Goal: Contribute content: Contribute content

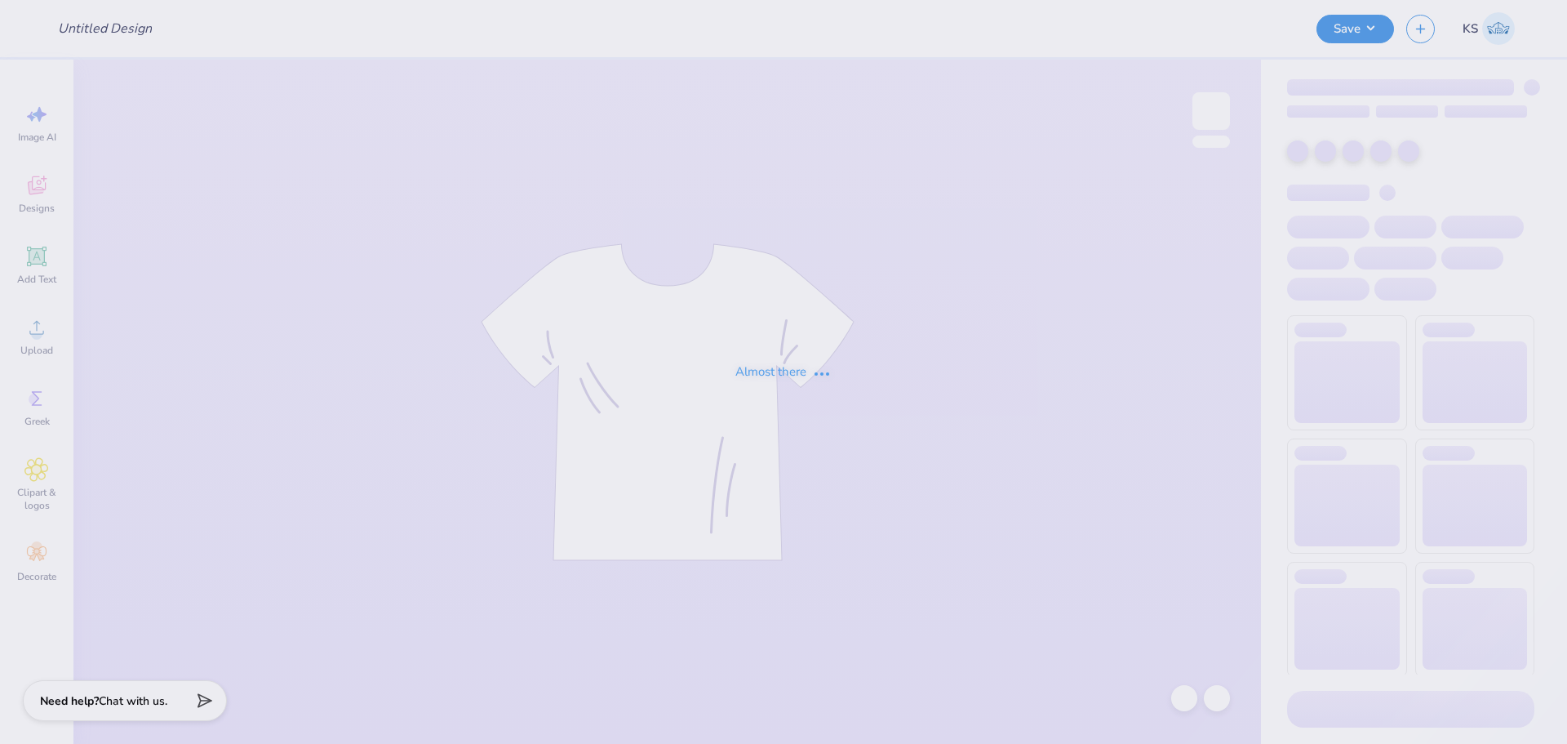
type input "Phi Sig Hoco 2025"
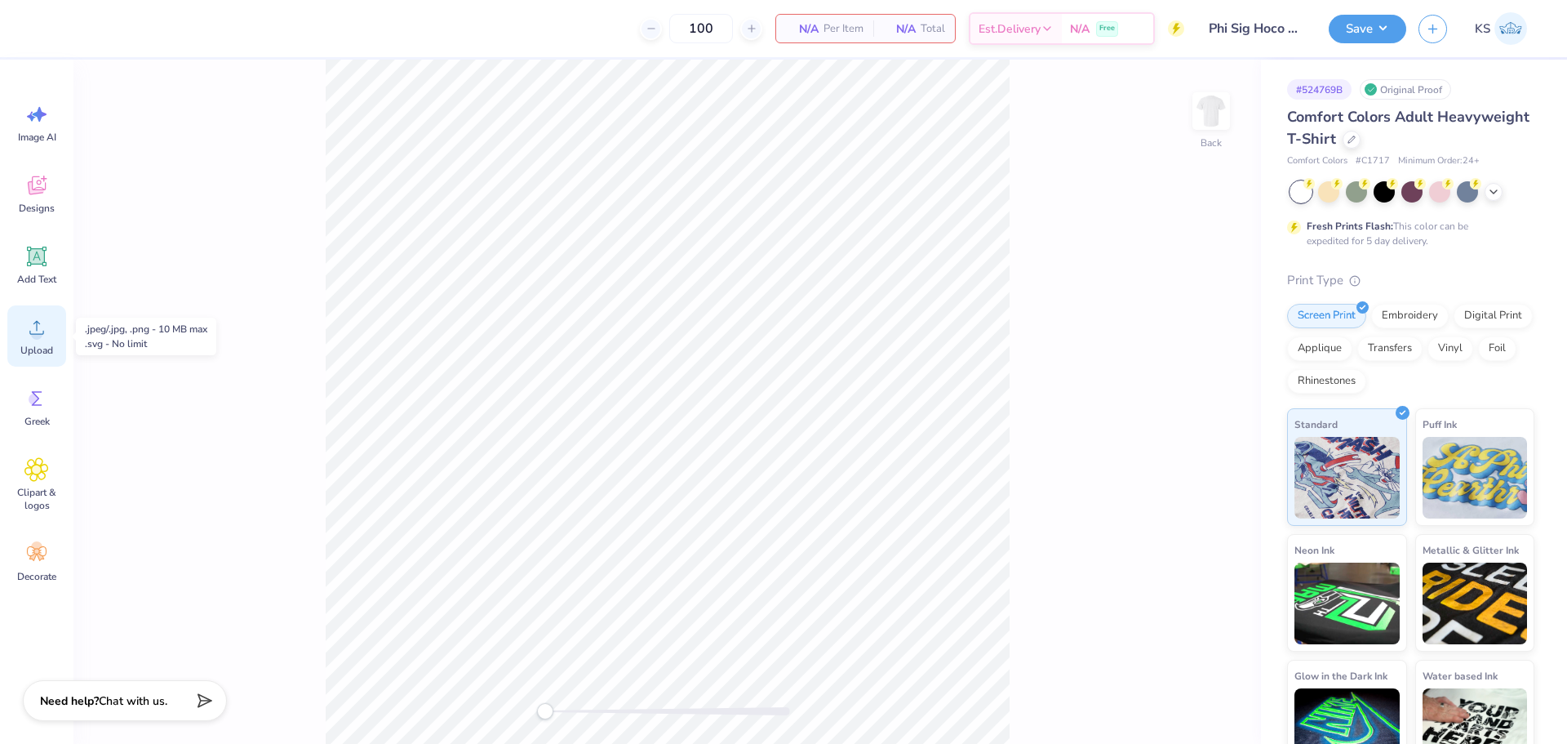
click at [35, 325] on icon at bounding box center [36, 327] width 24 height 24
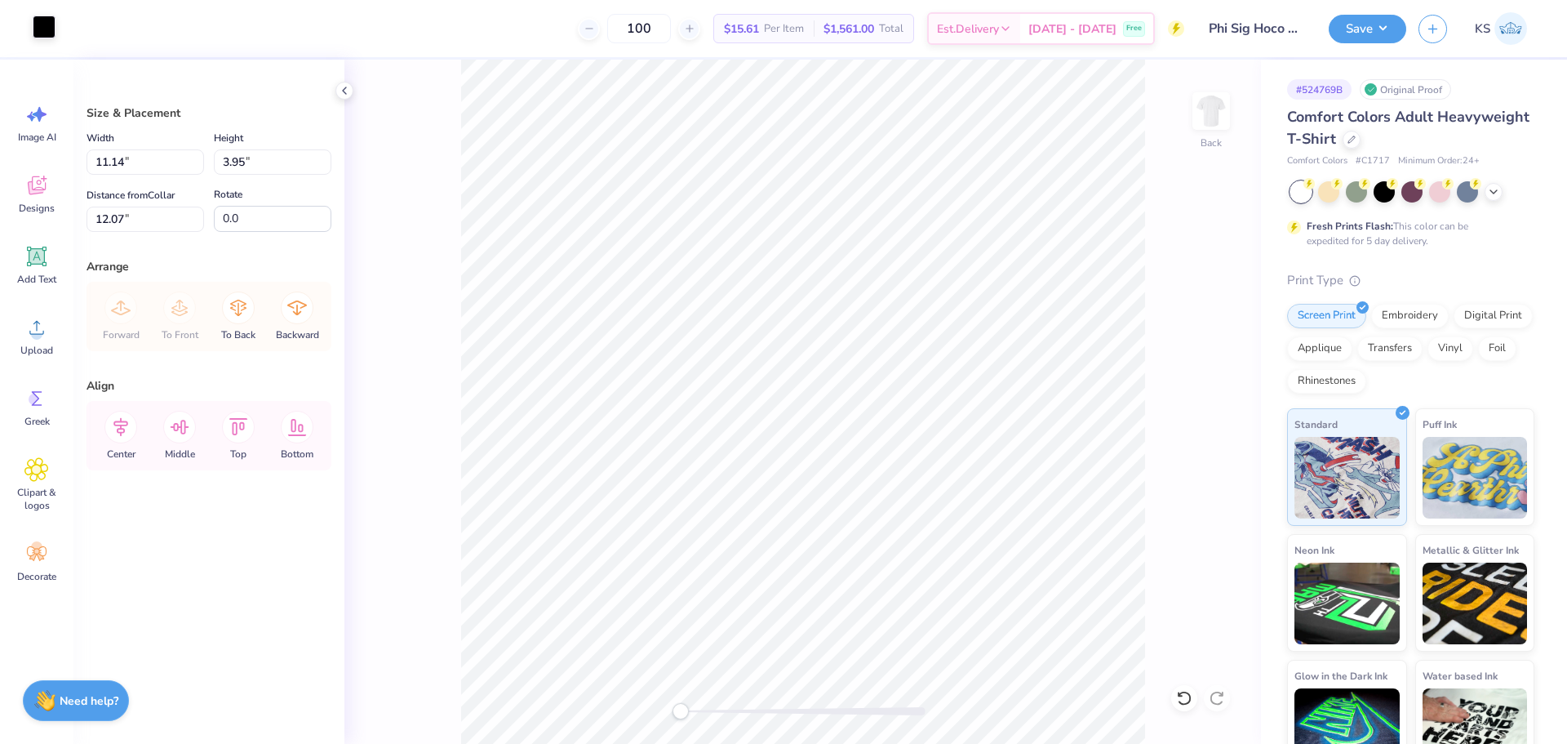
click at [47, 38] on div at bounding box center [44, 27] width 23 height 23
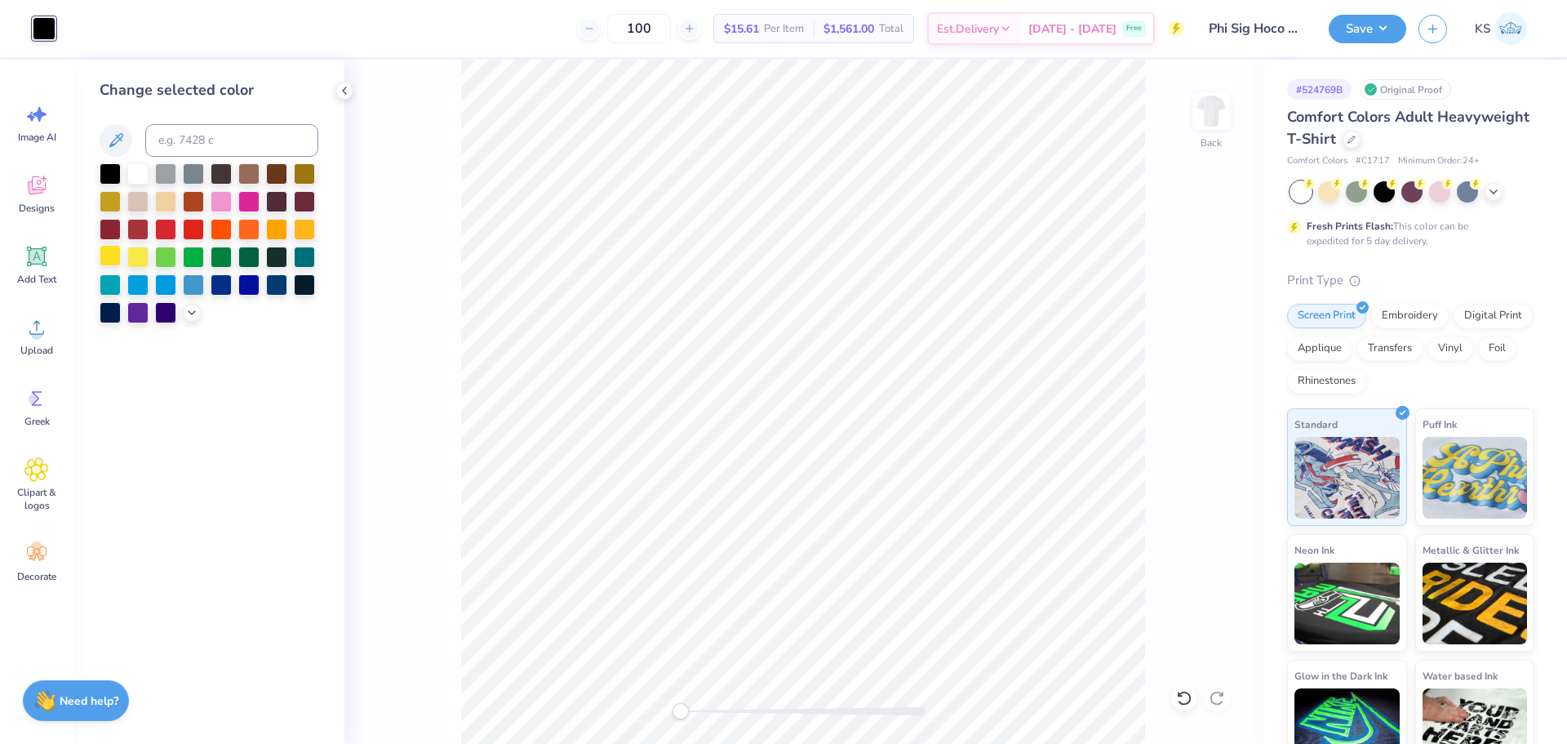
click at [116, 255] on div at bounding box center [110, 255] width 21 height 21
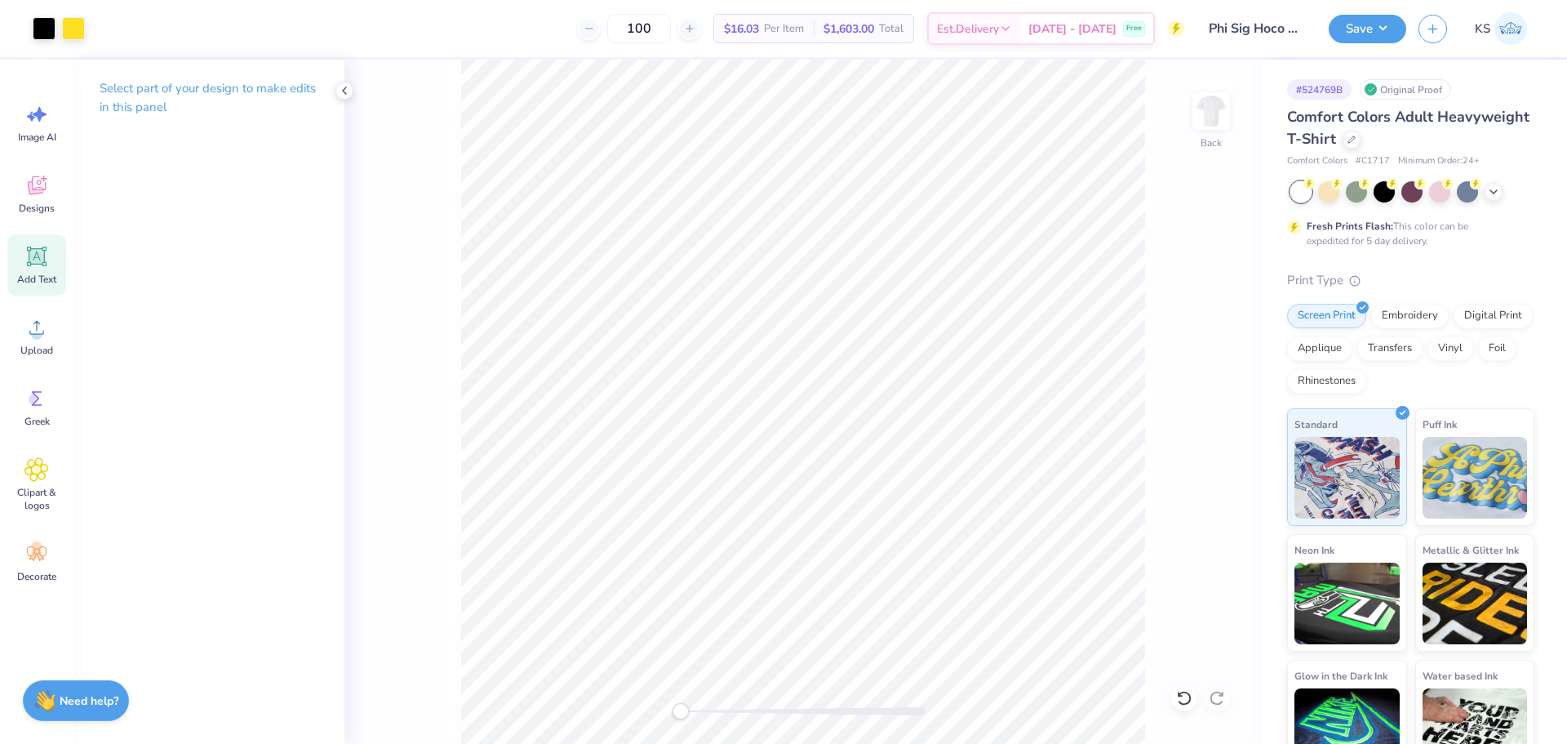
click at [29, 268] on icon at bounding box center [36, 256] width 24 height 24
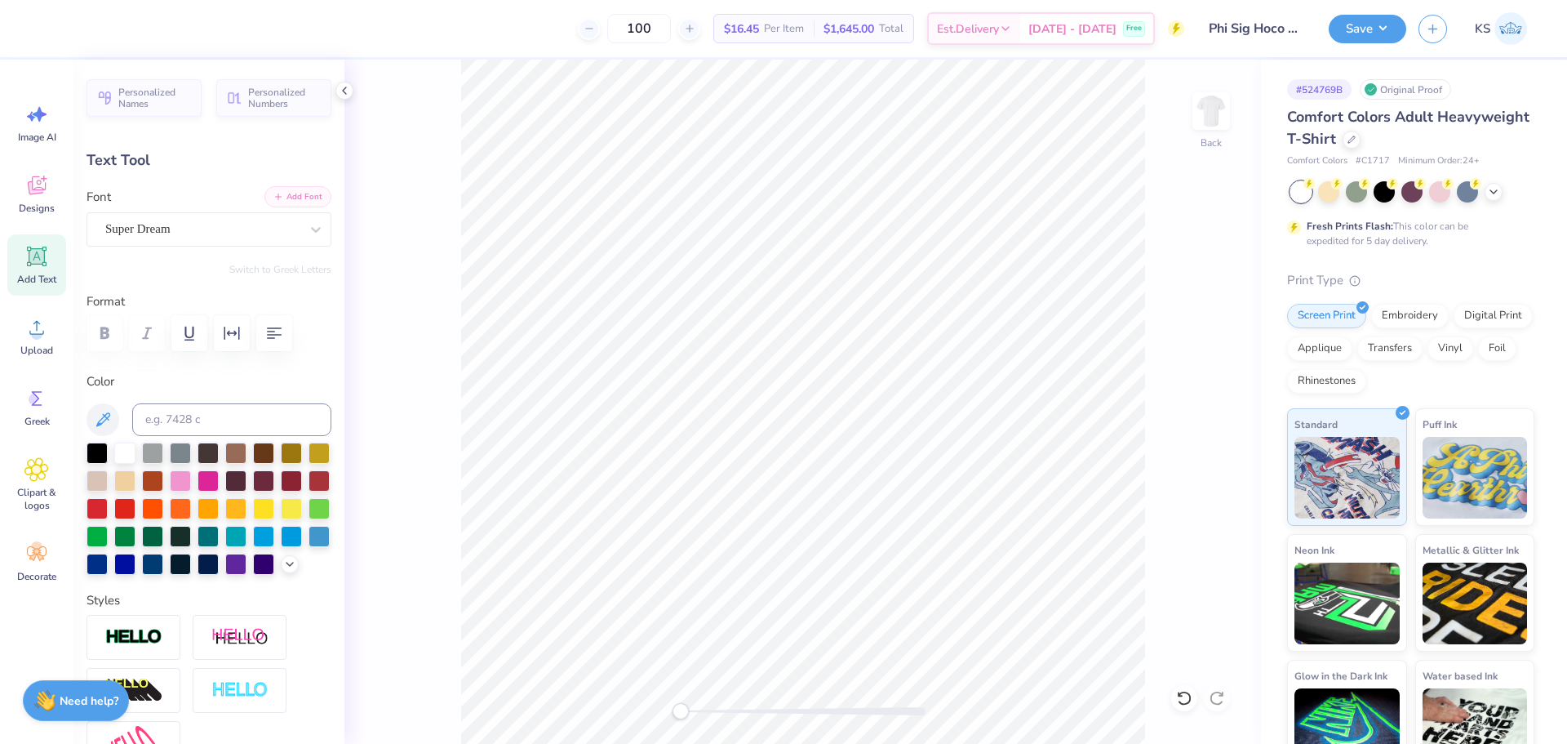
click at [304, 191] on button "Add Font" at bounding box center [297, 196] width 67 height 21
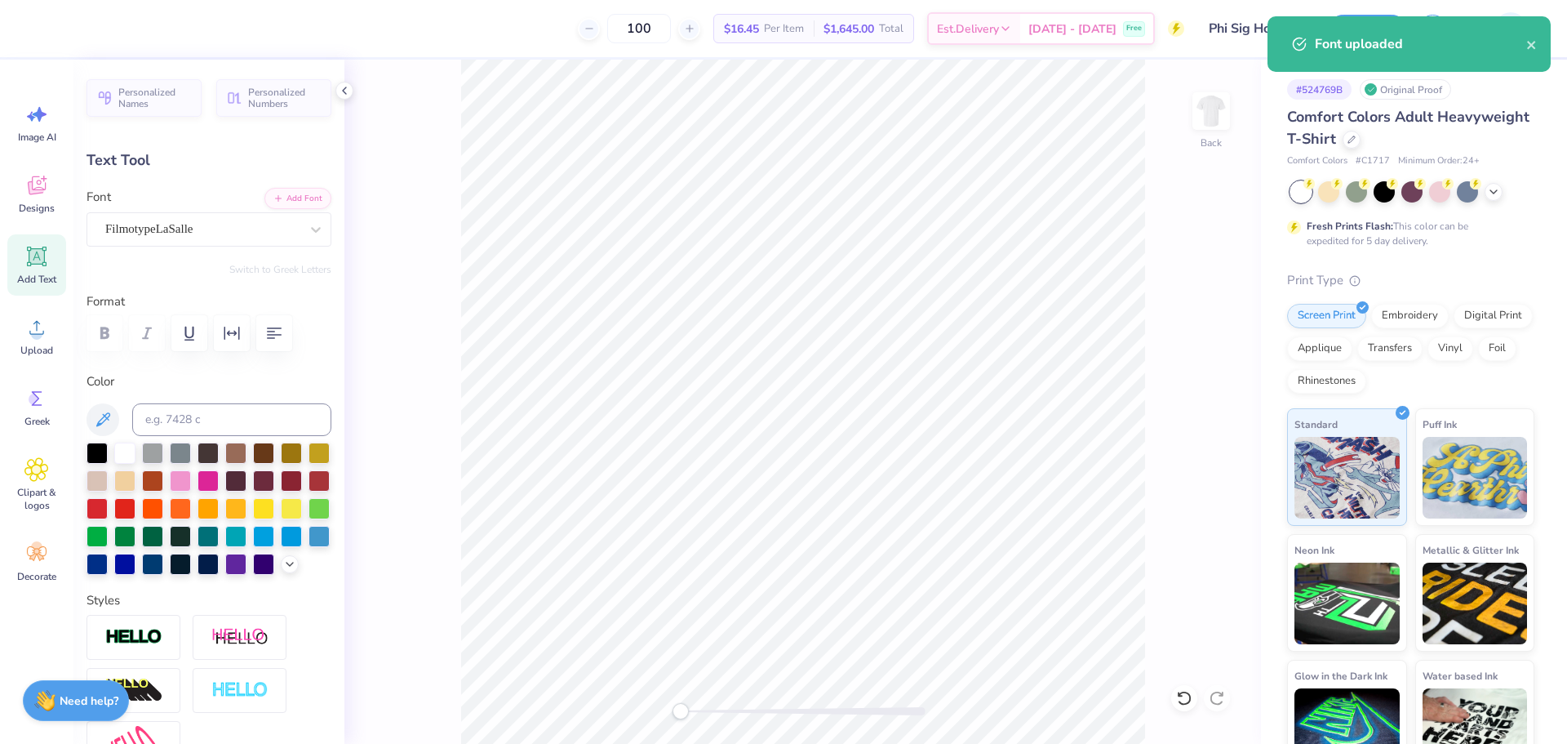
scroll to position [14, 4]
type textarea "Homecoming"
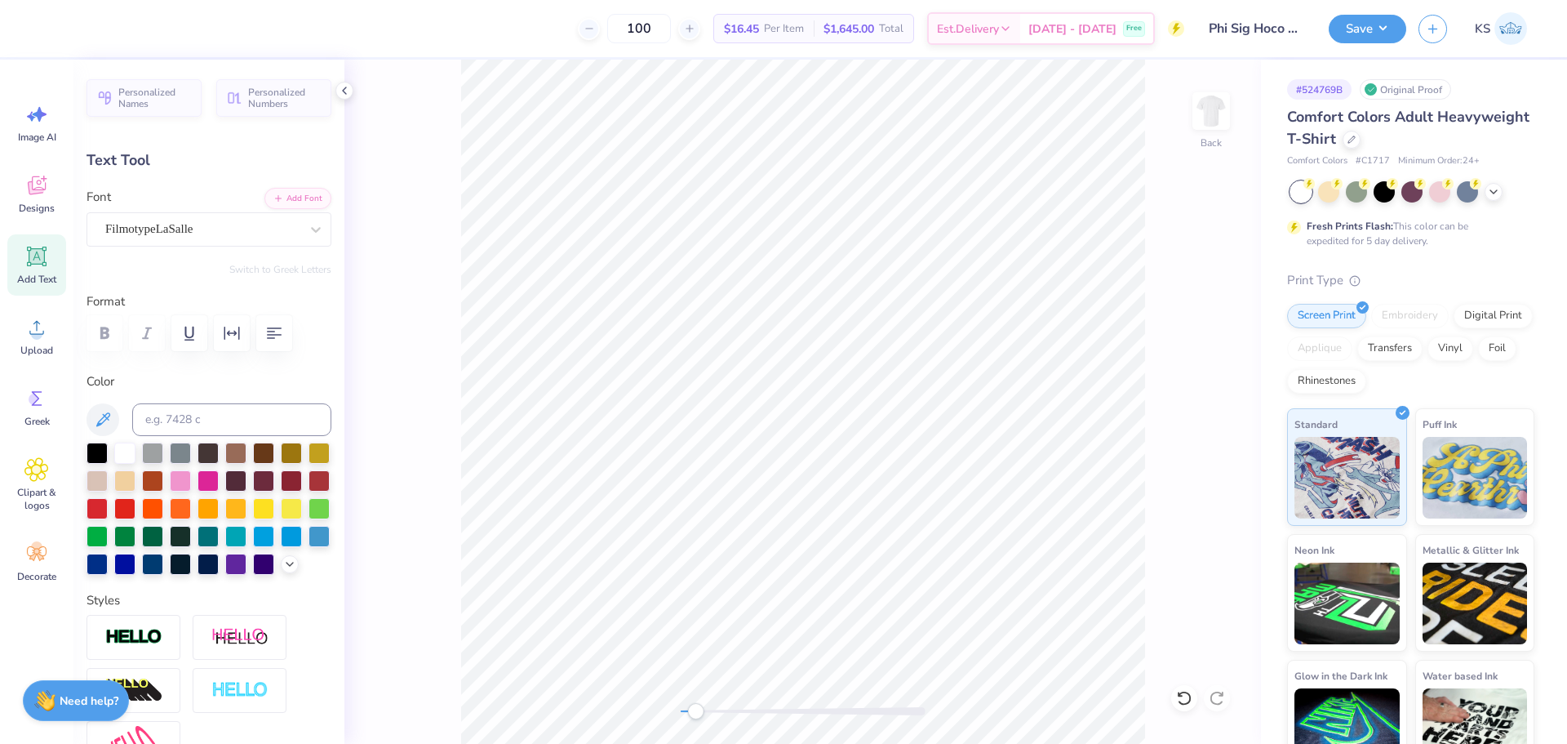
click at [695, 713] on div at bounding box center [803, 711] width 245 height 8
click at [89, 449] on div at bounding box center [97, 451] width 21 height 21
type input "-6.0"
type input "11.77"
type input "2.38"
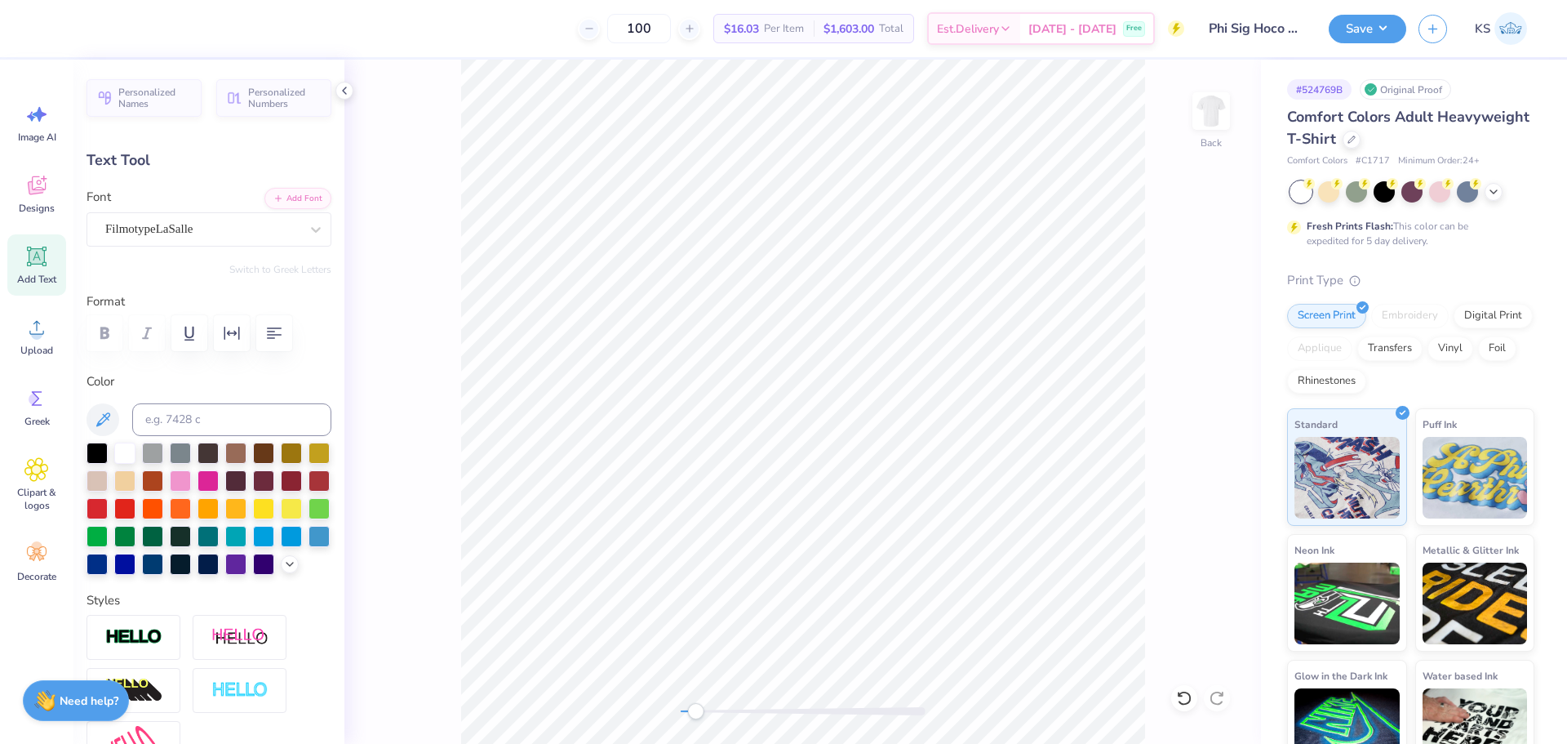
type input "11.35"
type input "11.15"
type input "2.25"
type input "11.37"
drag, startPoint x: 708, startPoint y: 712, endPoint x: 712, endPoint y: 704, distance: 8.4
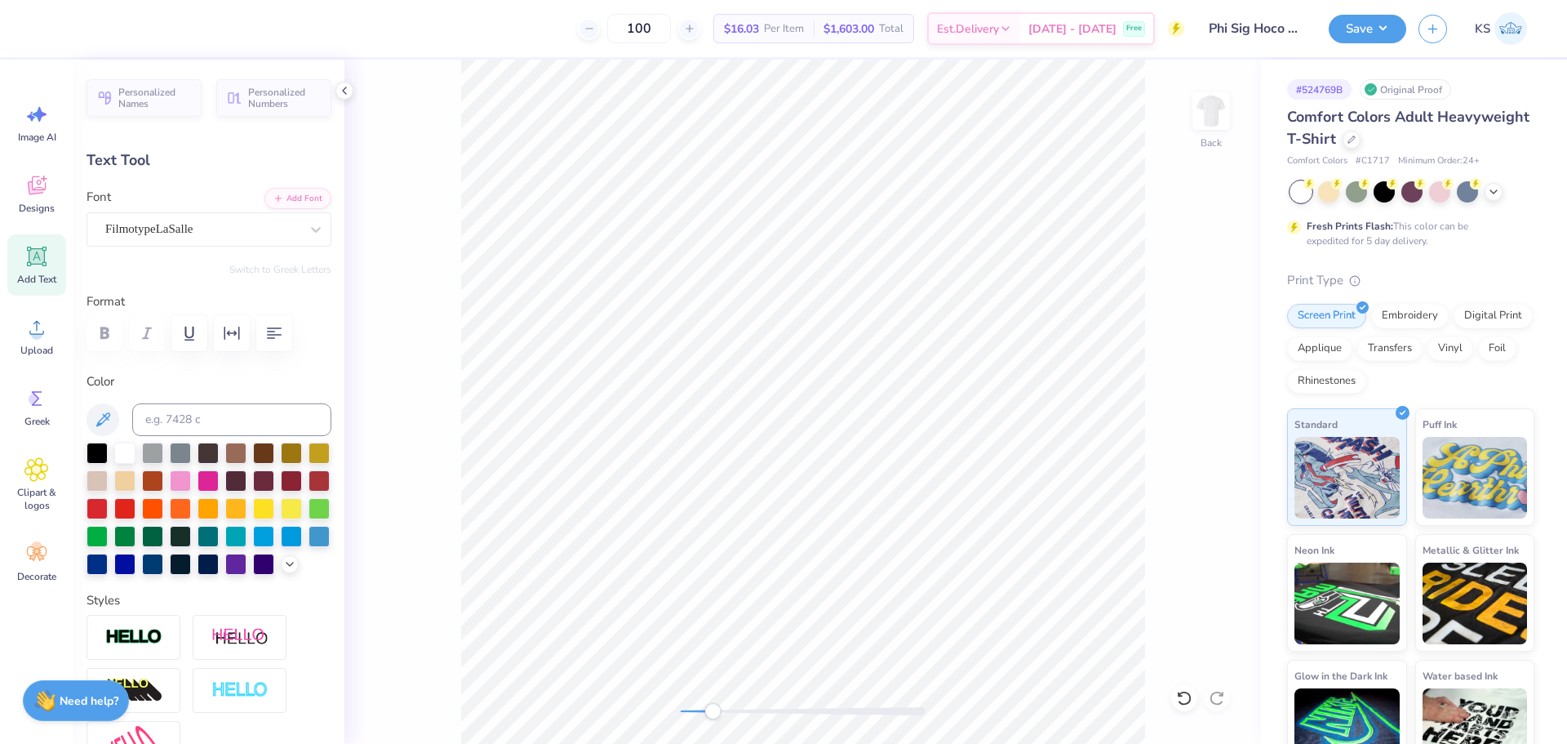
click at [713, 711] on div "Accessibility label" at bounding box center [712, 711] width 16 height 16
type input "-5.3"
type input "11.16"
type input "2.21"
type input "12.07"
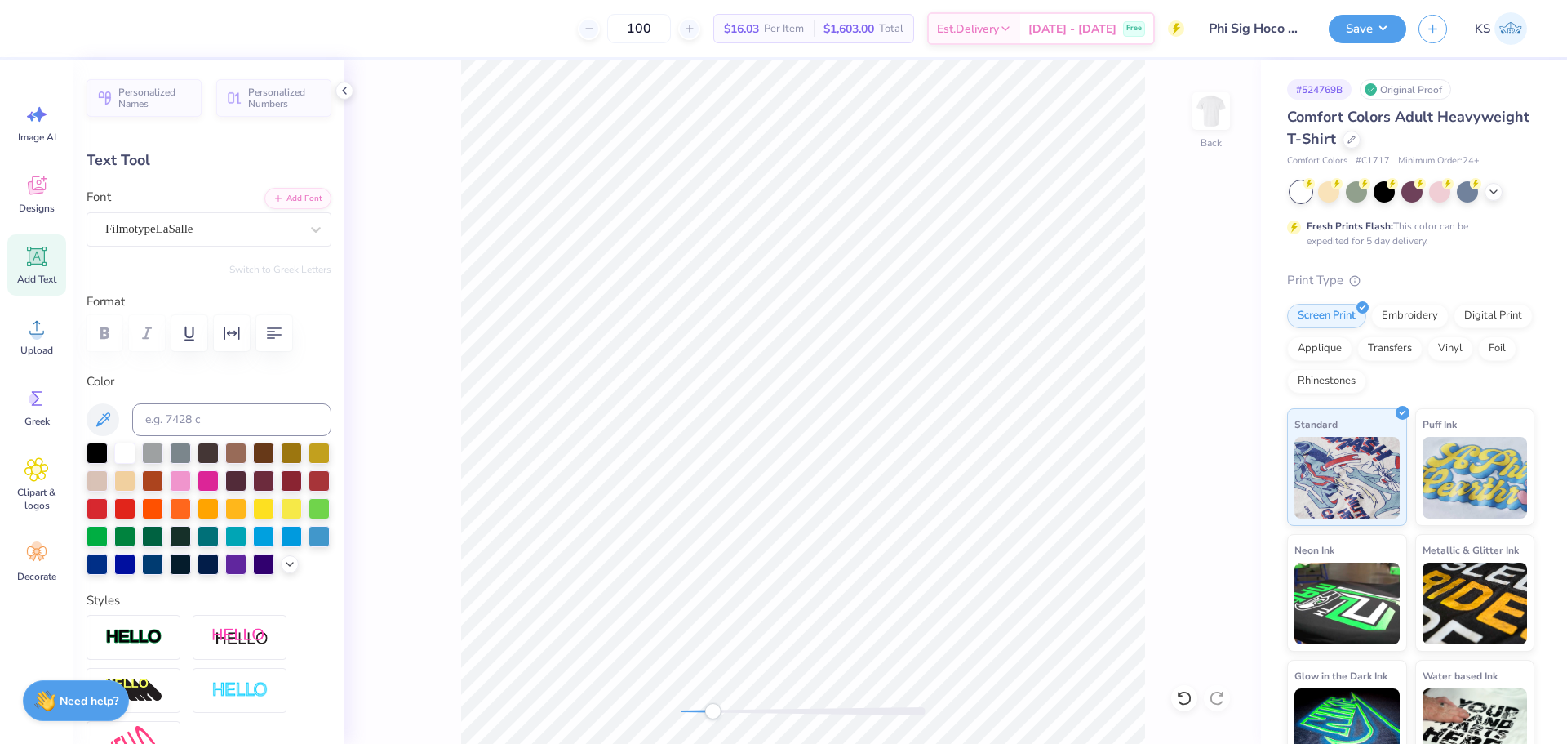
scroll to position [14, 2]
type textarea "2025"
type input "0.0"
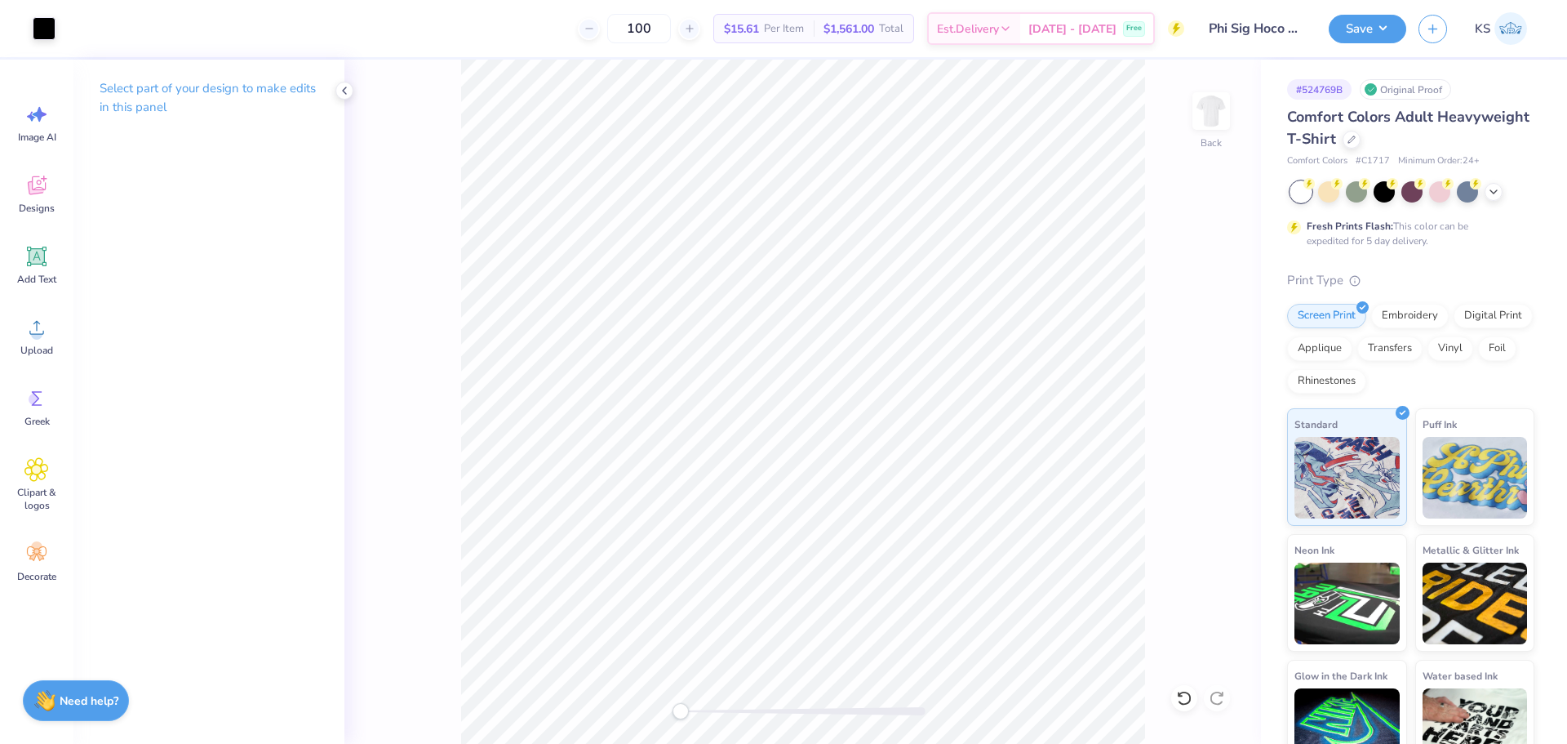
click at [542, 663] on div "Back" at bounding box center [802, 402] width 917 height 684
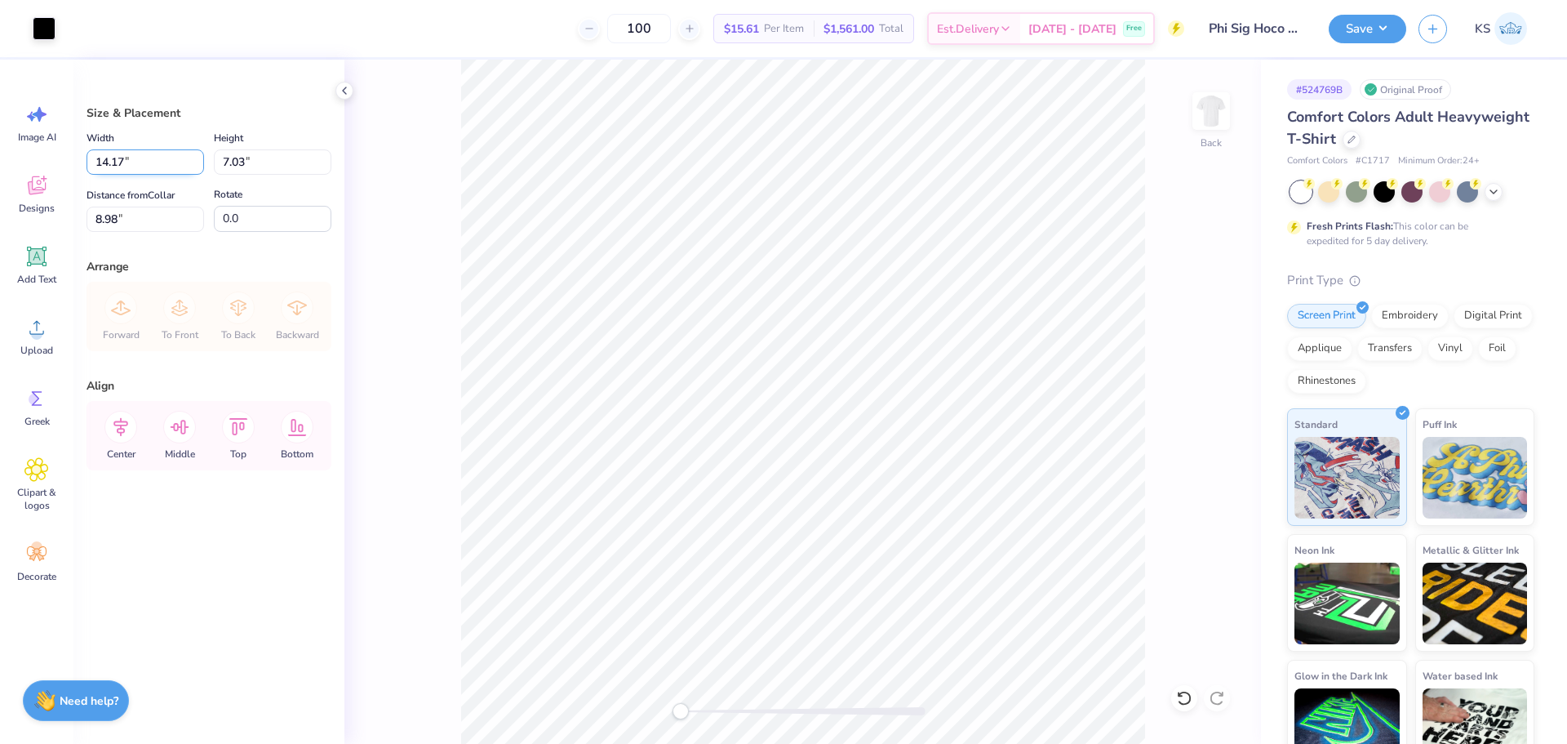
click at [158, 163] on input "14.17" at bounding box center [146, 161] width 118 height 25
type input "4.00"
type input "1.98"
type input "3.00"
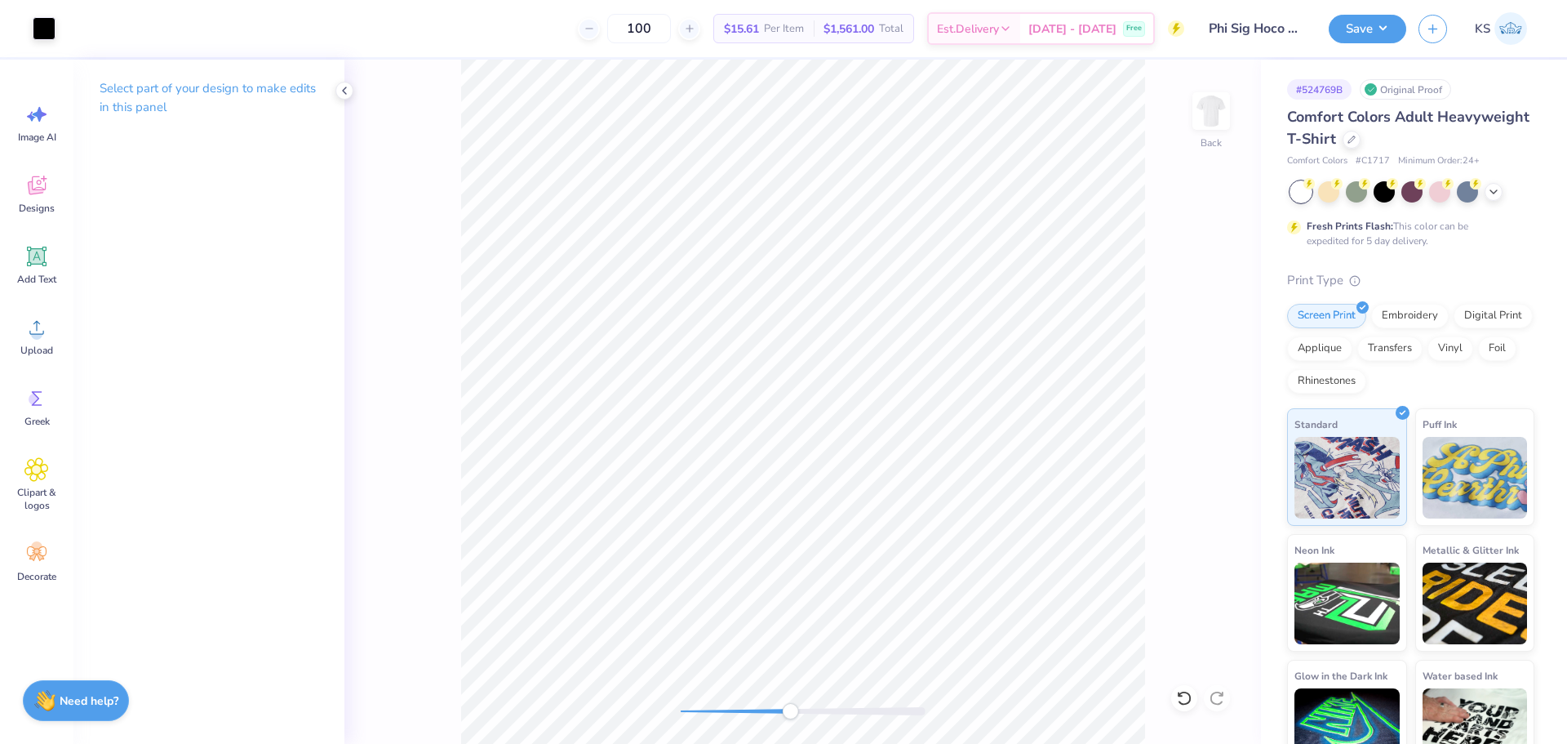
click at [790, 687] on div "Back" at bounding box center [802, 402] width 917 height 684
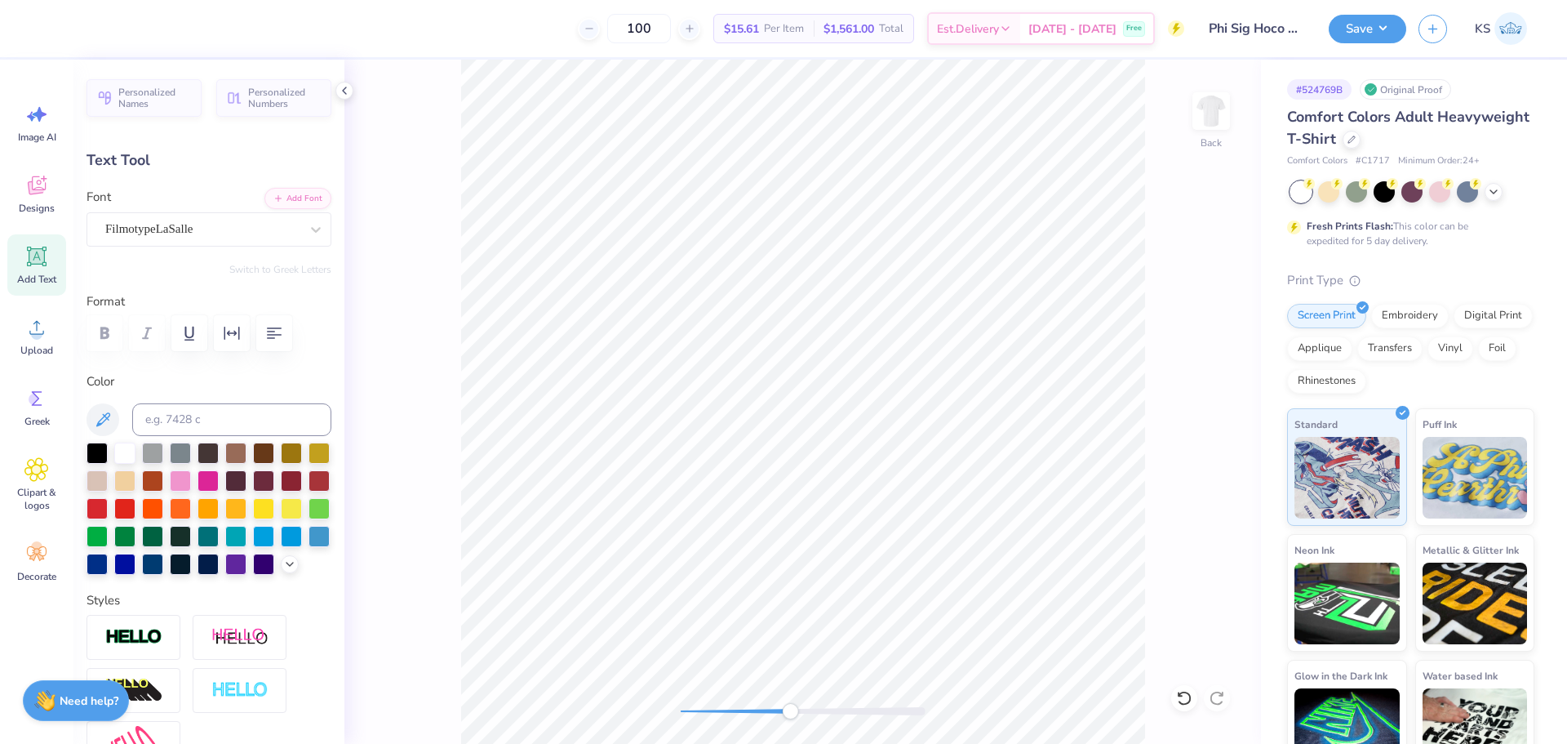
type textarea "."
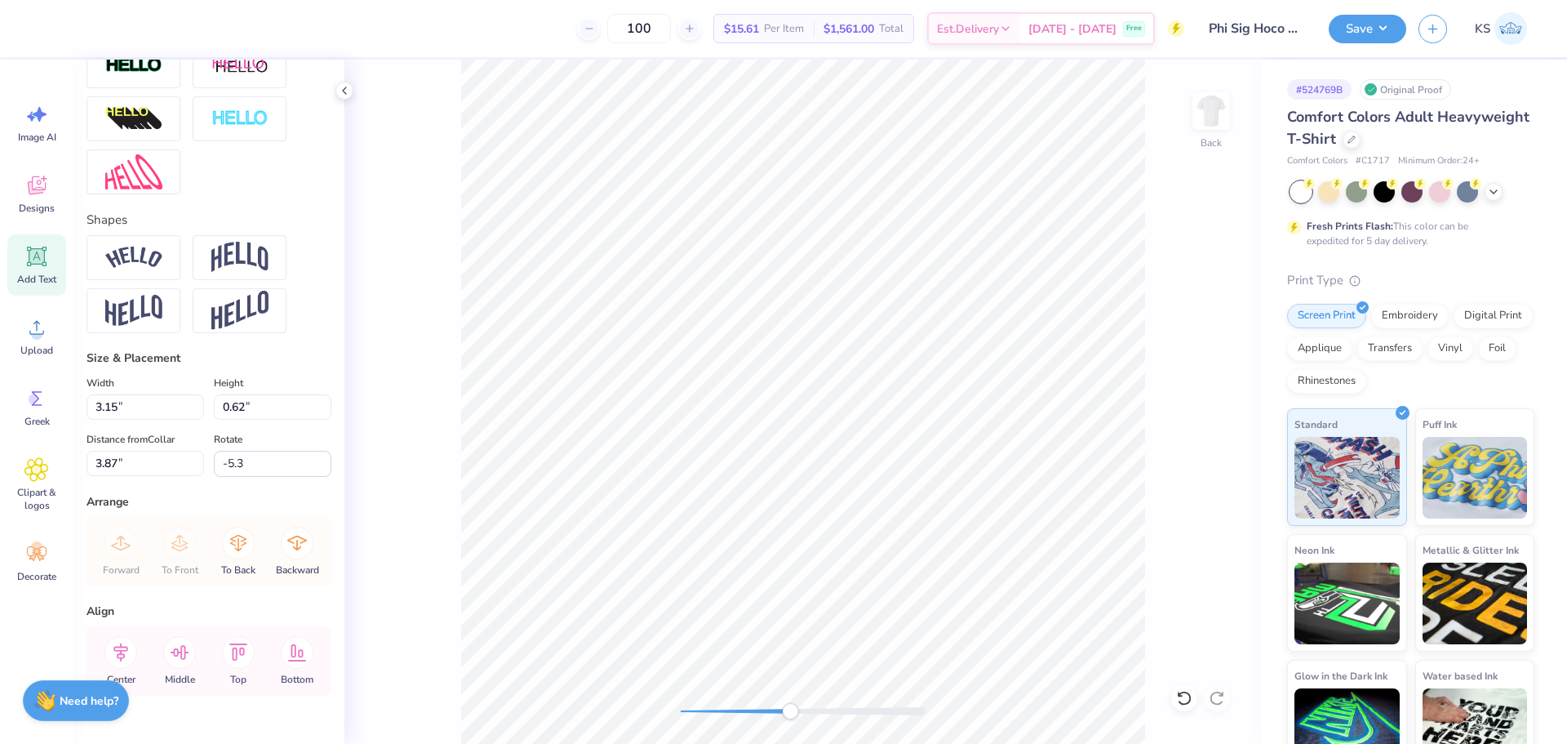
type input "0.0"
click at [557, 704] on div "Back" at bounding box center [802, 402] width 917 height 684
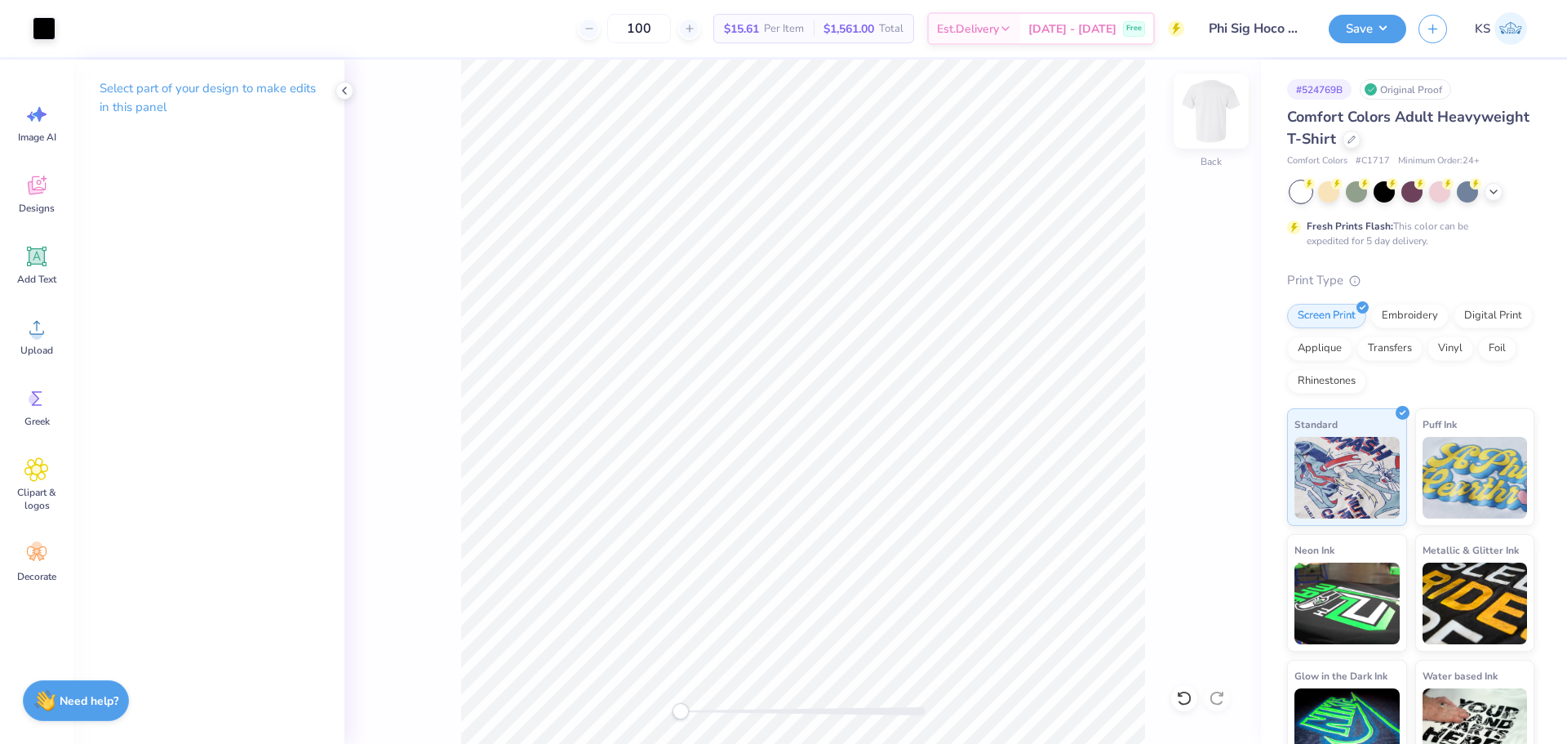
click at [1212, 97] on img at bounding box center [1211, 110] width 65 height 65
click at [37, 326] on icon at bounding box center [36, 328] width 15 height 14
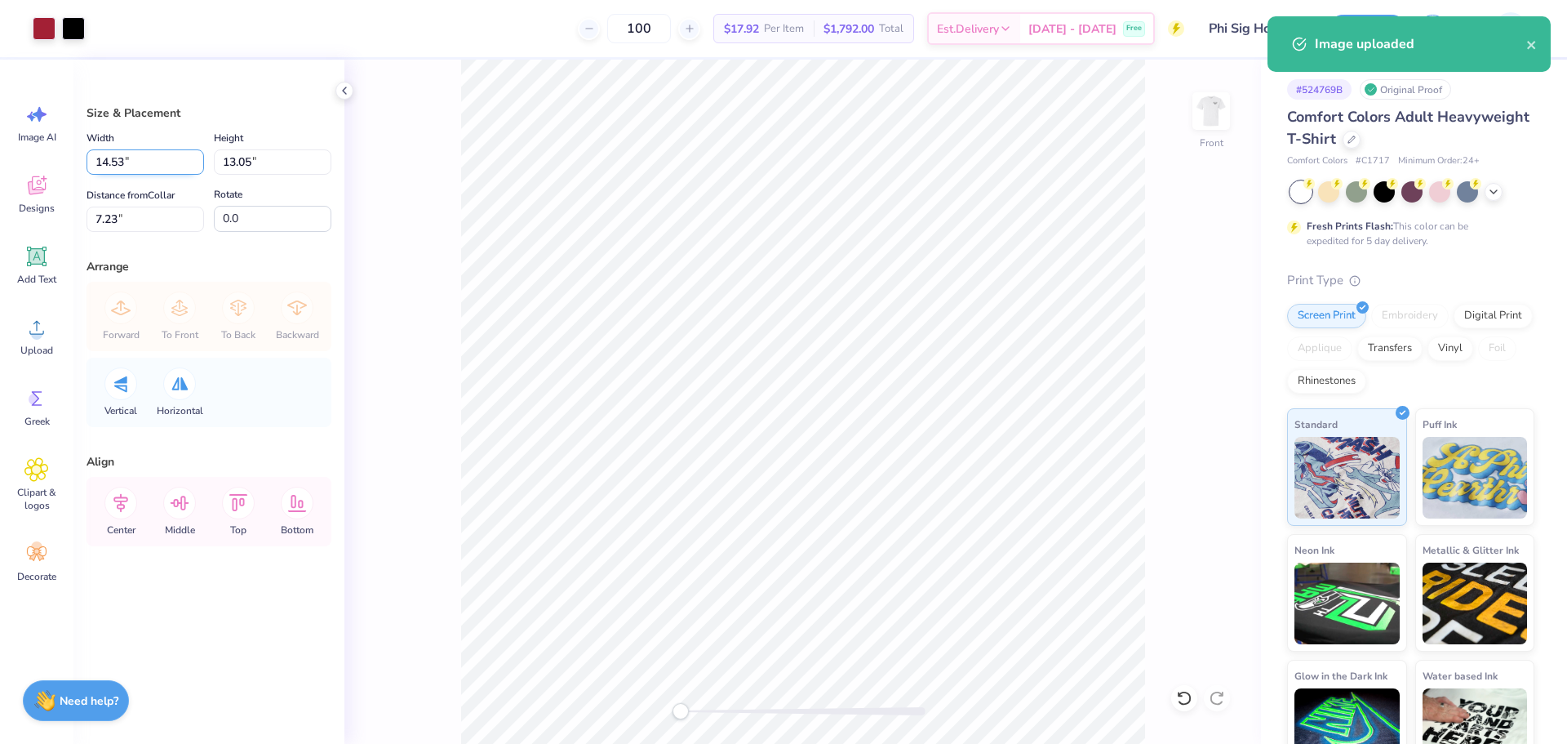
click at [127, 162] on input "14.53" at bounding box center [146, 161] width 118 height 25
type input "12.50"
type input "11.22"
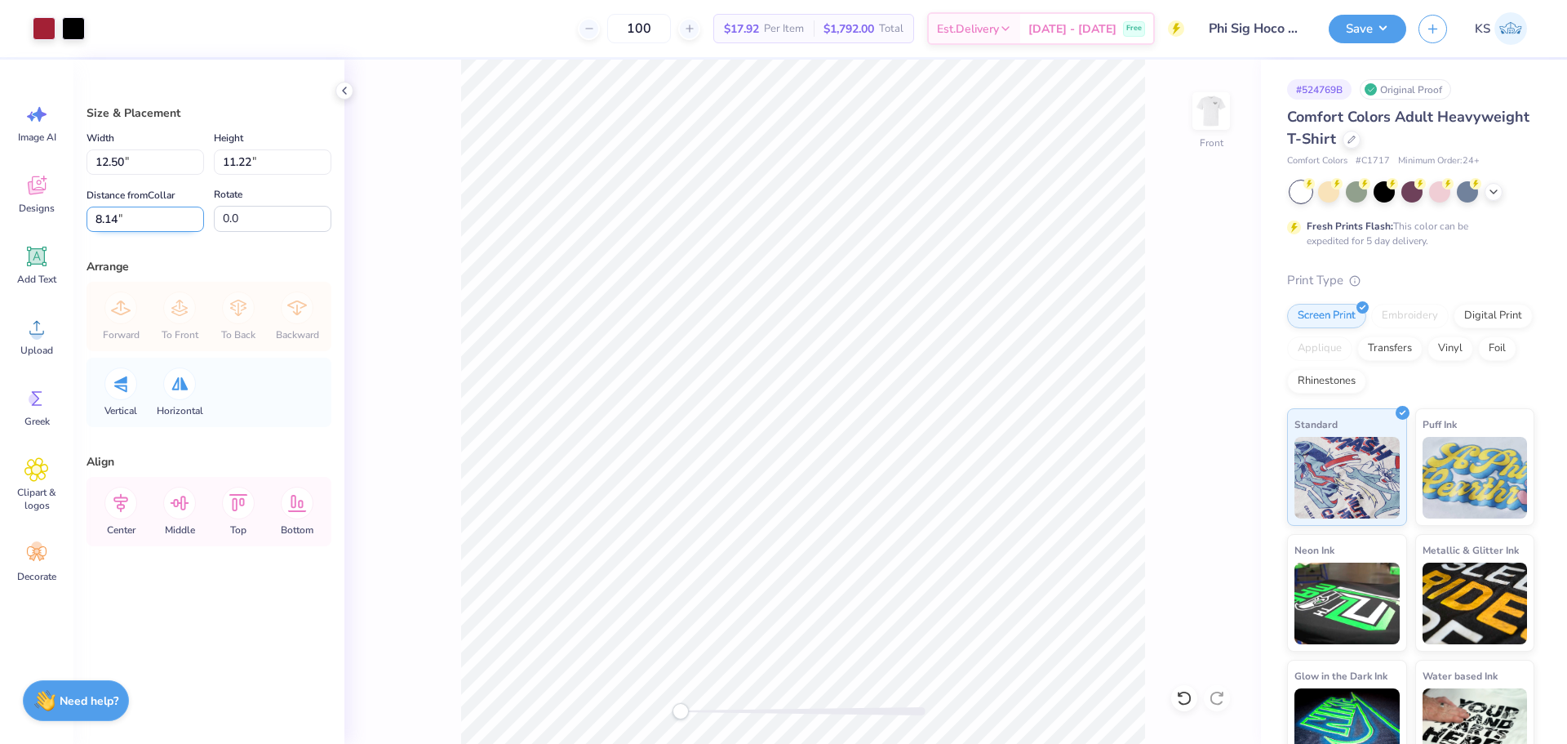
click at [154, 211] on input "8.14" at bounding box center [146, 219] width 118 height 25
type input "3"
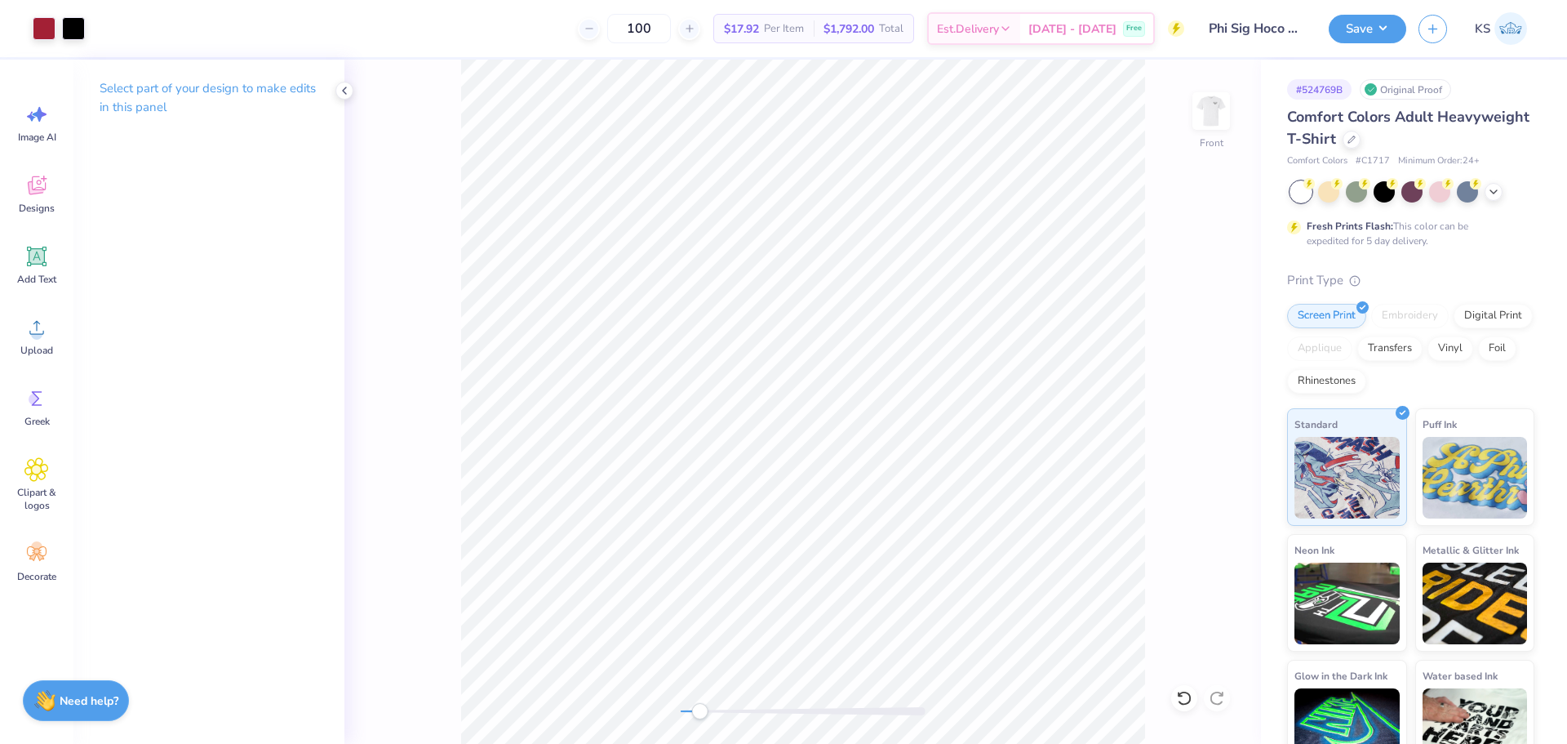
click at [699, 713] on div at bounding box center [803, 711] width 245 height 8
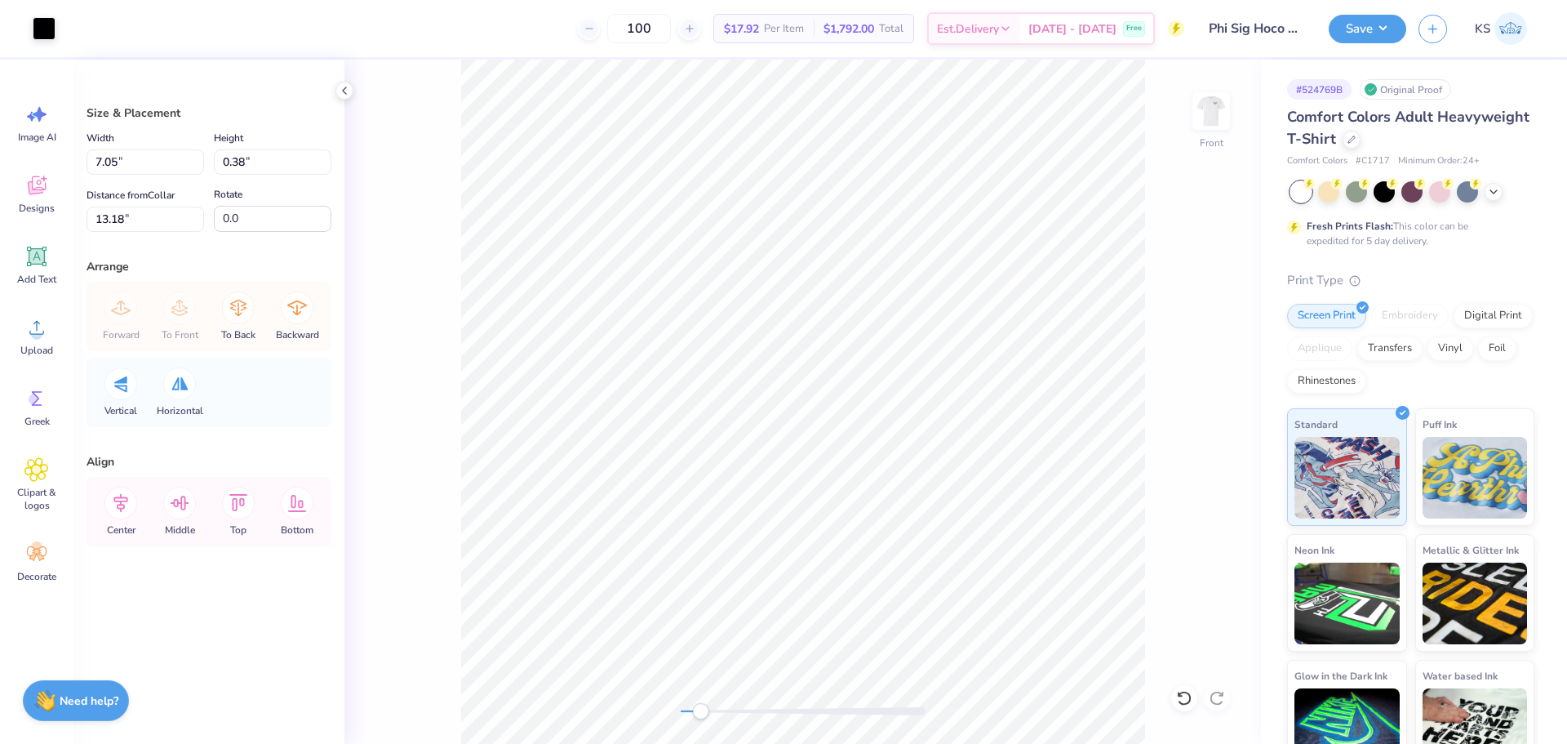
type input "1.04"
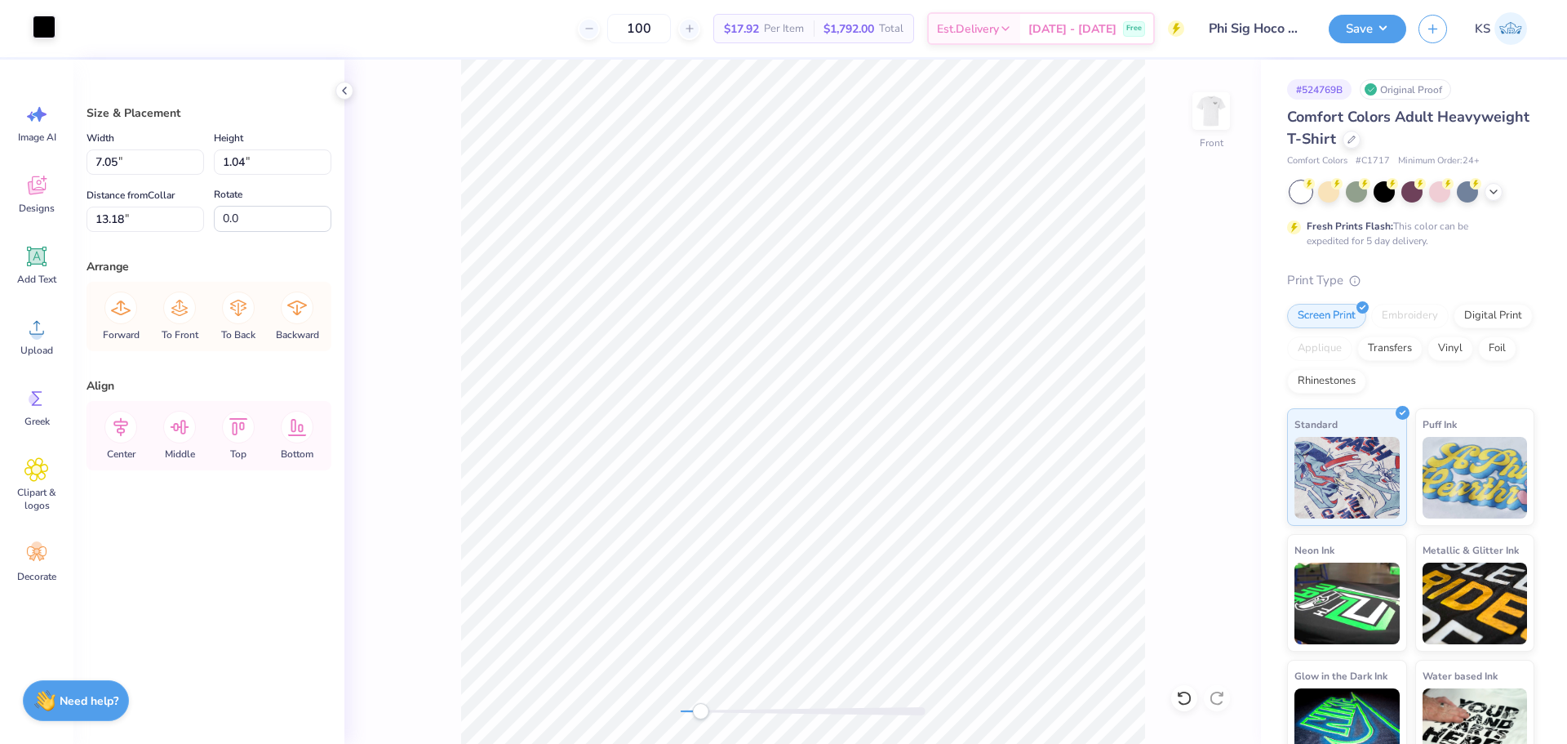
click at [33, 29] on div "Art colors" at bounding box center [28, 28] width 56 height 57
click at [41, 30] on div at bounding box center [44, 27] width 23 height 23
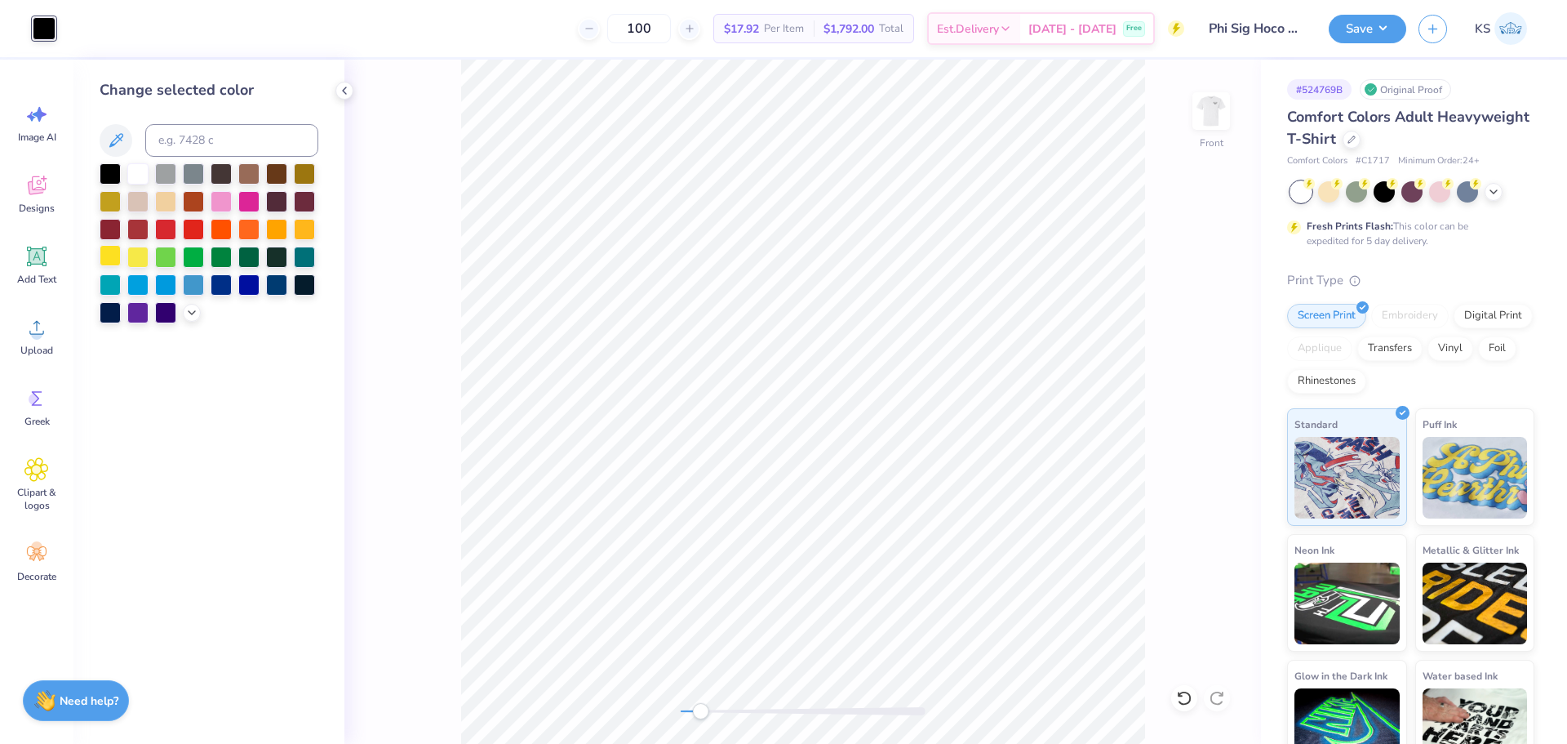
click at [113, 252] on div at bounding box center [110, 255] width 21 height 21
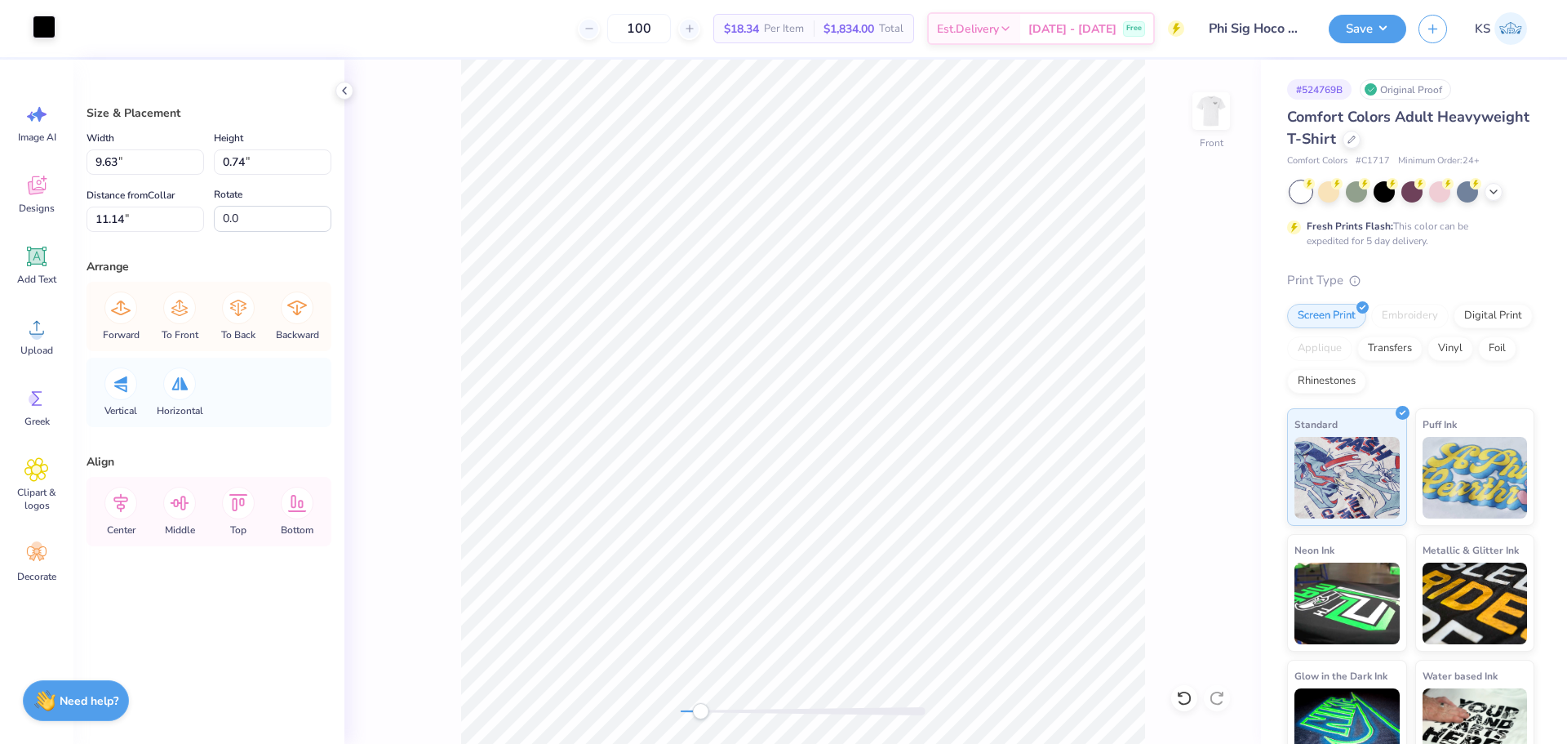
click at [38, 26] on div at bounding box center [44, 27] width 23 height 23
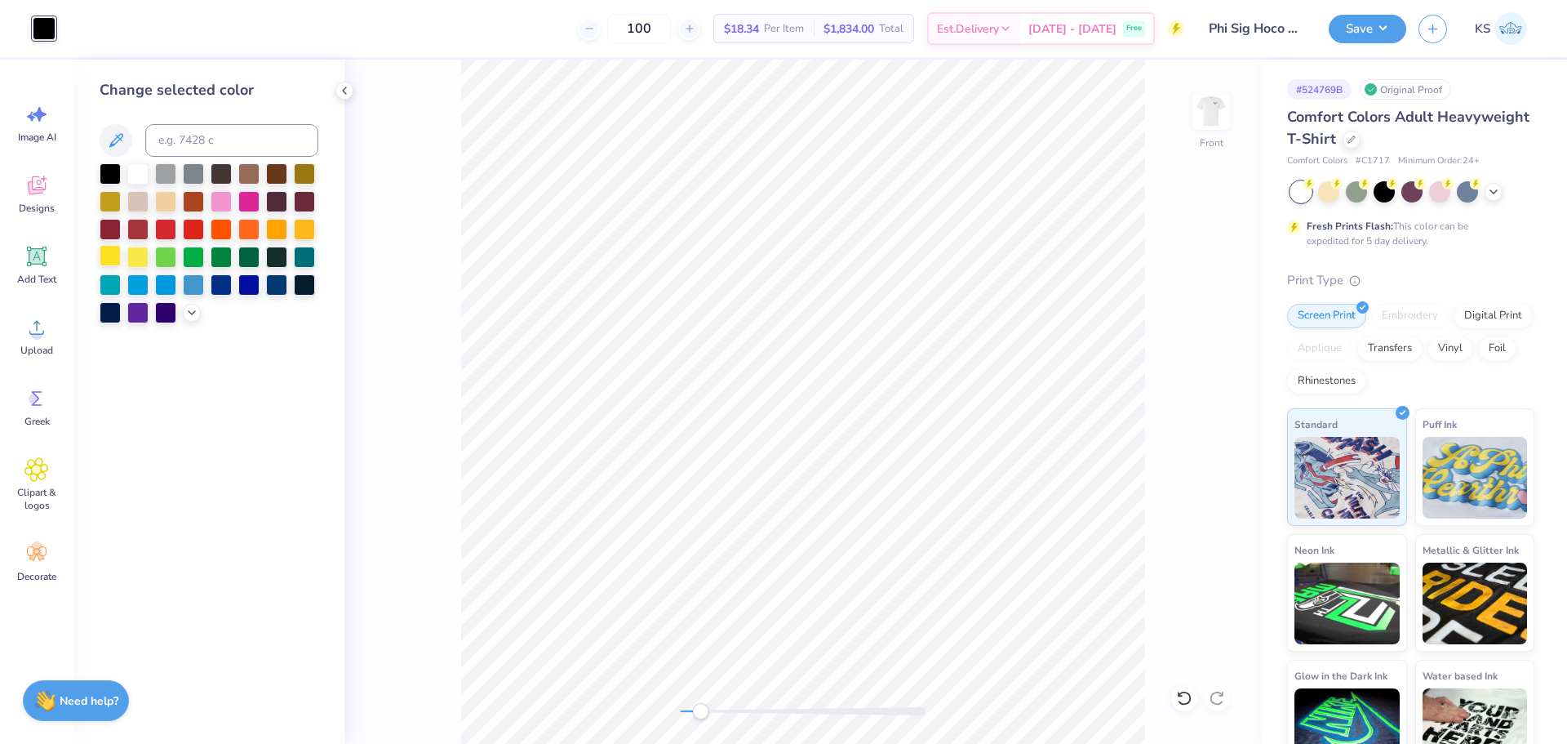
click at [115, 254] on div at bounding box center [110, 255] width 21 height 21
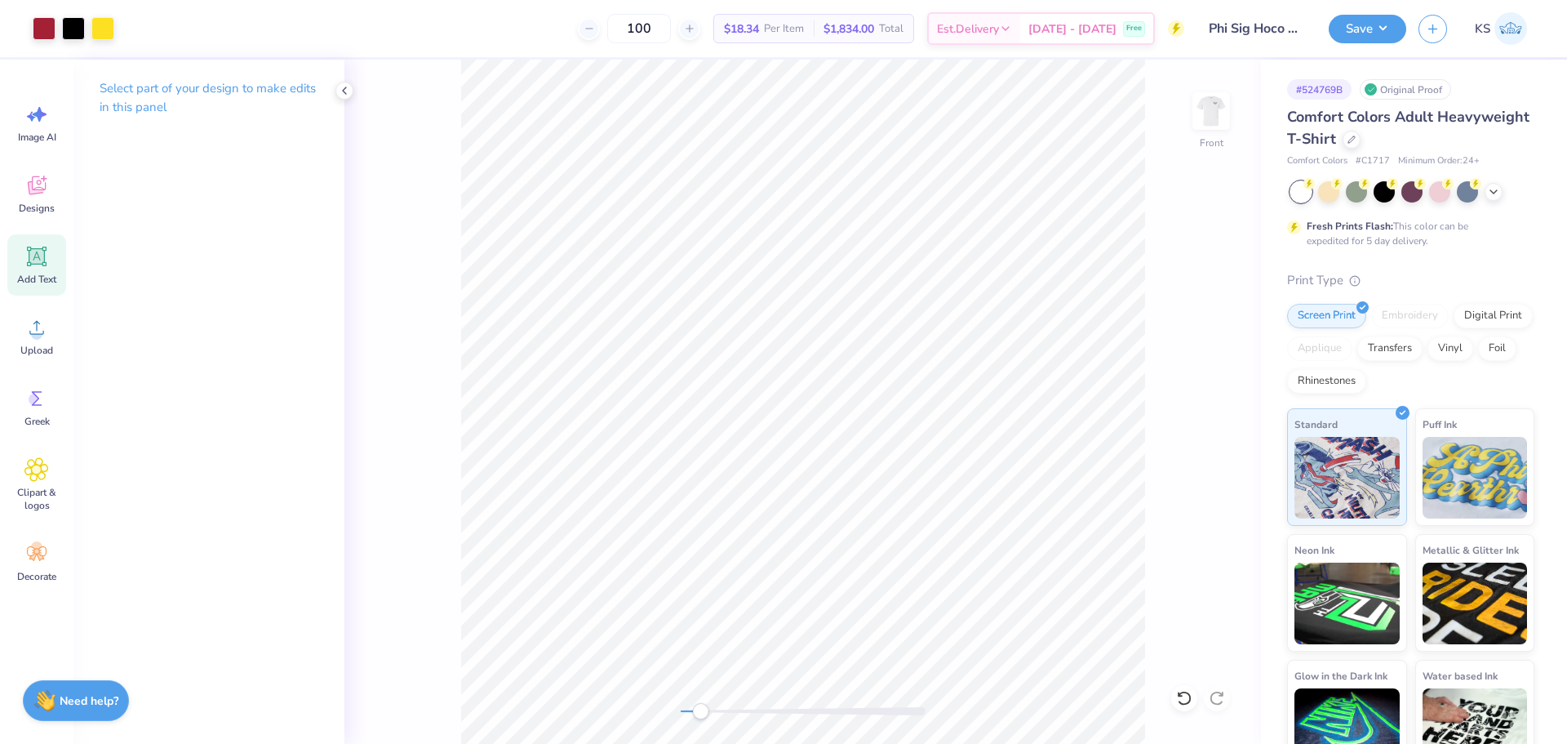
click at [24, 251] on icon at bounding box center [36, 256] width 24 height 24
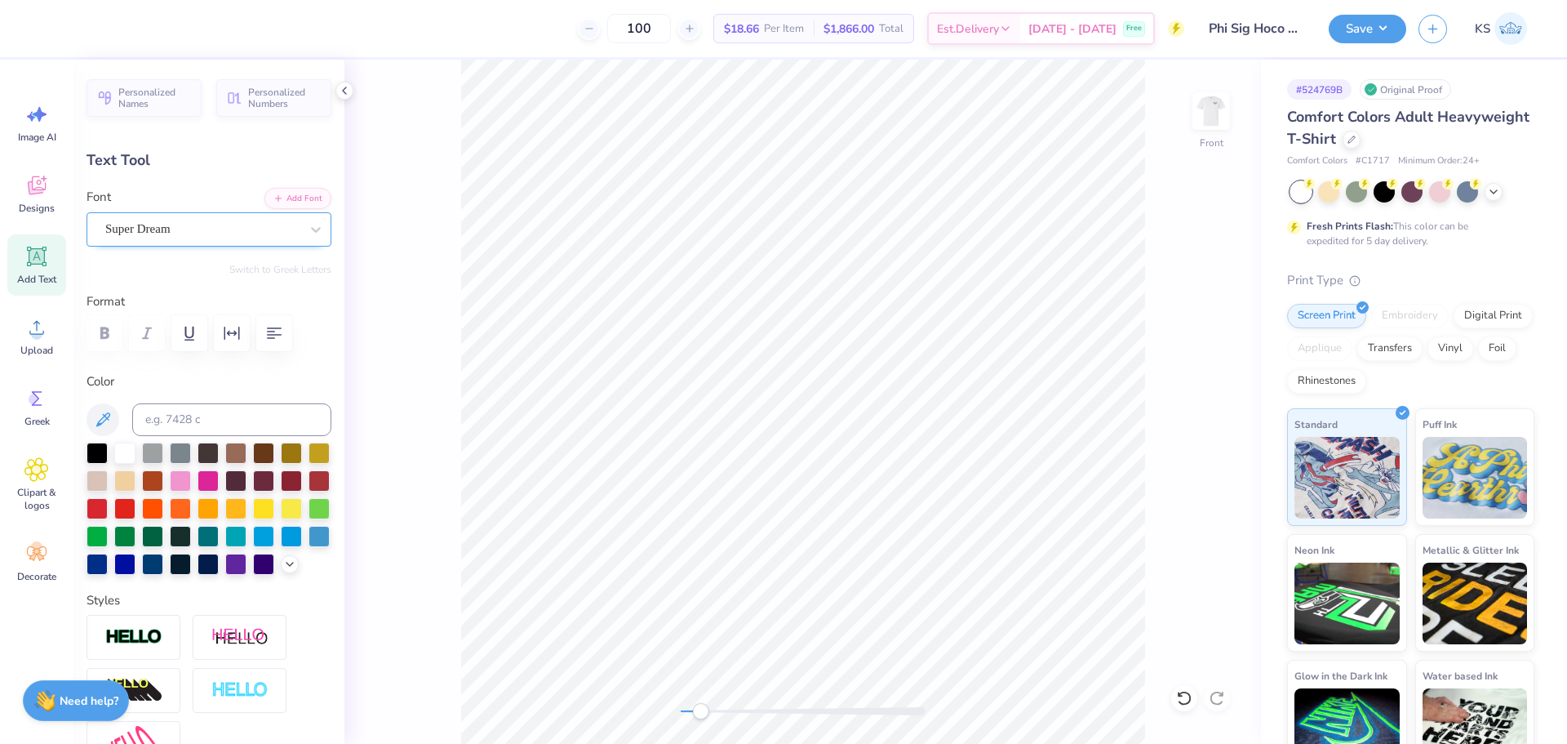
click at [223, 230] on div "Super Dream" at bounding box center [203, 228] width 198 height 25
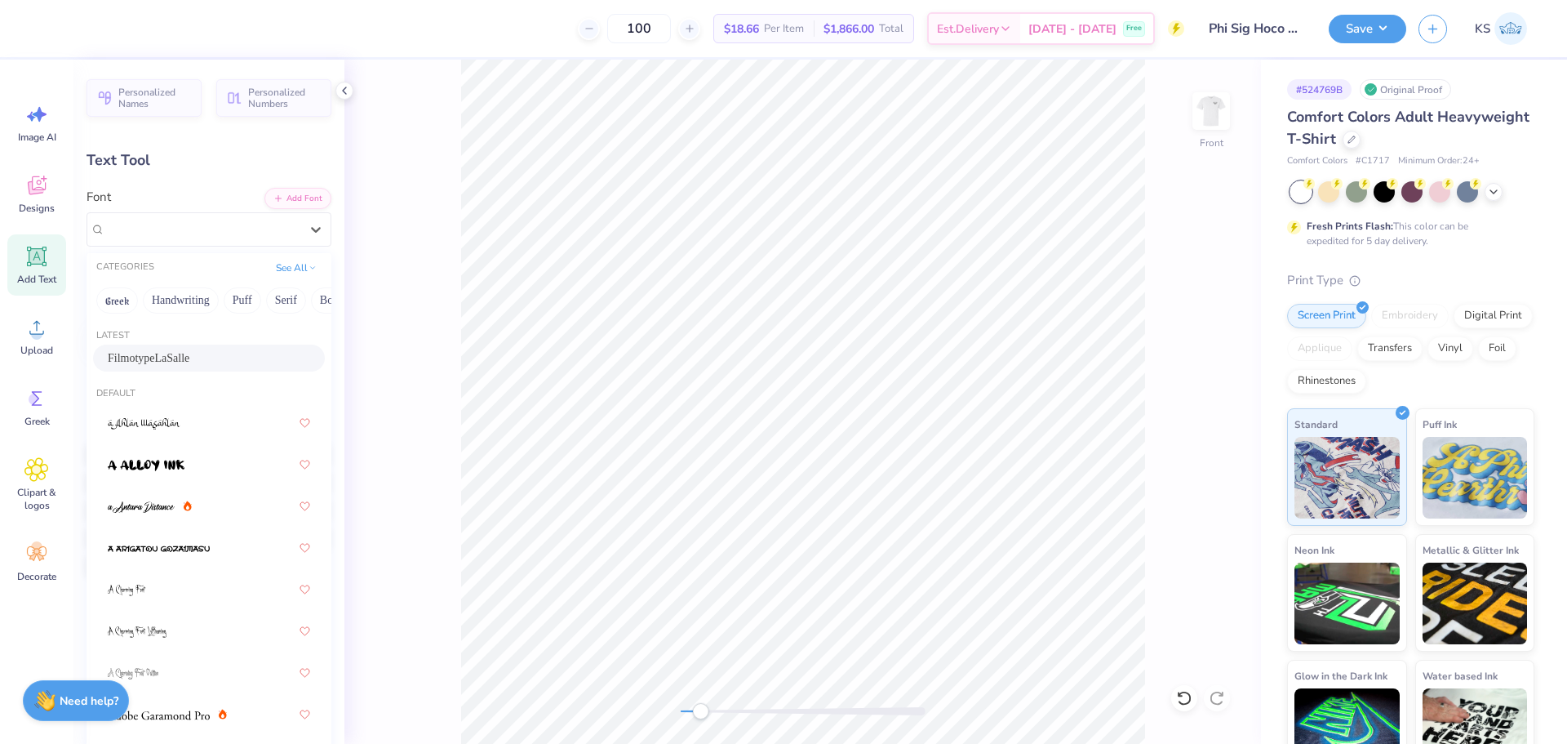
click at [189, 356] on span "FilmotypeLaSalle" at bounding box center [149, 357] width 82 height 17
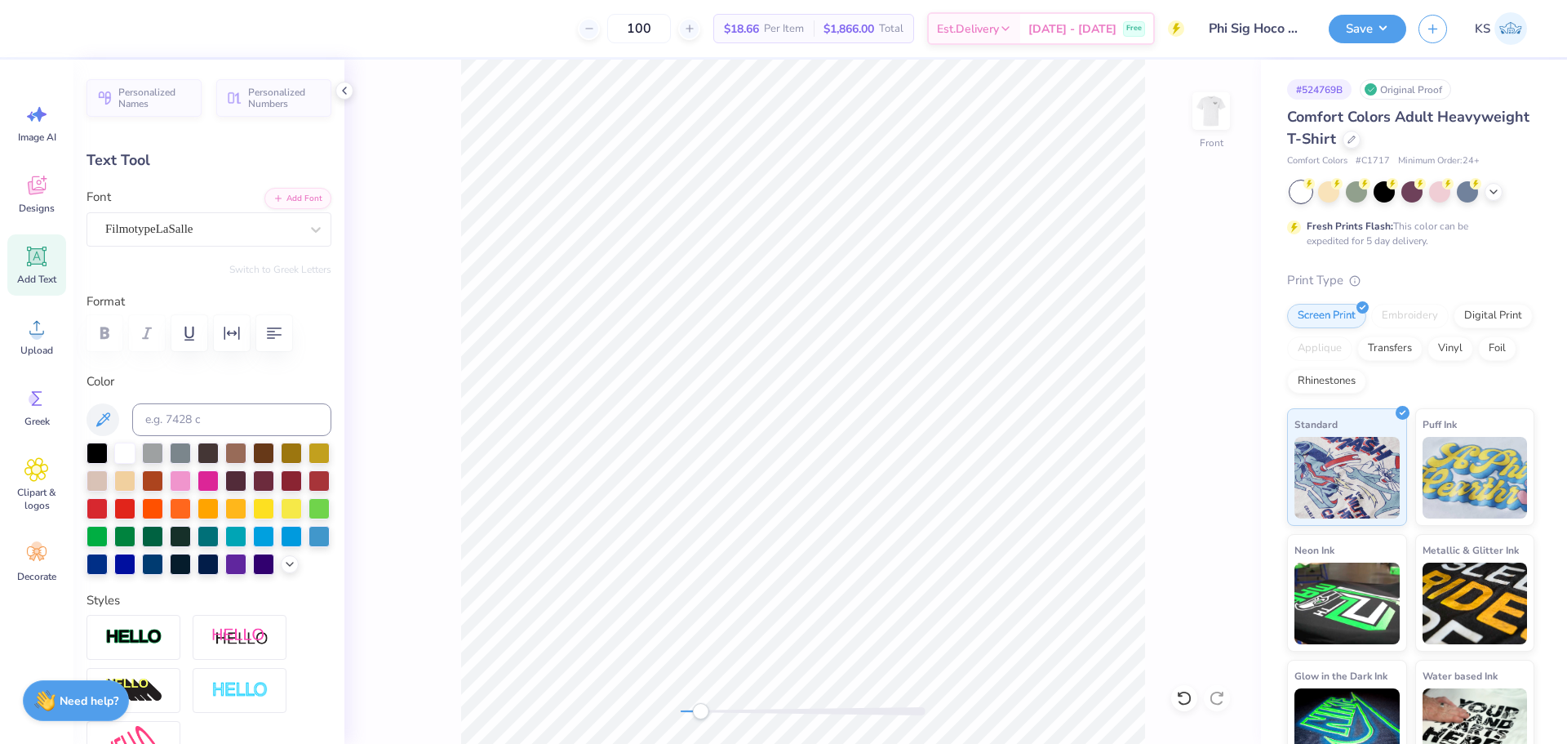
scroll to position [14, 2]
click at [291, 195] on button "Add Font" at bounding box center [297, 196] width 67 height 21
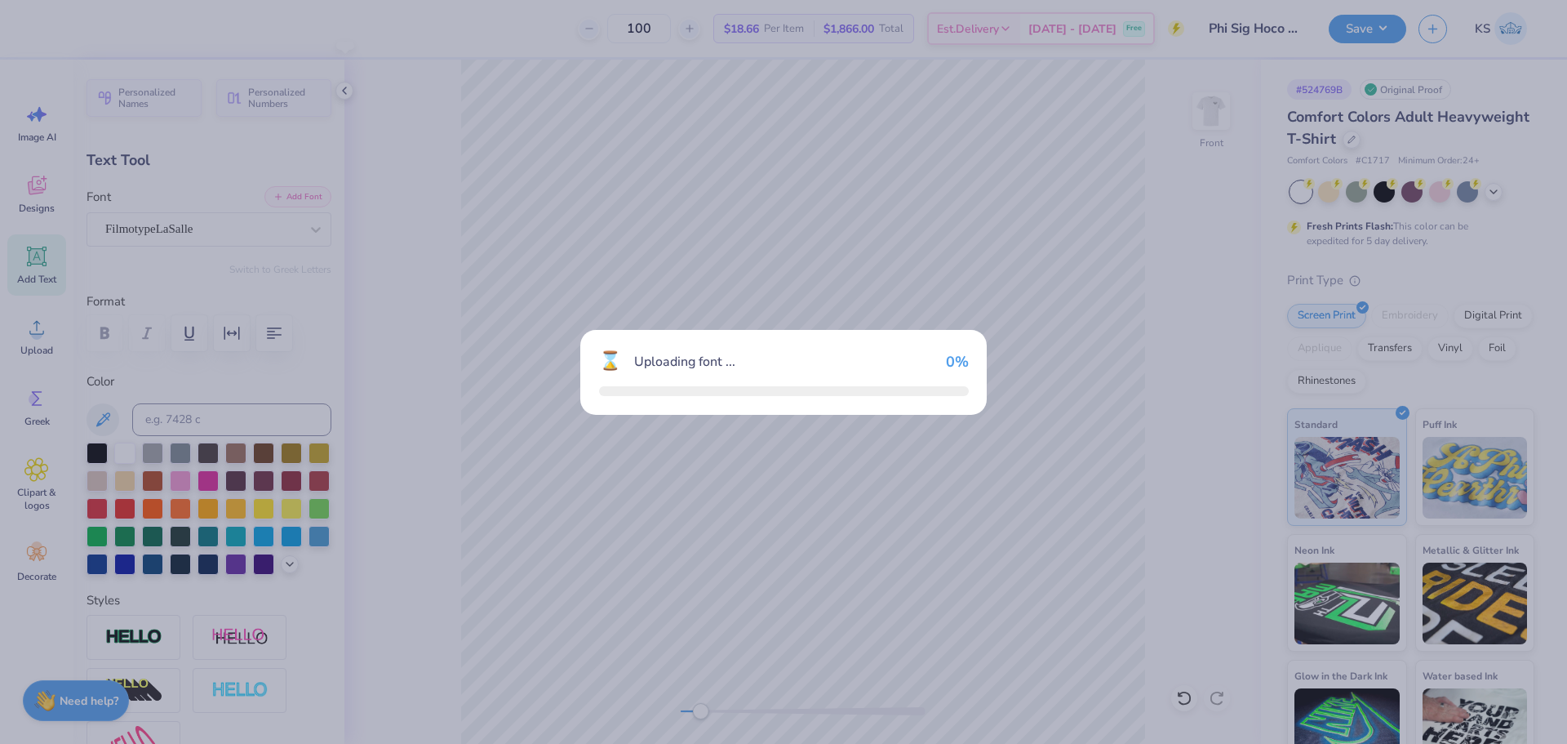
type input "8.53"
type input "2.20"
type input "12.66"
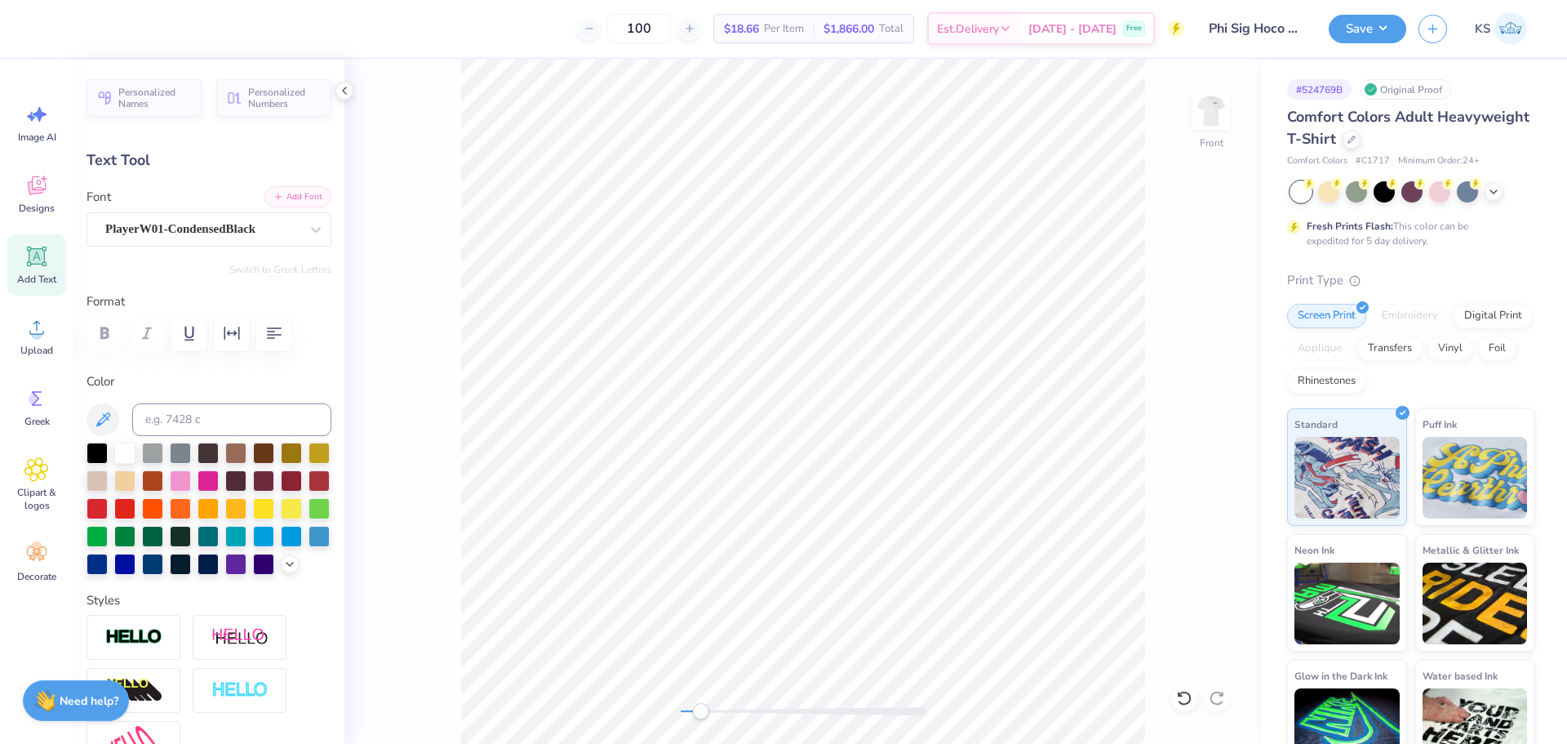
paste textarea "Phi Sig x Delta Zeta"
type textarea "Phi Sig x Delta Zeta"
click at [97, 448] on div at bounding box center [97, 451] width 21 height 21
drag, startPoint x: 702, startPoint y: 709, endPoint x: 717, endPoint y: 704, distance: 15.5
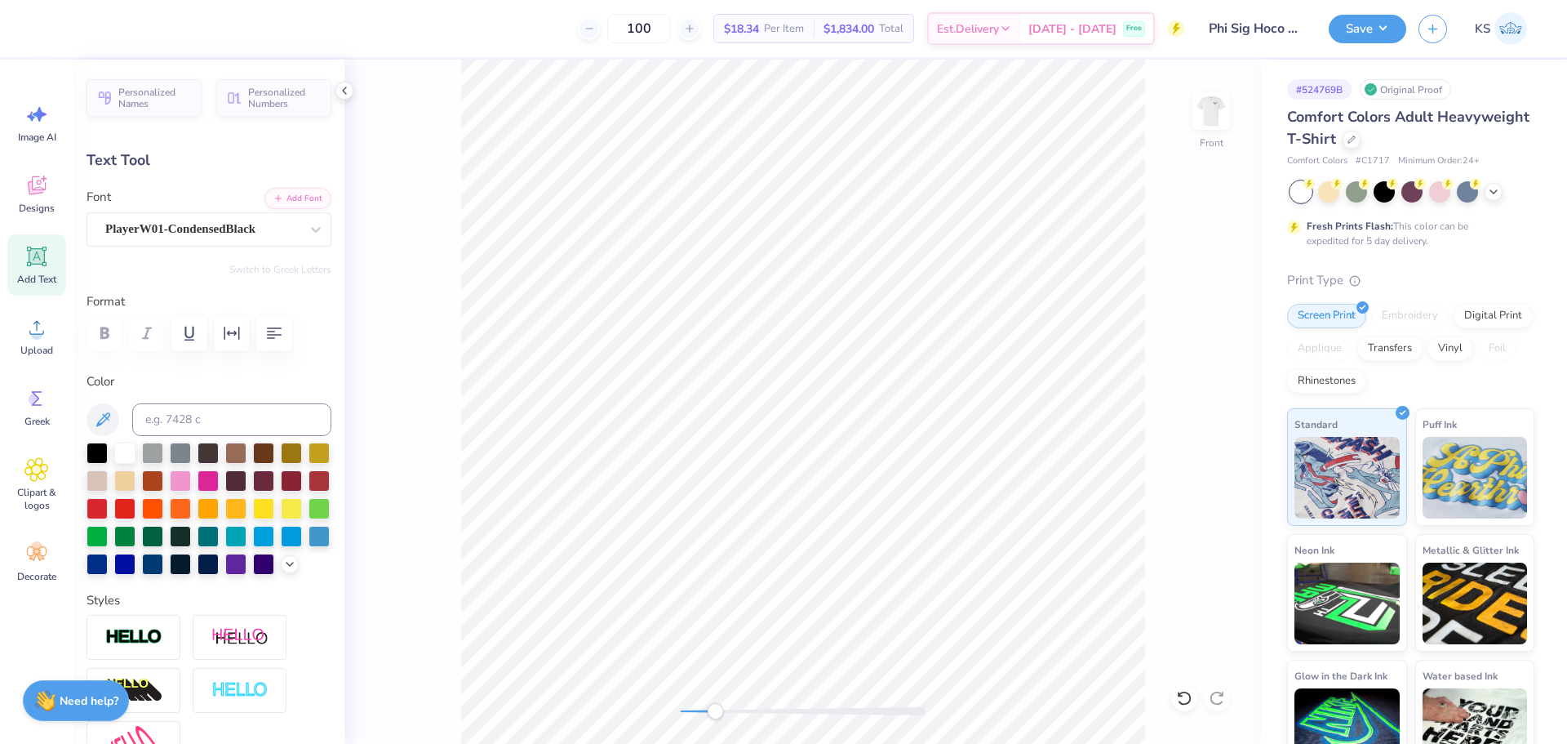
click at [717, 709] on div "Accessibility label" at bounding box center [715, 711] width 16 height 16
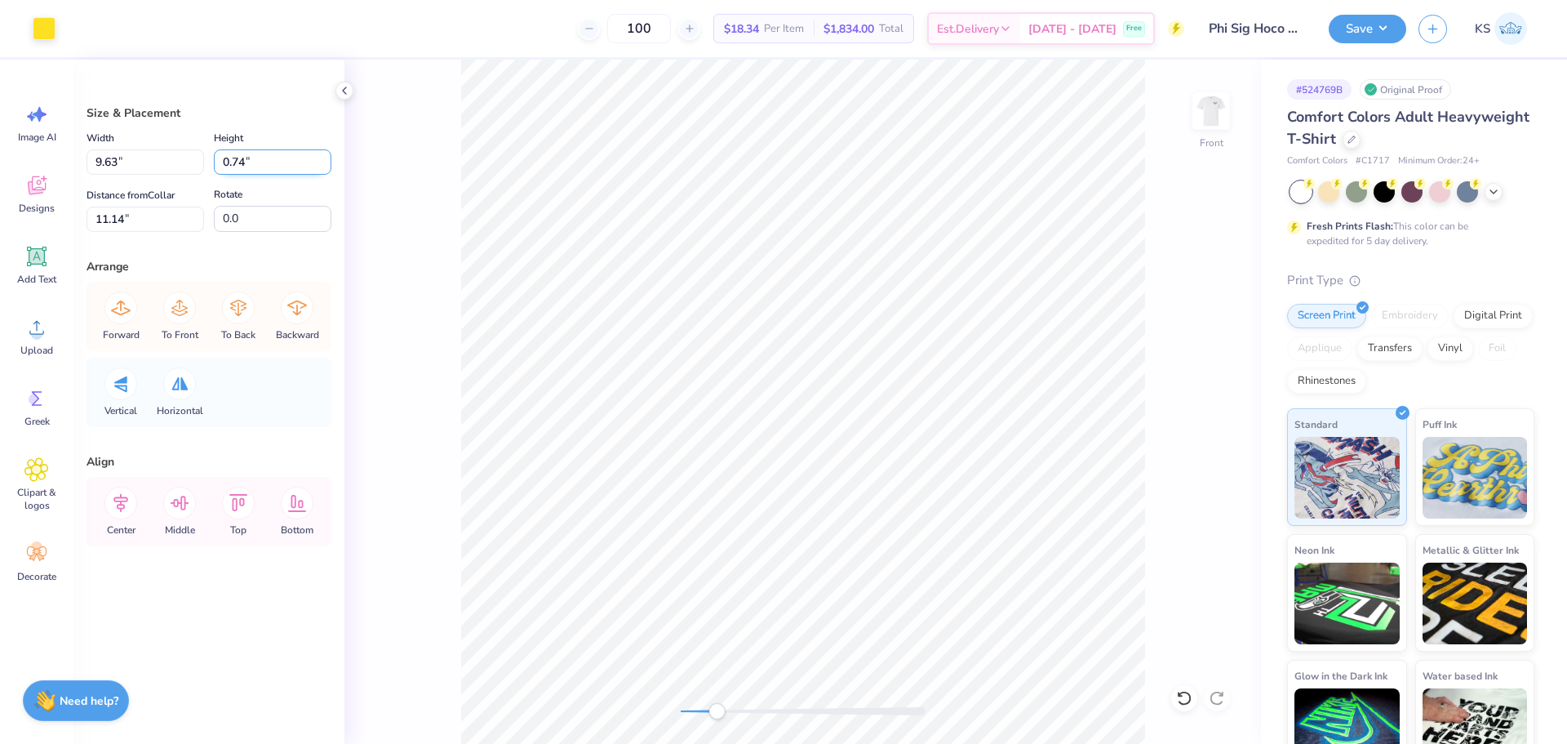
click at [257, 170] on input "0.74" at bounding box center [273, 161] width 118 height 25
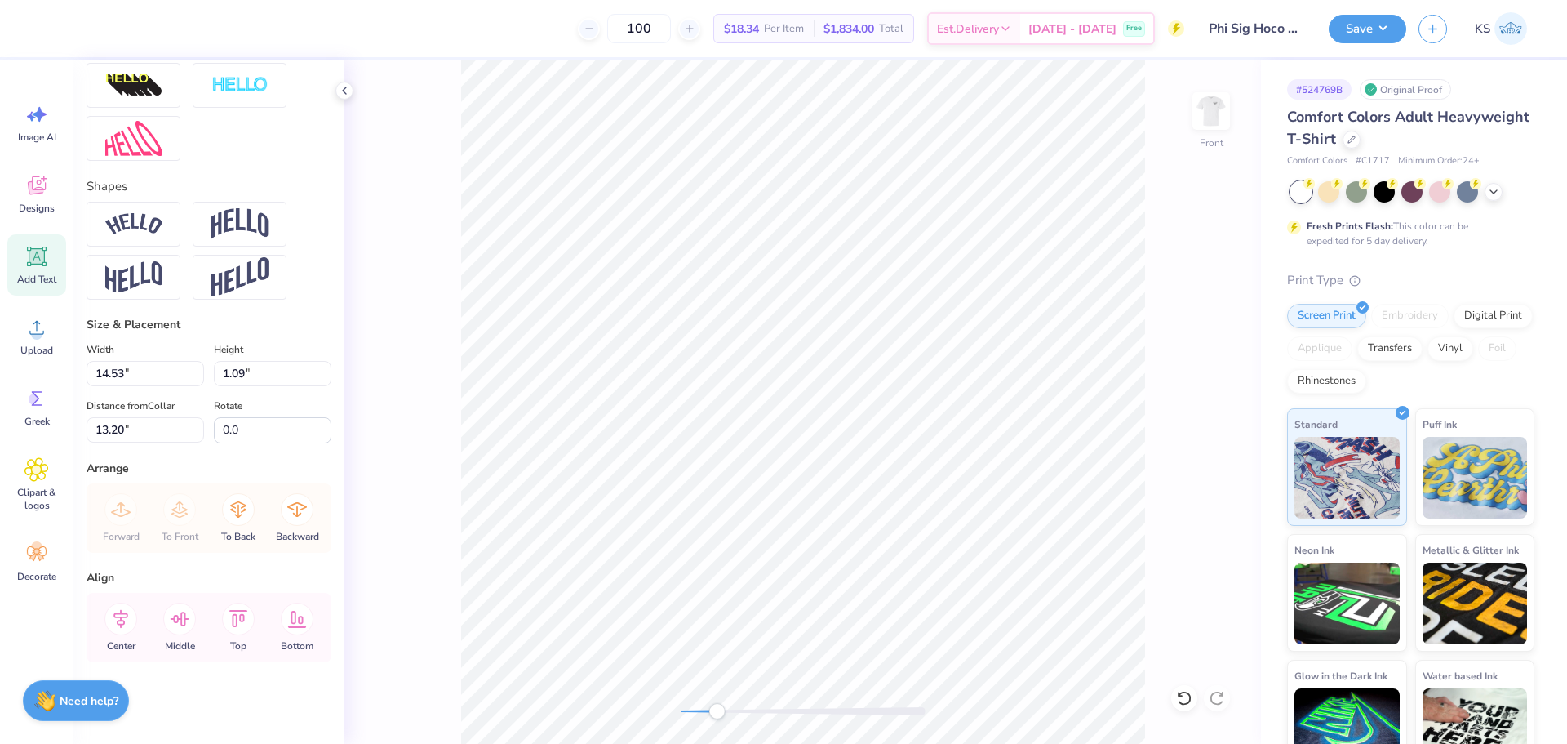
scroll to position [633, 0]
click at [246, 373] on input "1.09" at bounding box center [273, 373] width 118 height 25
paste input "0.74"
type input "0.74"
type input "9.83"
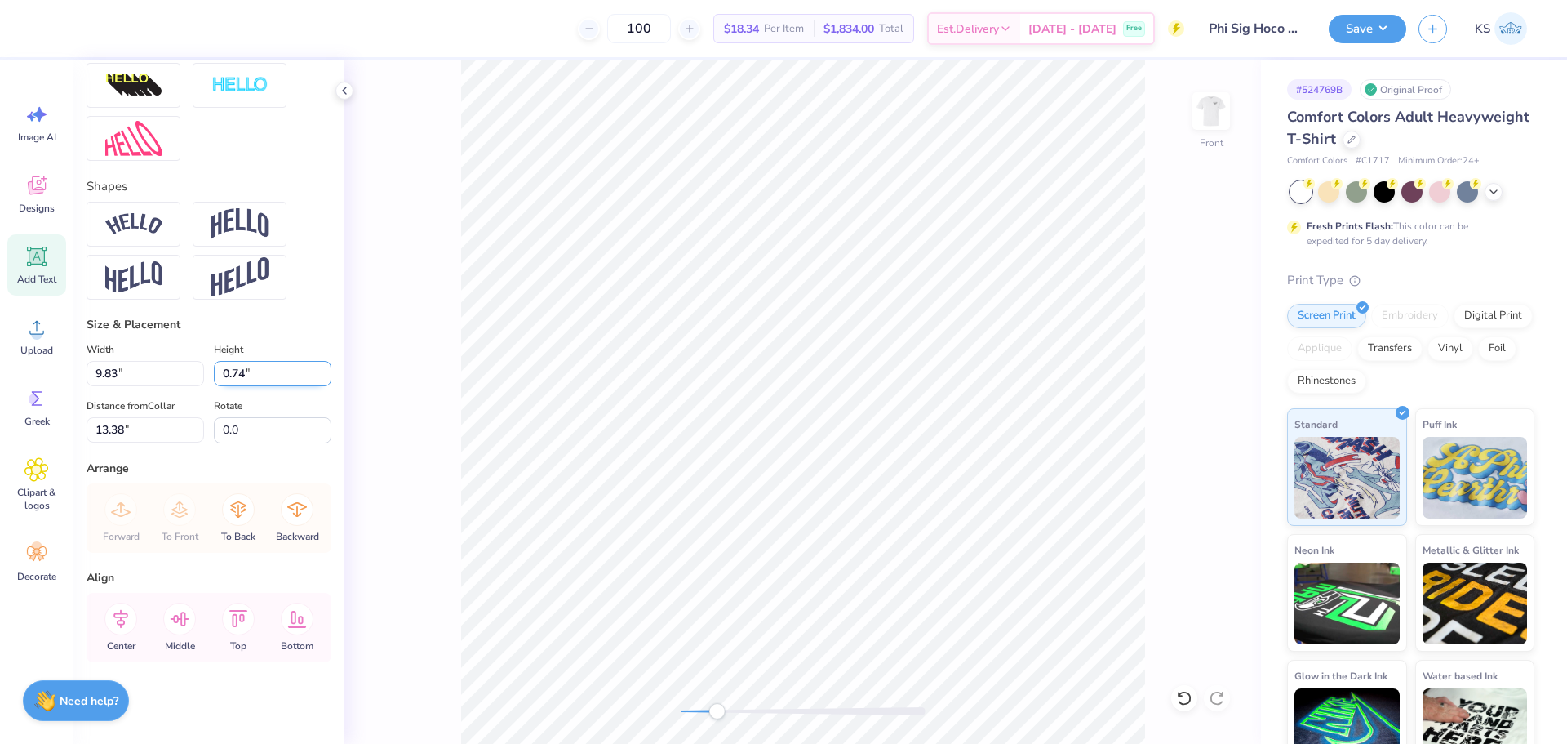
type input "13.38"
drag, startPoint x: 717, startPoint y: 712, endPoint x: 737, endPoint y: 708, distance: 20.7
click at [737, 708] on div "Accessibility label" at bounding box center [736, 711] width 16 height 16
type textarea "Phi Sig Delta Zeta"
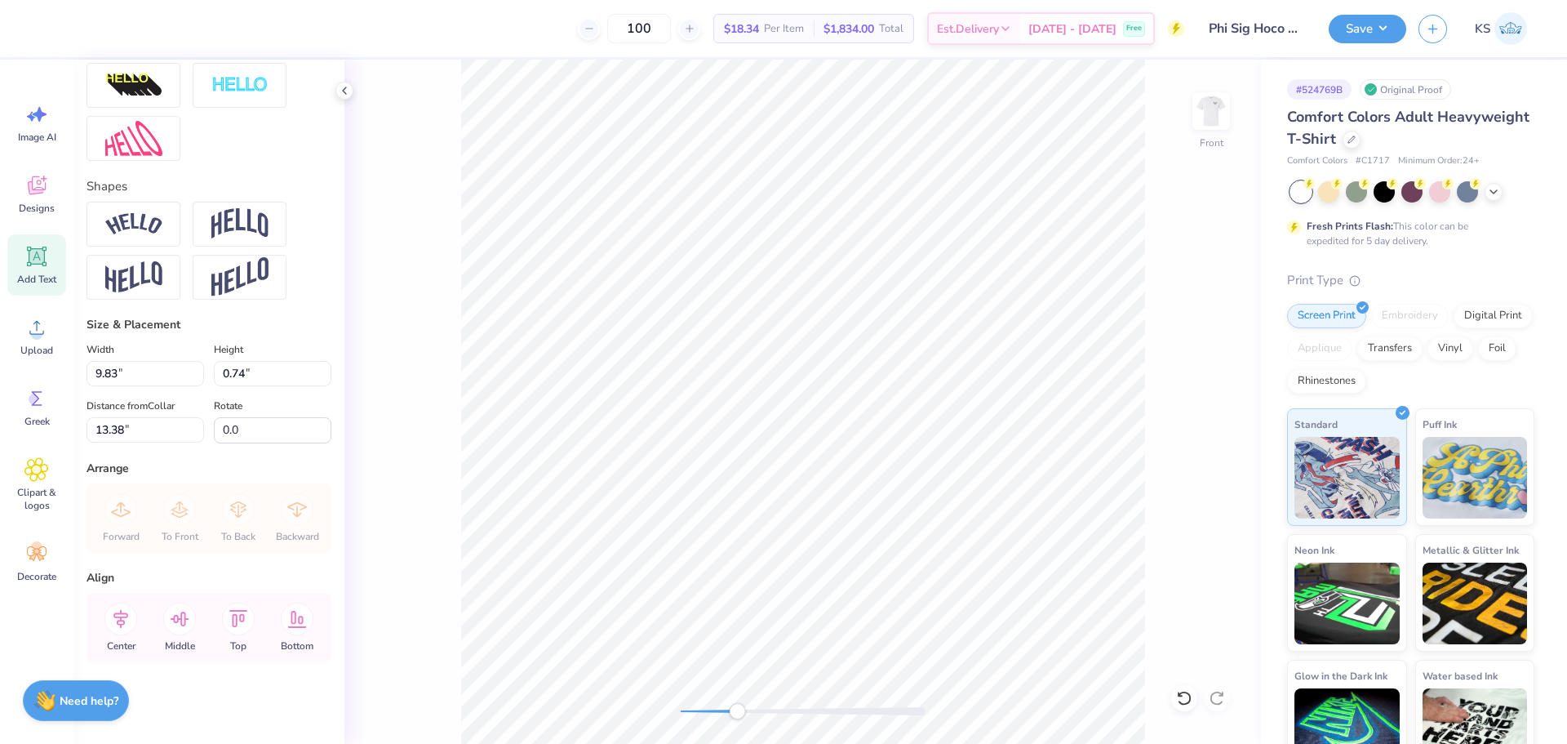
type textarea "Phi Sig Delta Zeta"
type input "9.72"
type input "11.14"
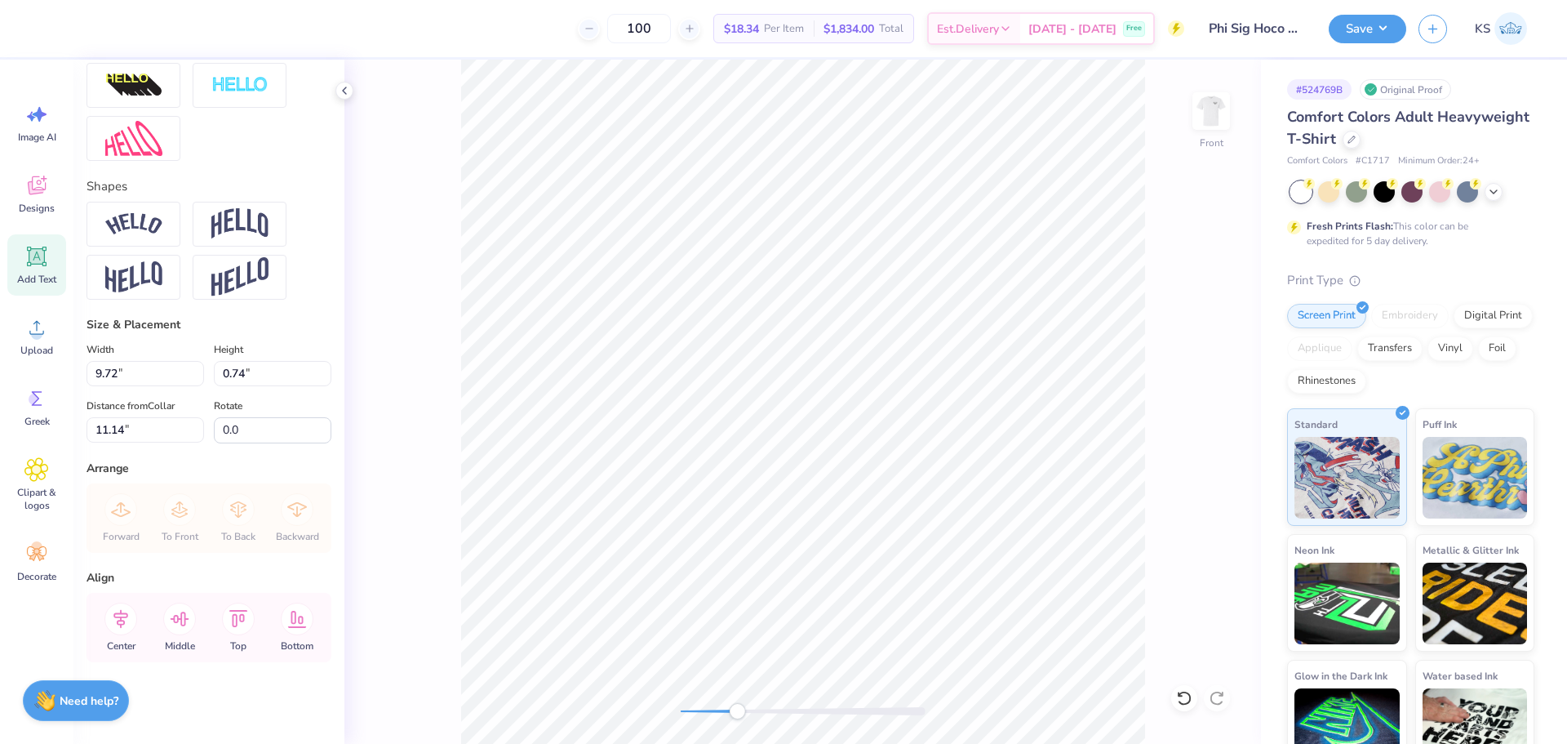
type textarea "x"
type input "0.39"
type input "0.49"
type input "11.39"
drag, startPoint x: 739, startPoint y: 713, endPoint x: 719, endPoint y: 707, distance: 20.4
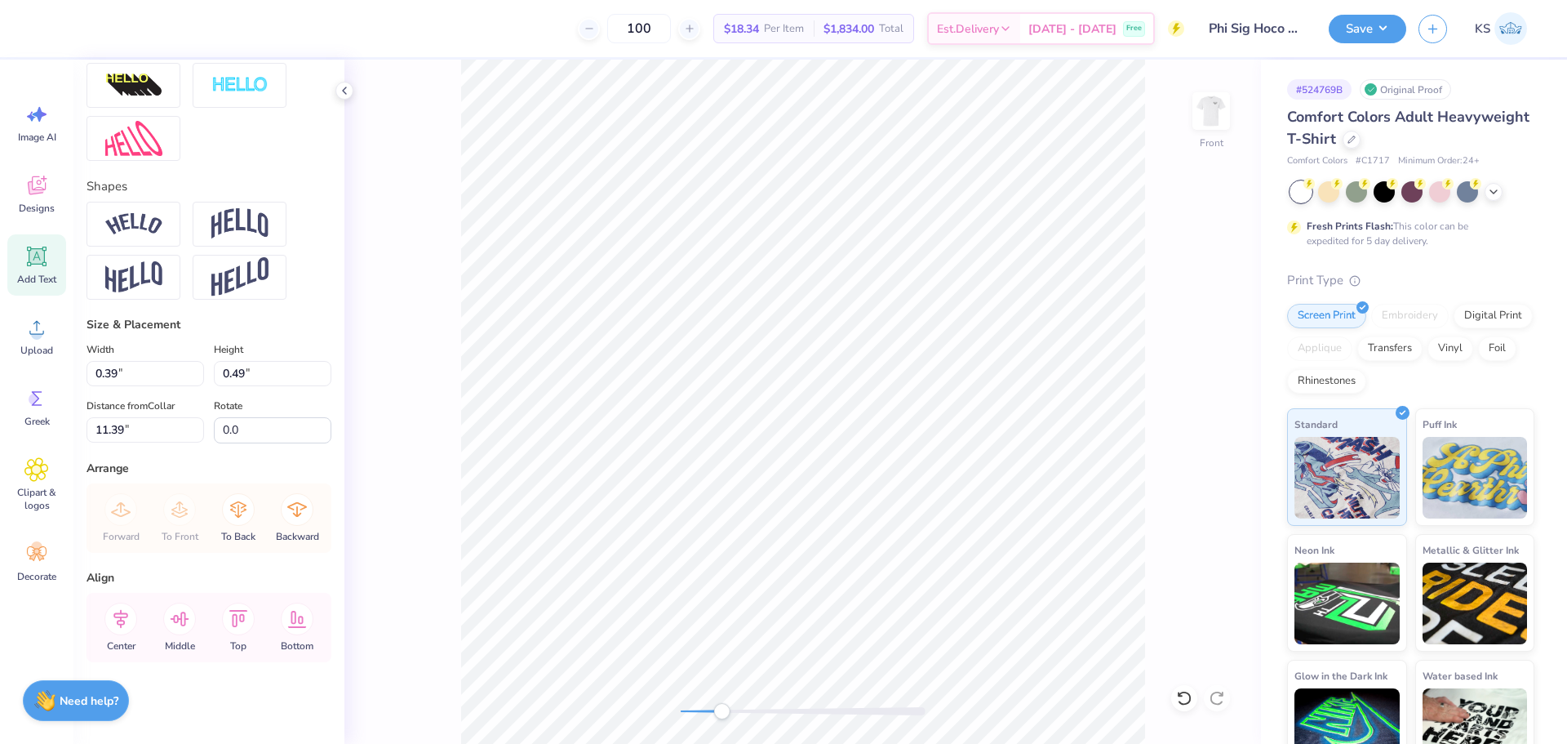
click at [720, 713] on div "Accessibility label" at bounding box center [721, 711] width 16 height 16
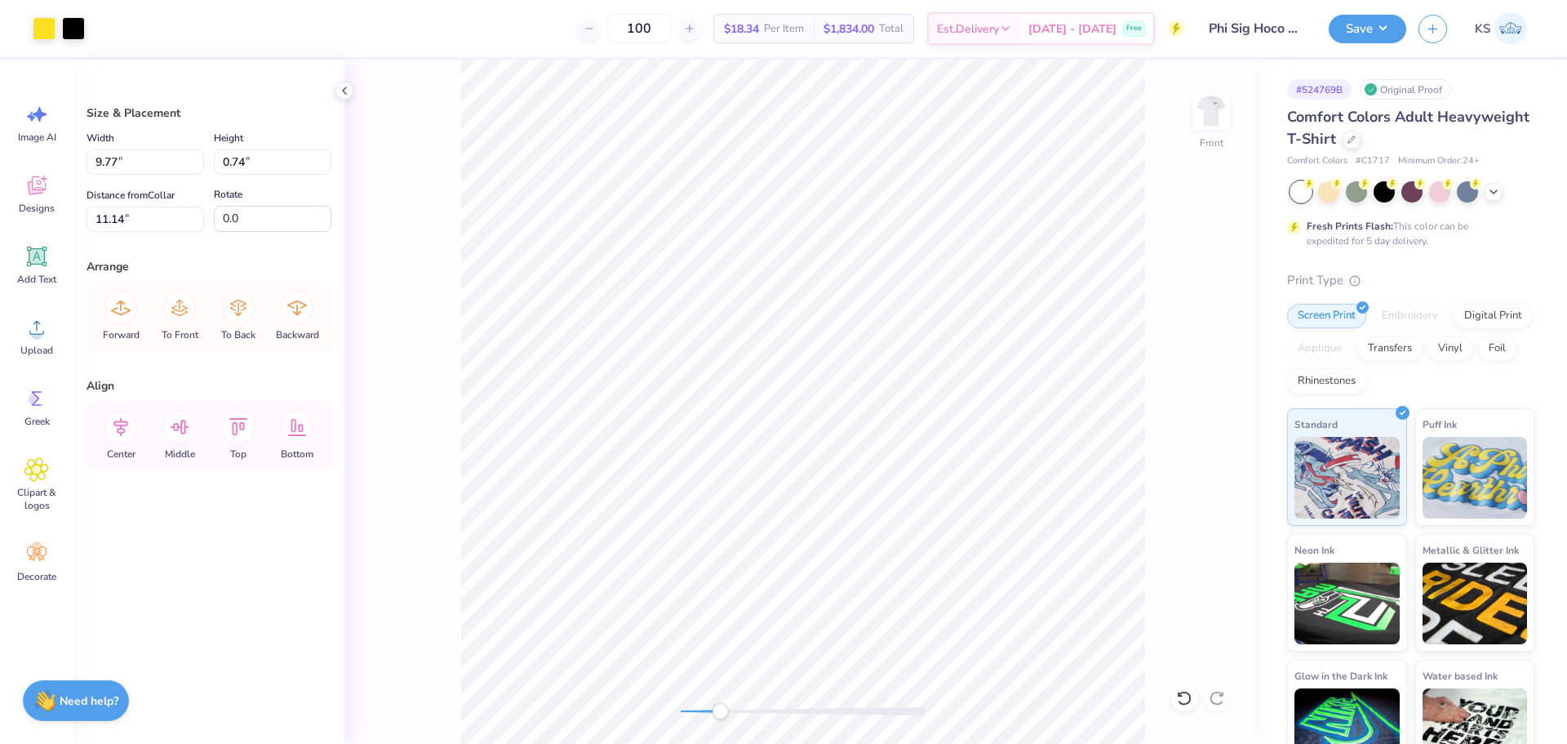
type input "9.63"
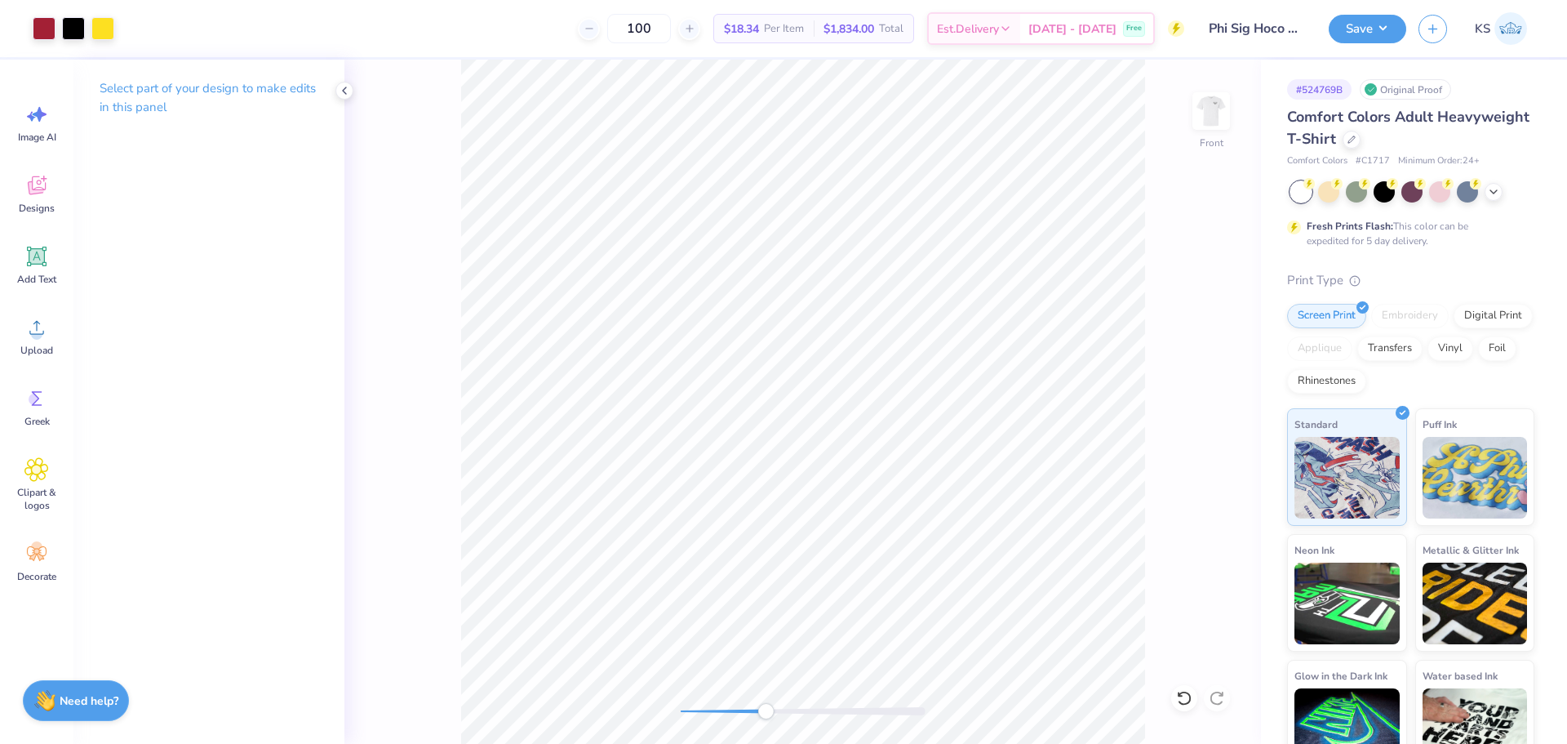
drag, startPoint x: 729, startPoint y: 712, endPoint x: 772, endPoint y: 708, distance: 43.4
click at [772, 708] on div "Accessibility label" at bounding box center [765, 711] width 16 height 16
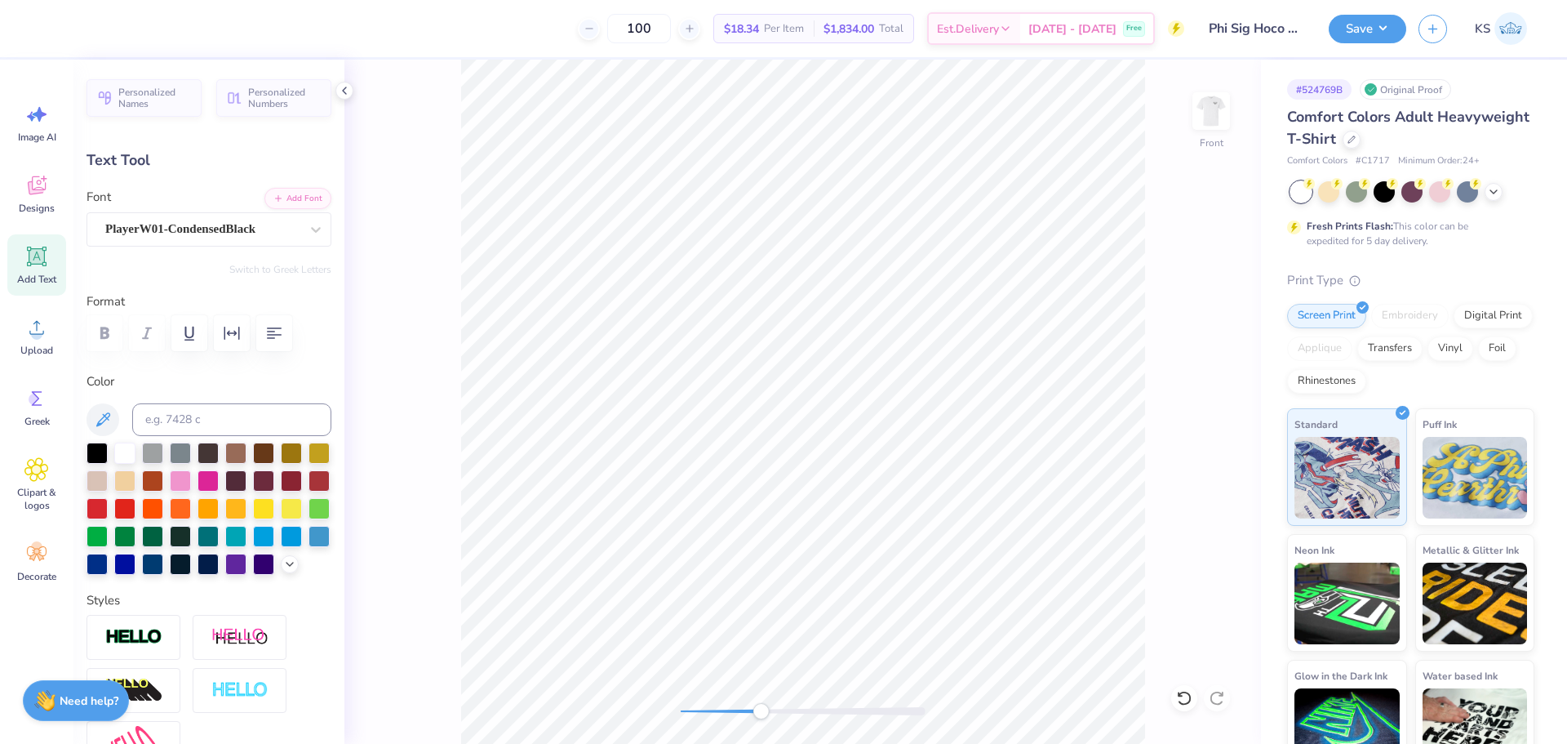
drag, startPoint x: 779, startPoint y: 713, endPoint x: 762, endPoint y: 704, distance: 19.7
click at [762, 709] on div "Accessibility label" at bounding box center [761, 711] width 16 height 16
click at [712, 699] on div "Front" at bounding box center [802, 402] width 917 height 684
type input "9.72"
type input "0.74"
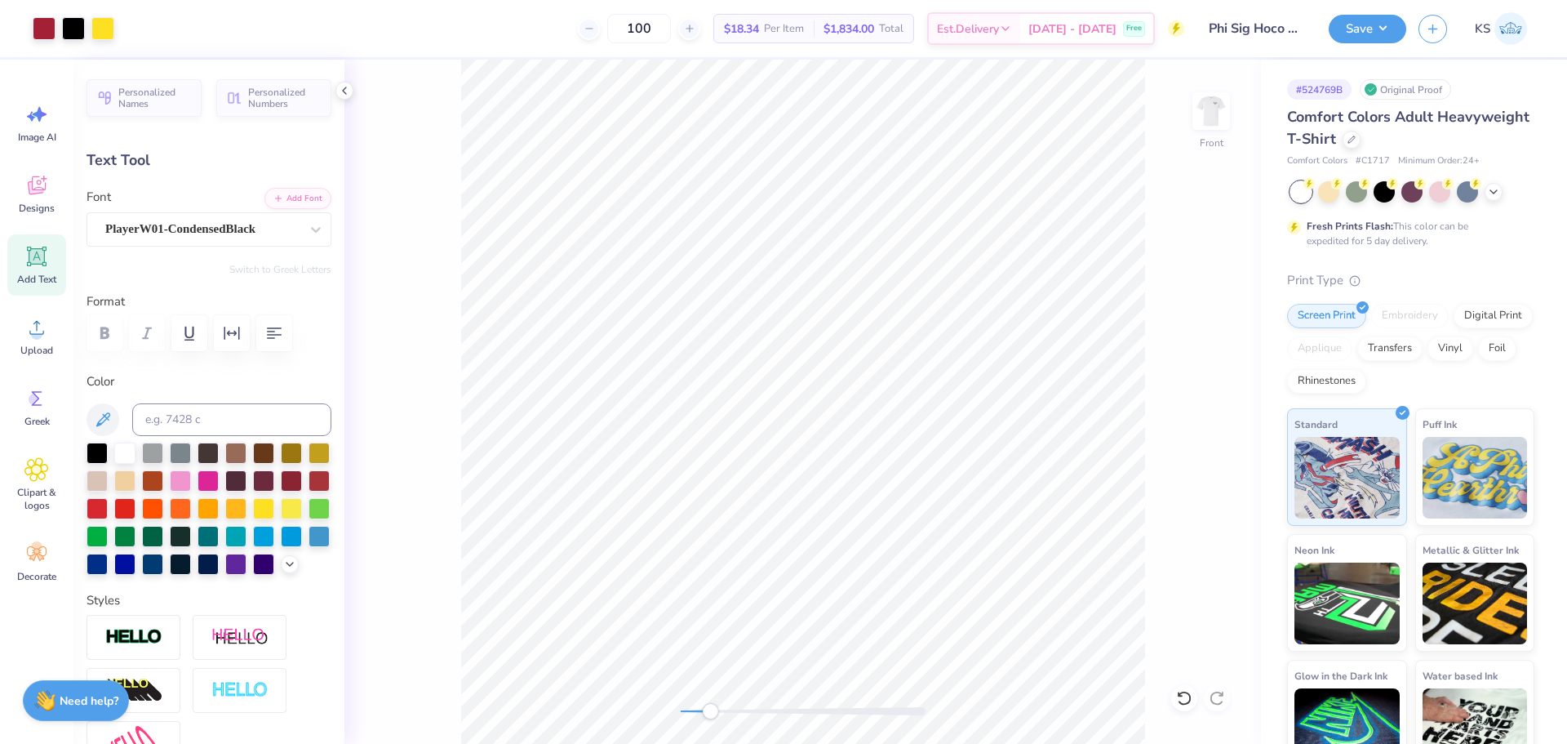
type input "11.14"
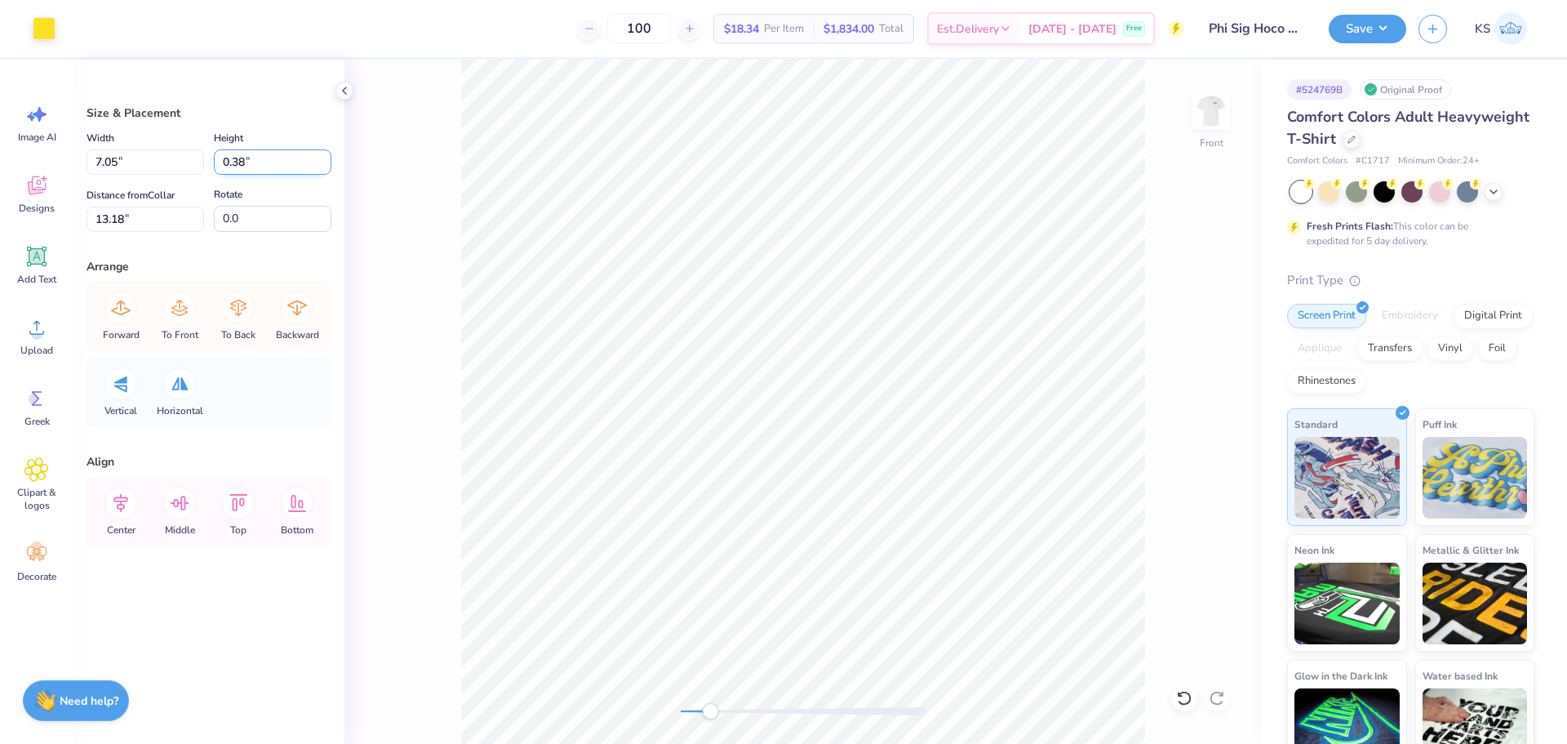
click at [247, 153] on input "0.38" at bounding box center [273, 161] width 118 height 25
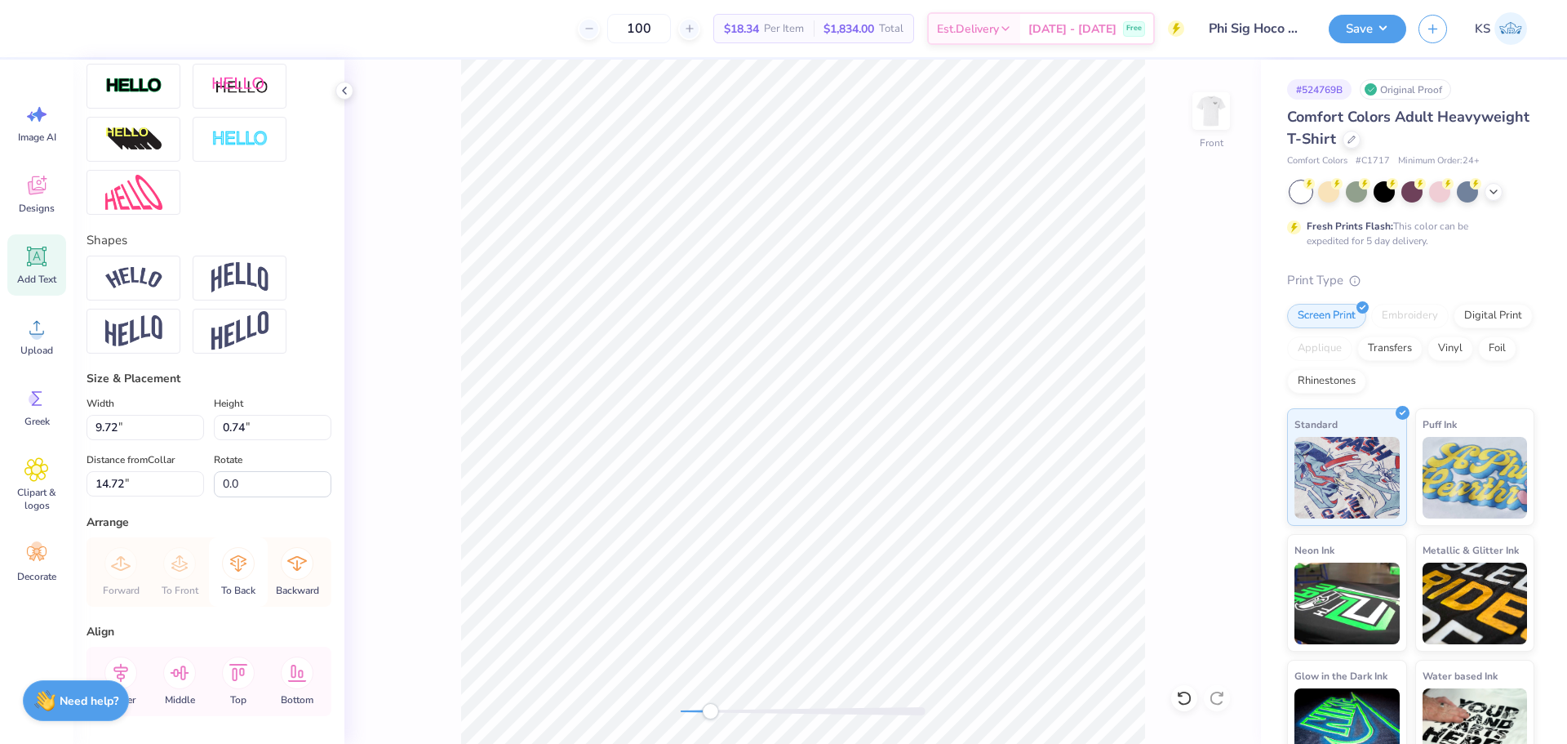
scroll to position [633, 0]
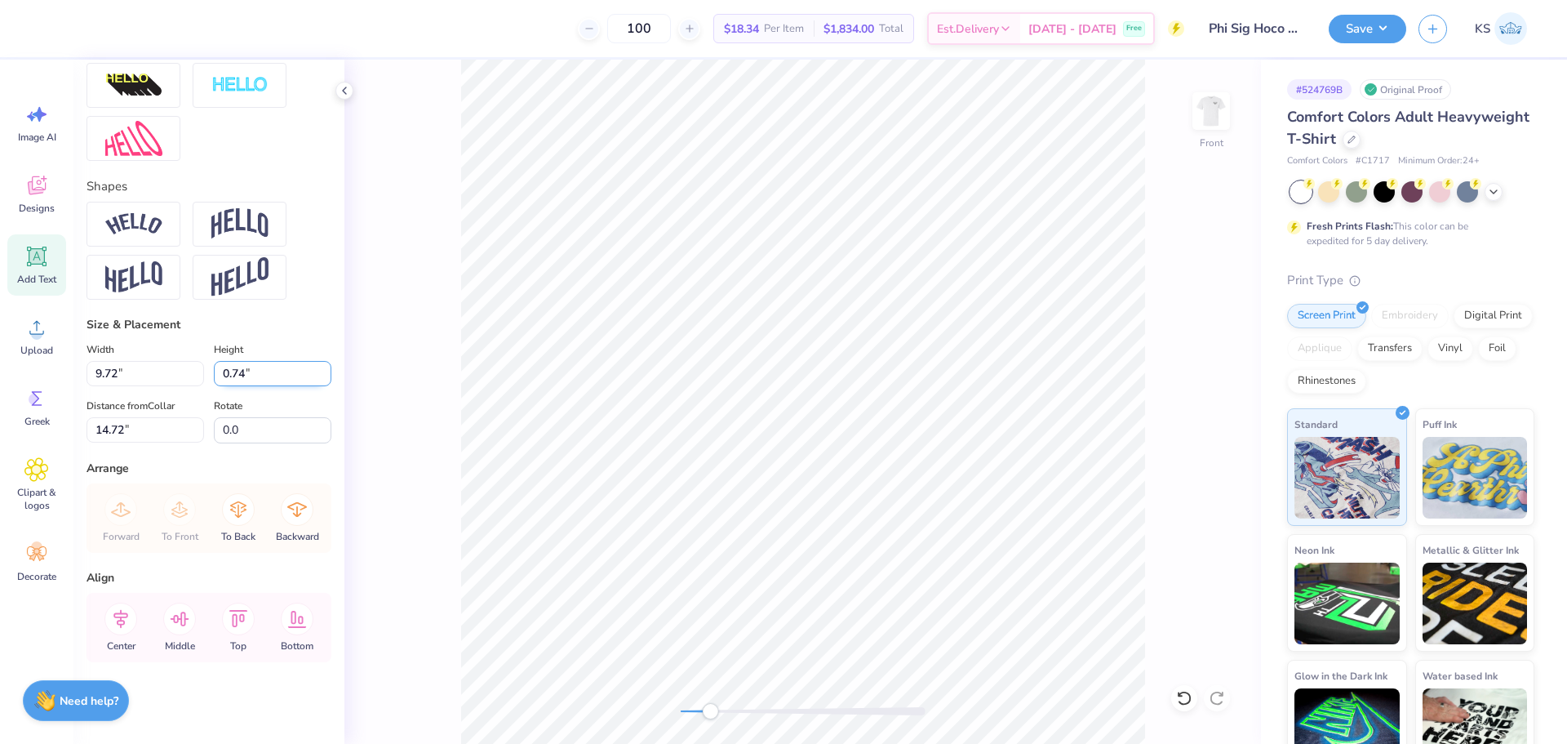
click at [238, 375] on input "0.74" at bounding box center [273, 373] width 118 height 25
paste input "38"
type input "0.38"
type input "4.99"
type input "14.90"
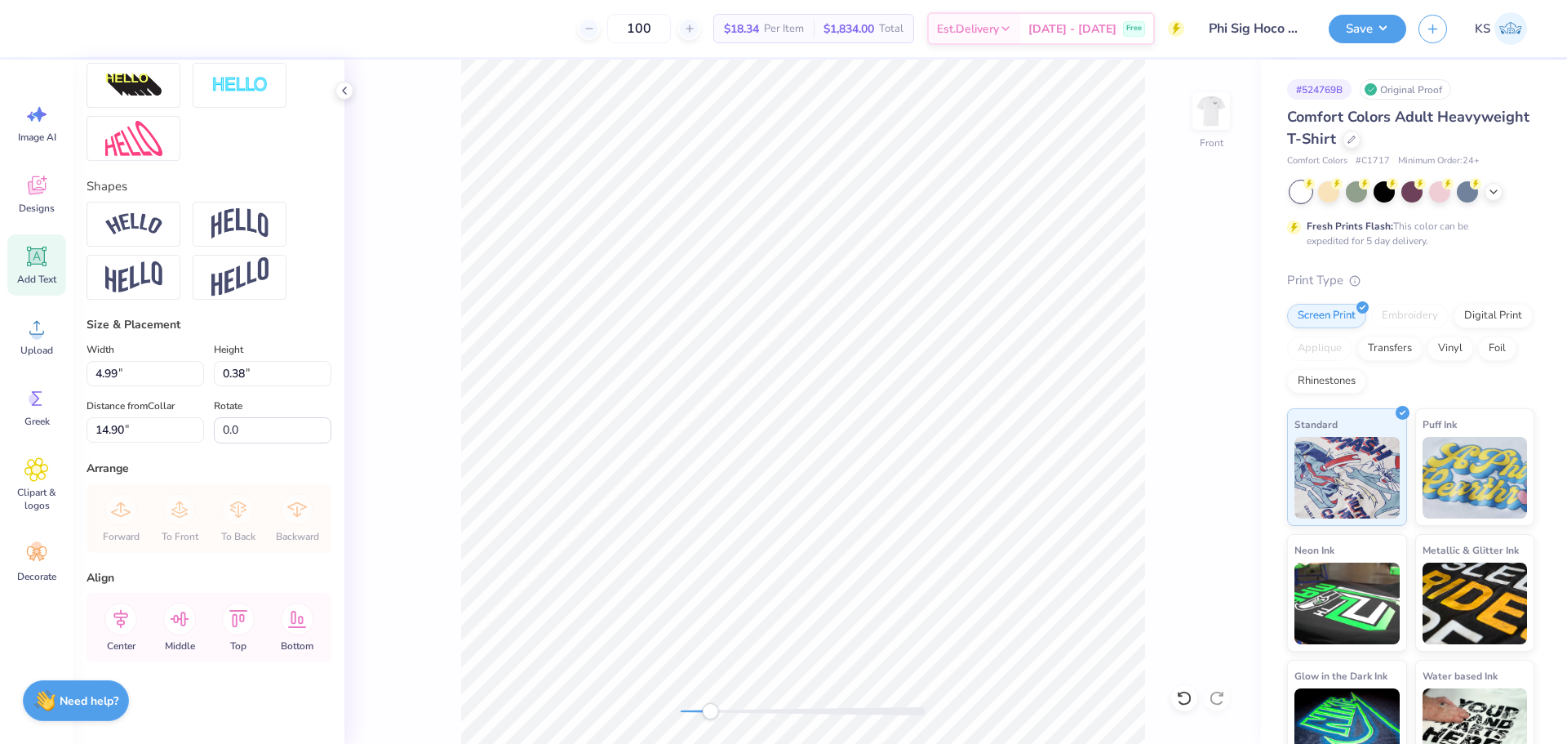
paste textarea "Hoosiers v Spartans"
type textarea "Hoosiers v Spartans"
click at [740, 720] on div "Front" at bounding box center [802, 402] width 917 height 684
type input "5.30"
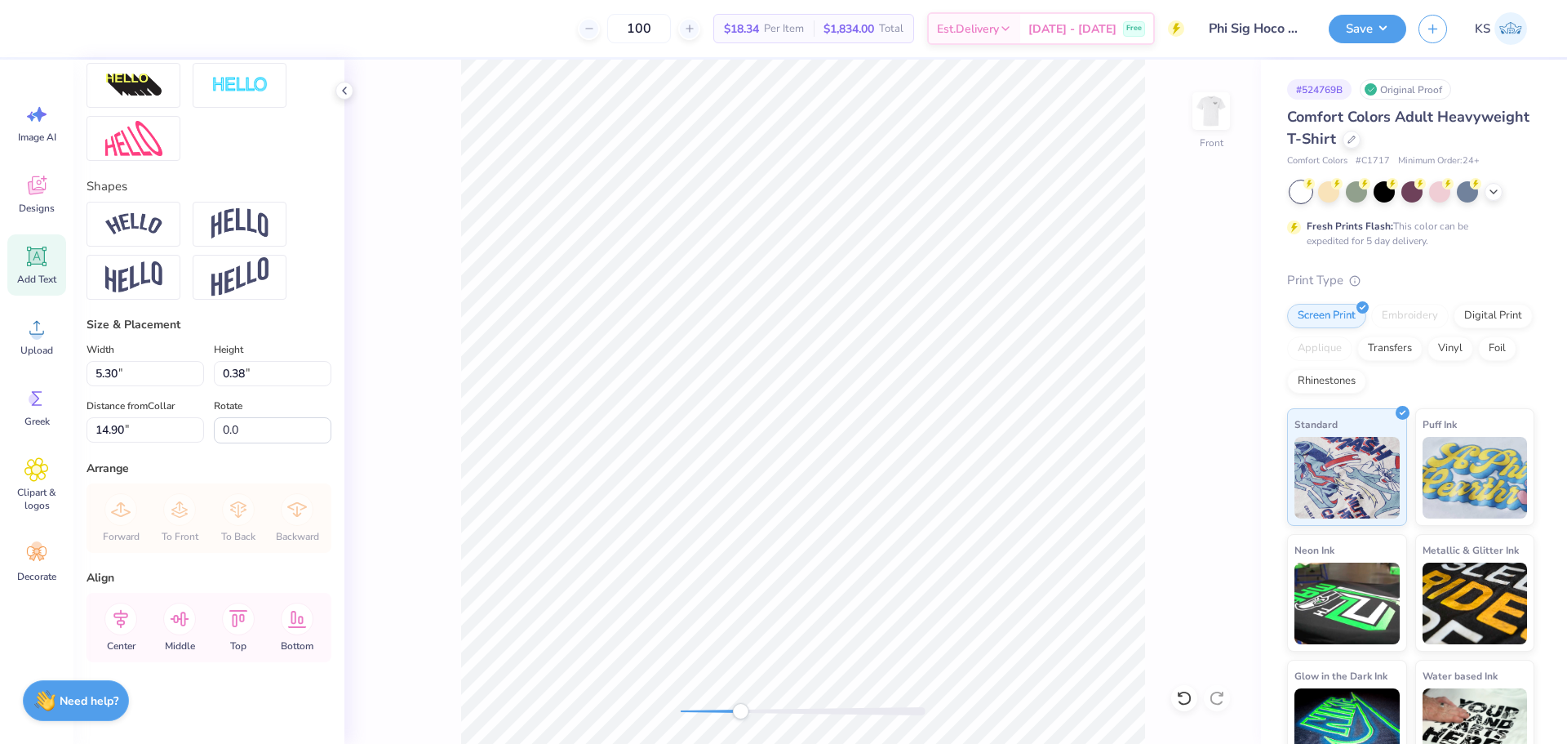
scroll to position [14, 5]
type textarea "Hoosiers Spartans"
click at [119, 621] on icon at bounding box center [120, 618] width 33 height 33
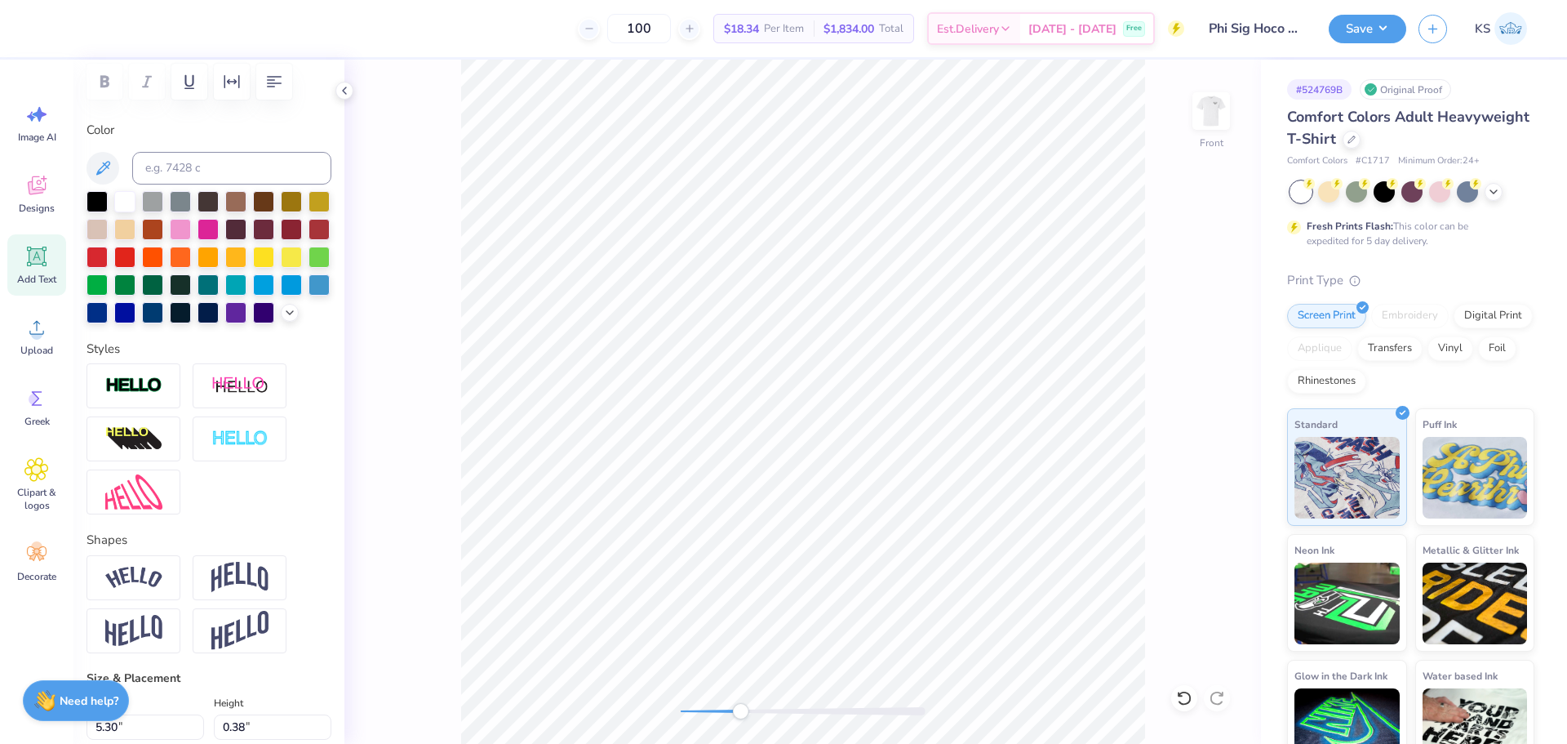
scroll to position [224, 0]
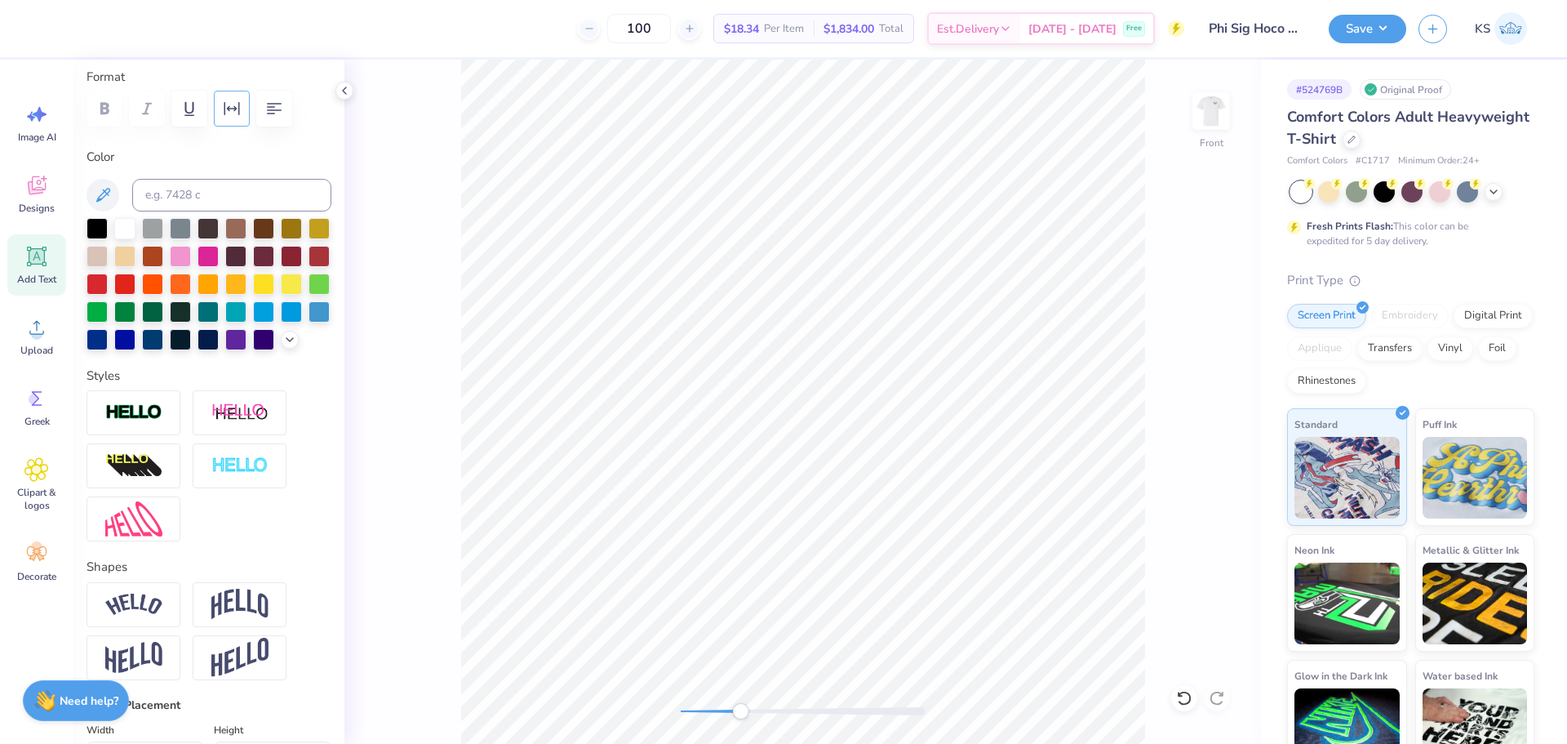
click at [236, 100] on icon "button" at bounding box center [232, 109] width 20 height 20
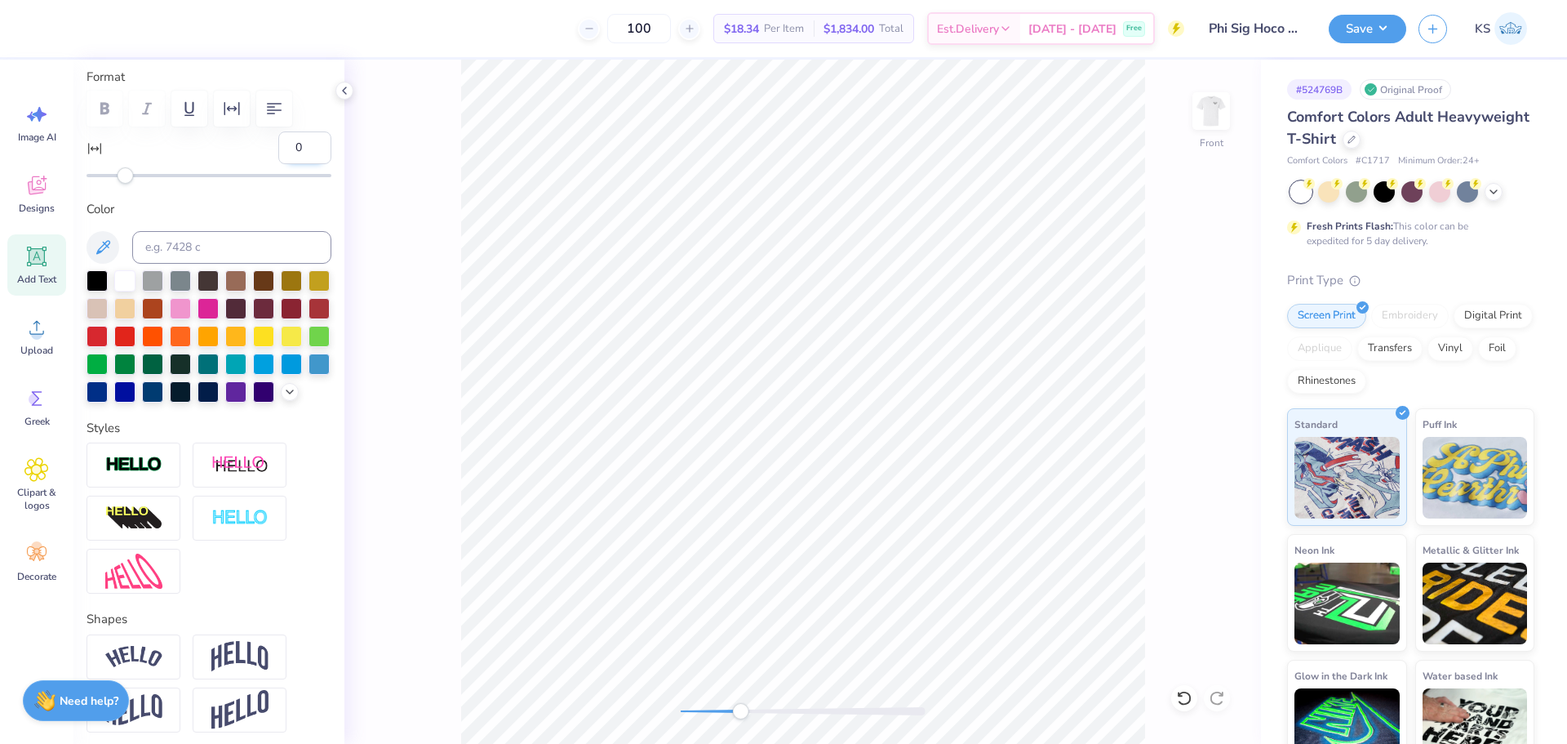
click at [278, 152] on input "0" at bounding box center [304, 147] width 53 height 33
type input "20"
click at [730, 696] on div "Front" at bounding box center [802, 402] width 917 height 684
click at [751, 716] on div "Accessibility label" at bounding box center [743, 711] width 16 height 16
type input "7.24"
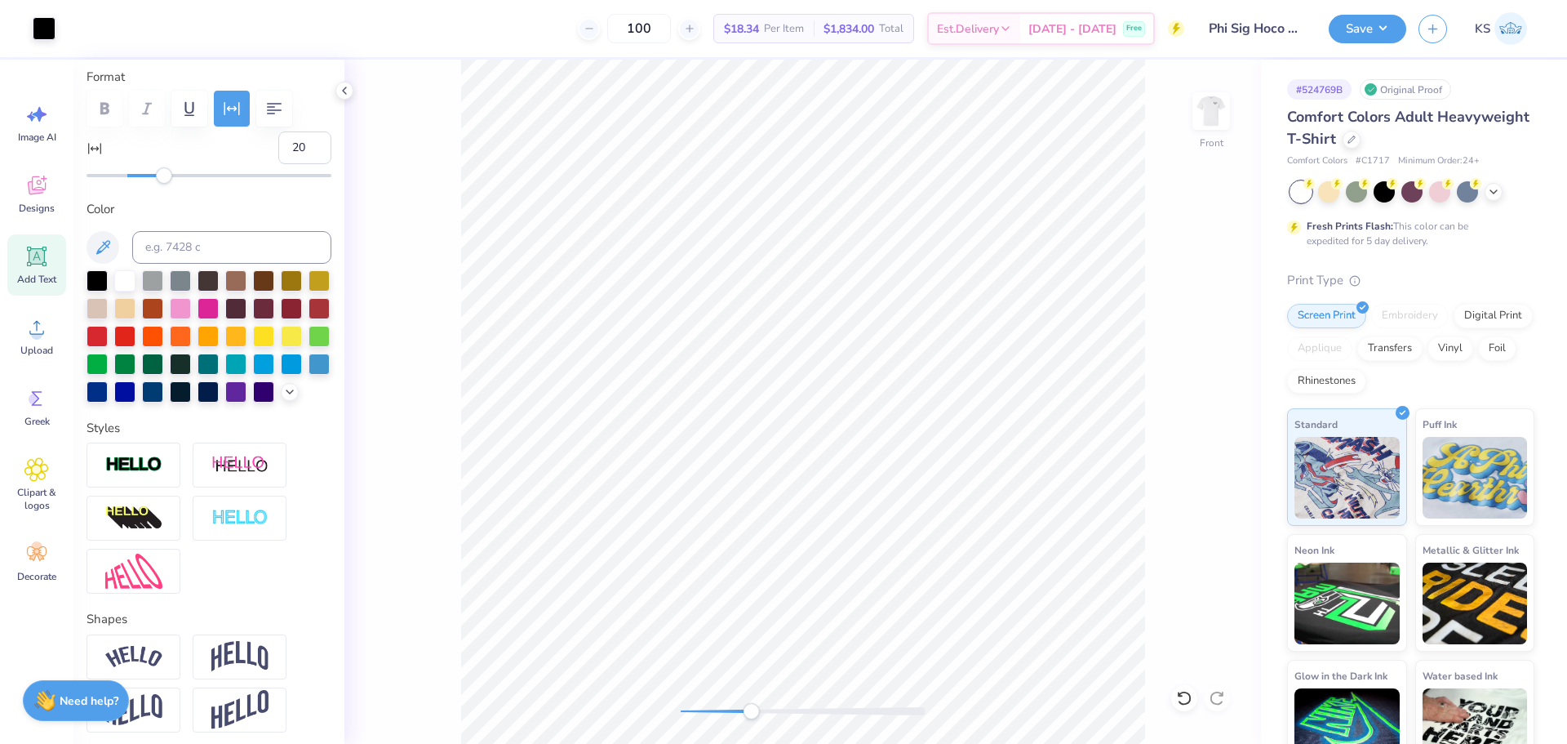
type input "13.18"
type textarea "v"
click at [842, 691] on div "Front" at bounding box center [802, 402] width 917 height 684
type input "0.20"
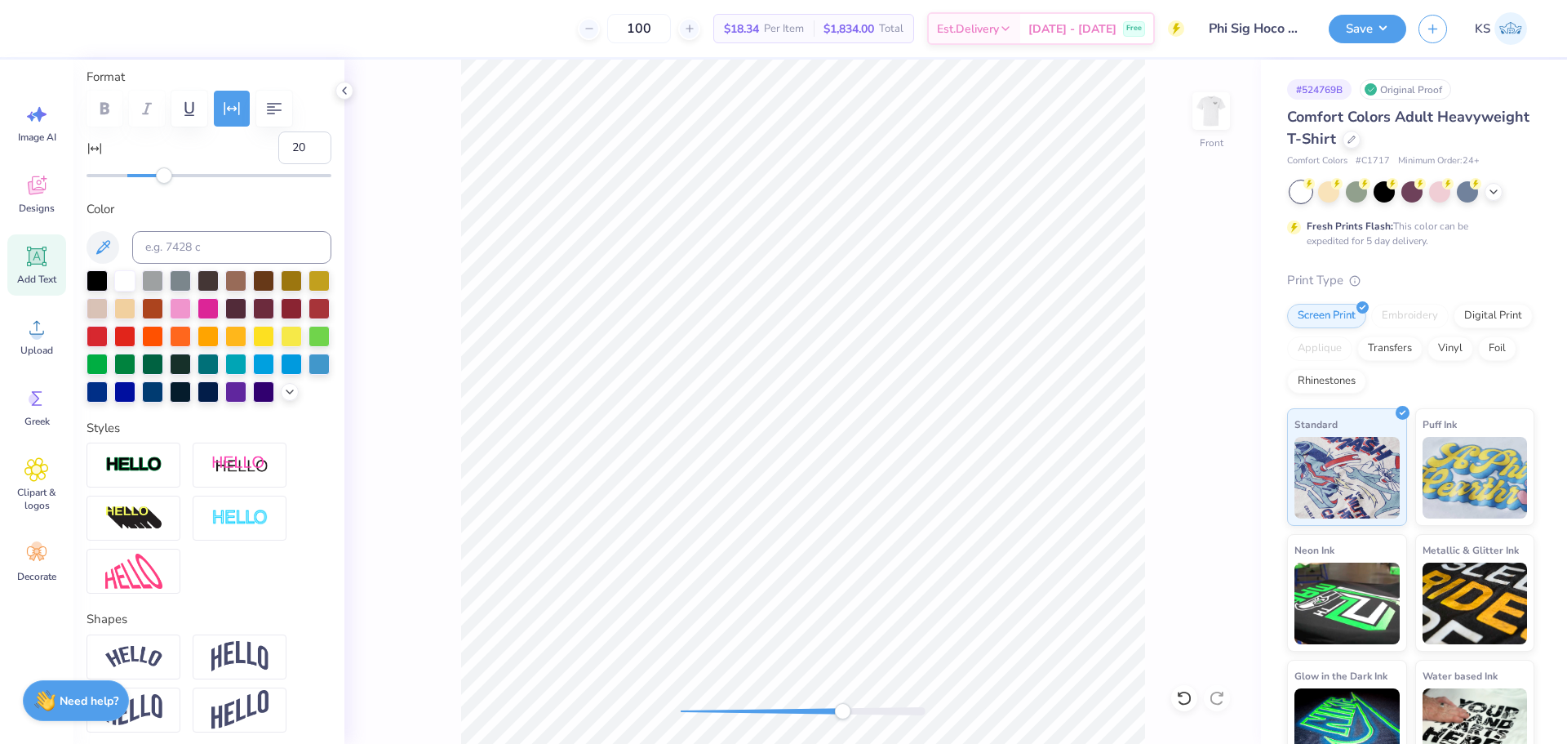
type input "0.24"
type input "13.32"
drag, startPoint x: 837, startPoint y: 713, endPoint x: 737, endPoint y: 703, distance: 100.9
click at [737, 707] on div "Accessibility label" at bounding box center [738, 711] width 16 height 16
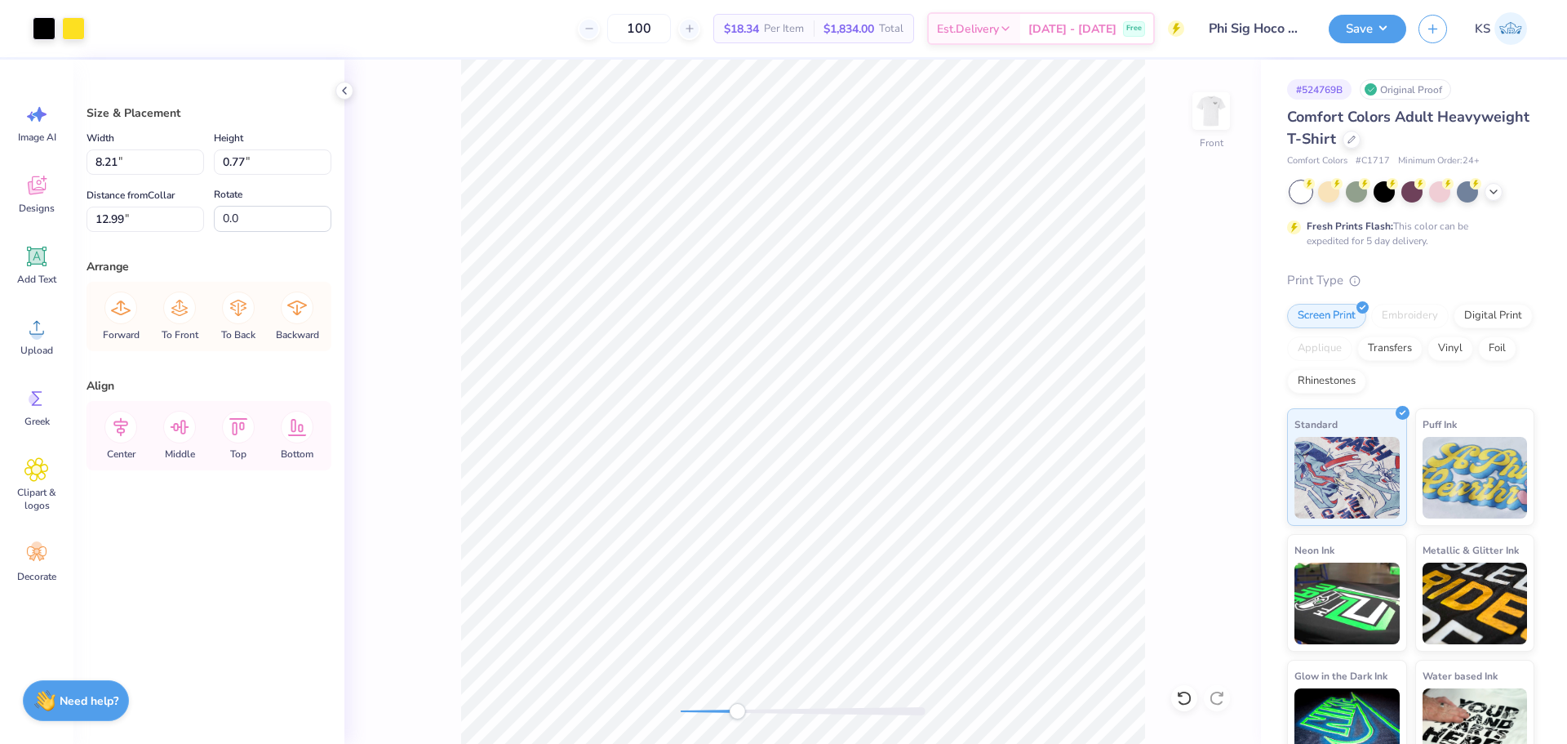
type input "7.05"
type input "0.38"
type input "13.18"
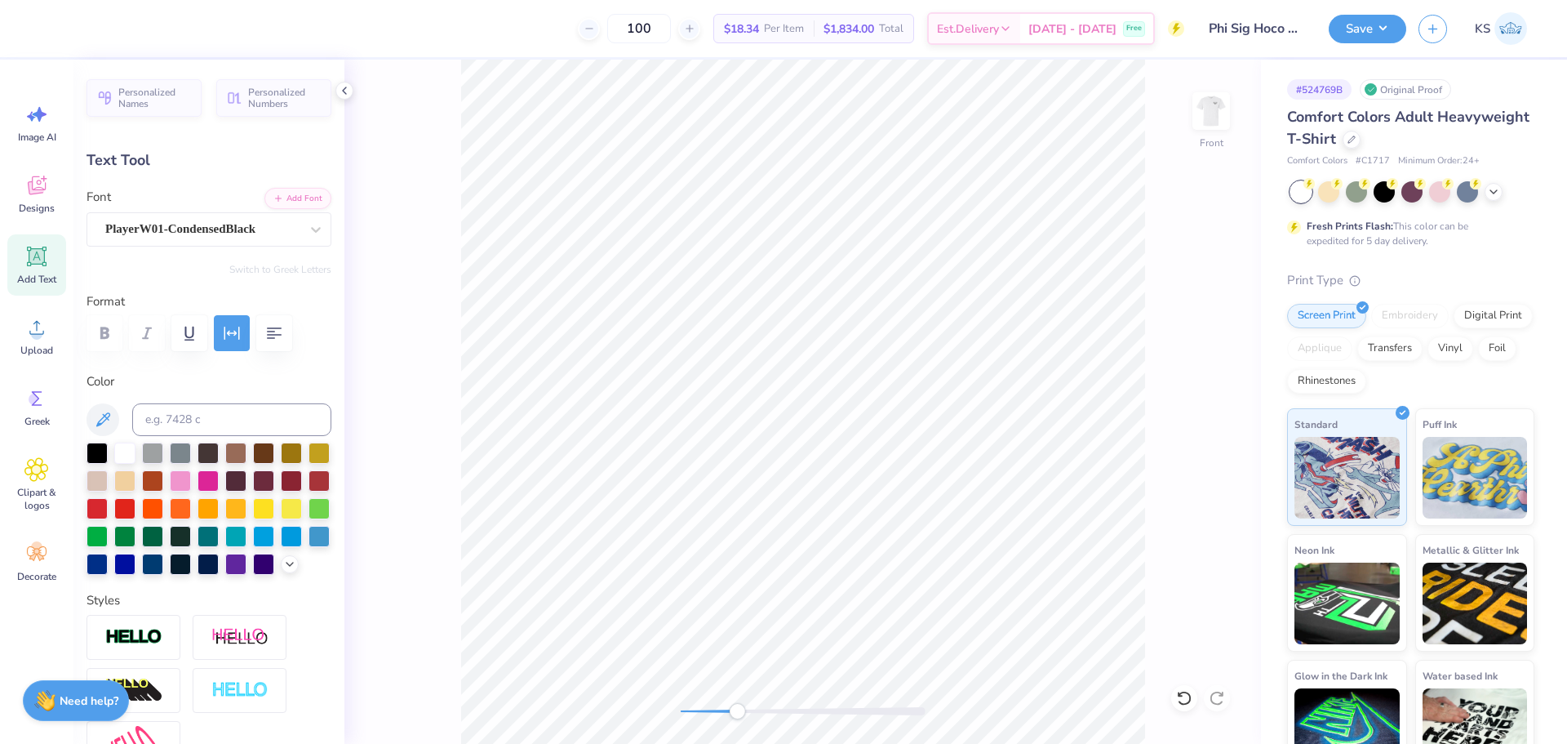
scroll to position [14, 5]
type textarea "[DATE]"
click at [267, 230] on div "PlayerW01-CondensedBlack" at bounding box center [203, 228] width 198 height 25
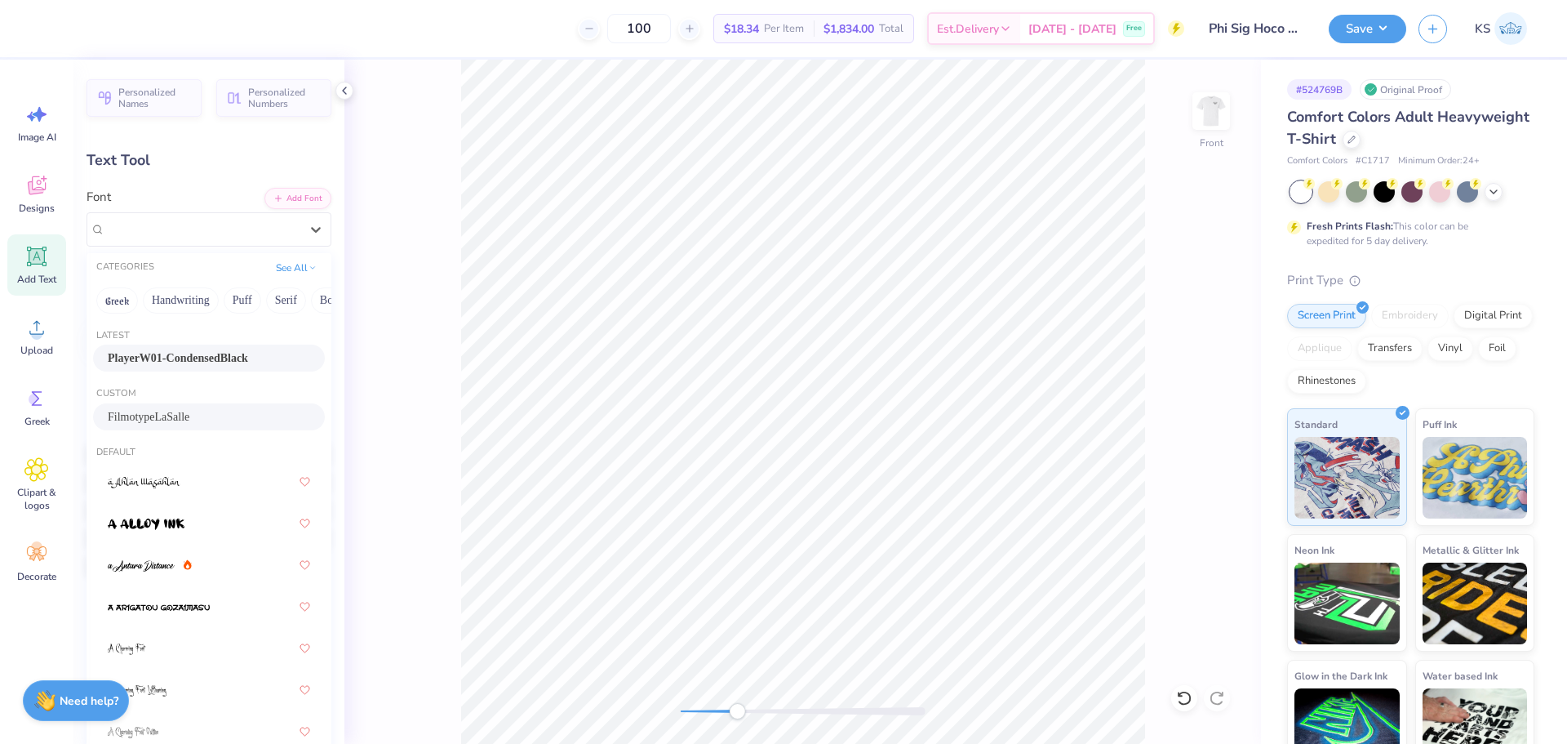
click at [197, 429] on div "FilmotypeLaSalle" at bounding box center [209, 416] width 232 height 27
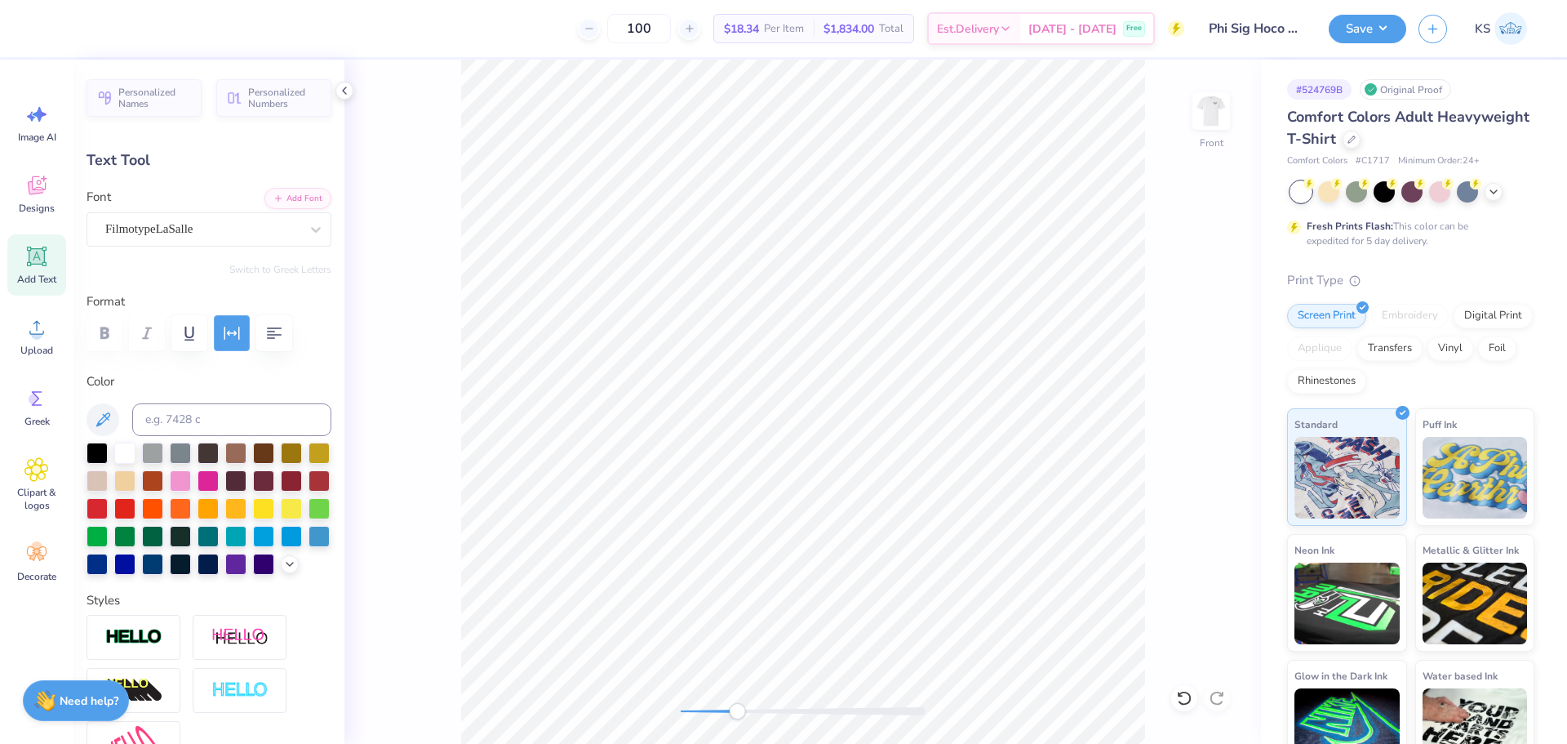
click at [233, 333] on icon "button" at bounding box center [232, 332] width 16 height 13
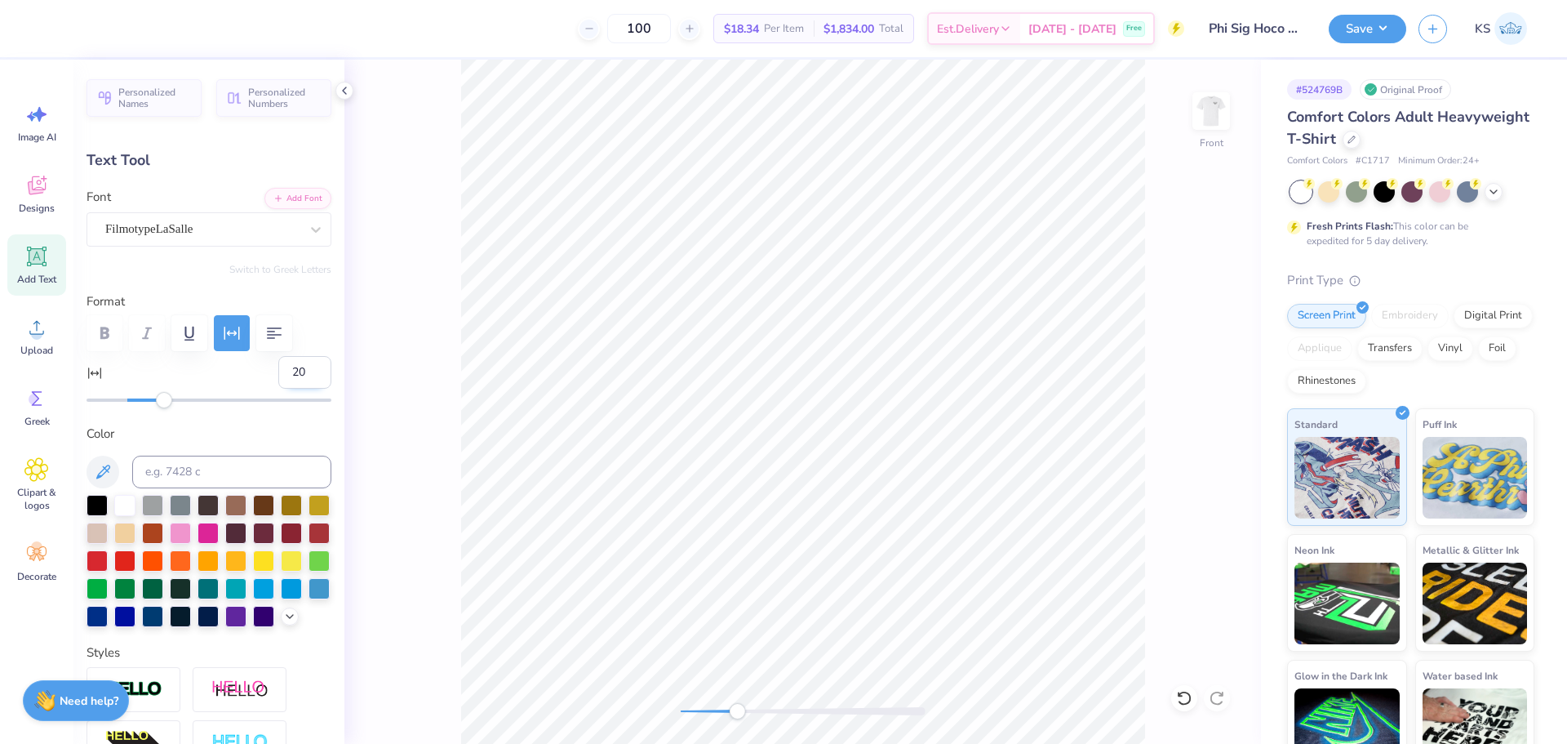
click at [292, 375] on input "20" at bounding box center [304, 372] width 53 height 33
type input "1"
click at [294, 369] on input "1" at bounding box center [304, 372] width 53 height 33
type input "1"
type input "0"
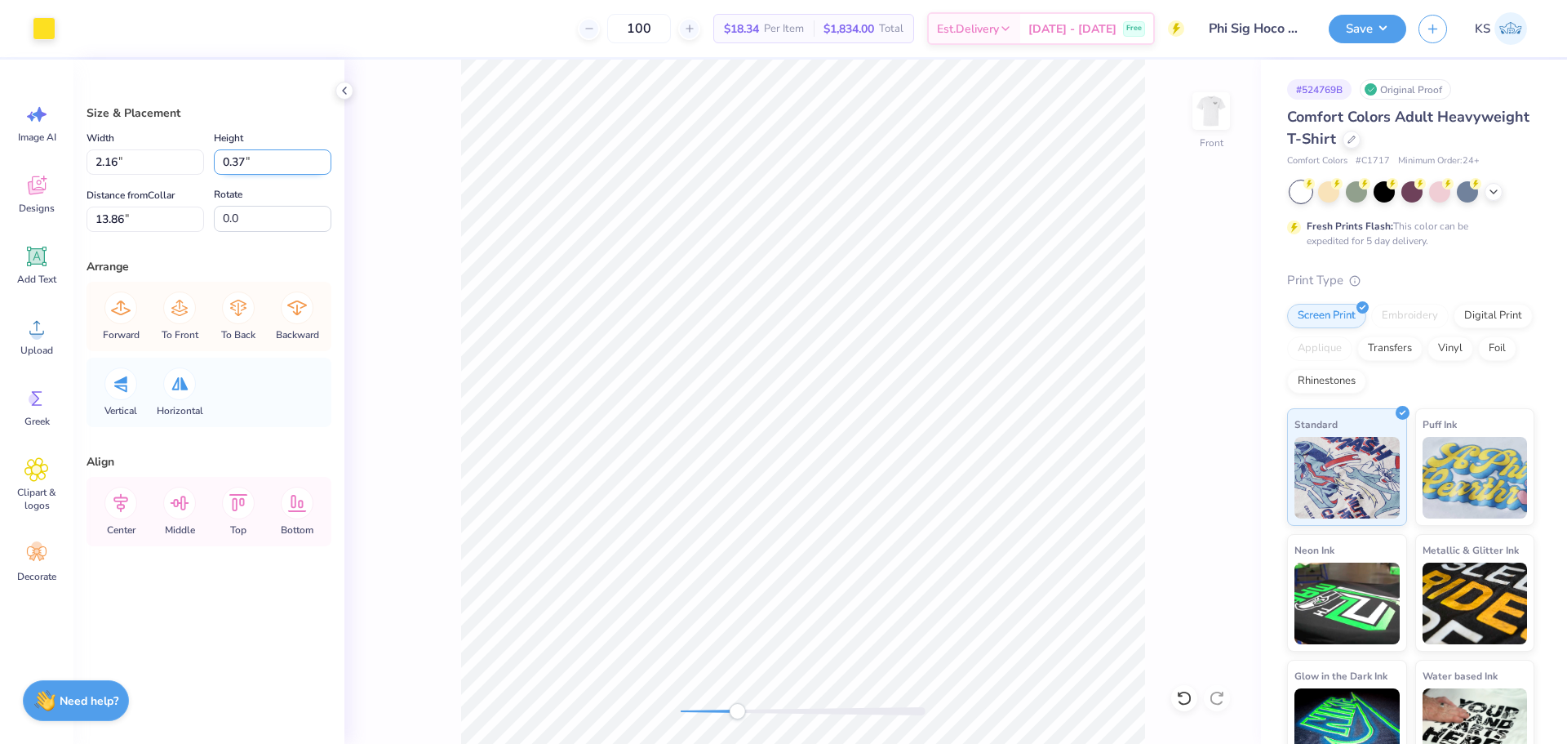
click at [259, 160] on input "0.37" at bounding box center [273, 161] width 118 height 25
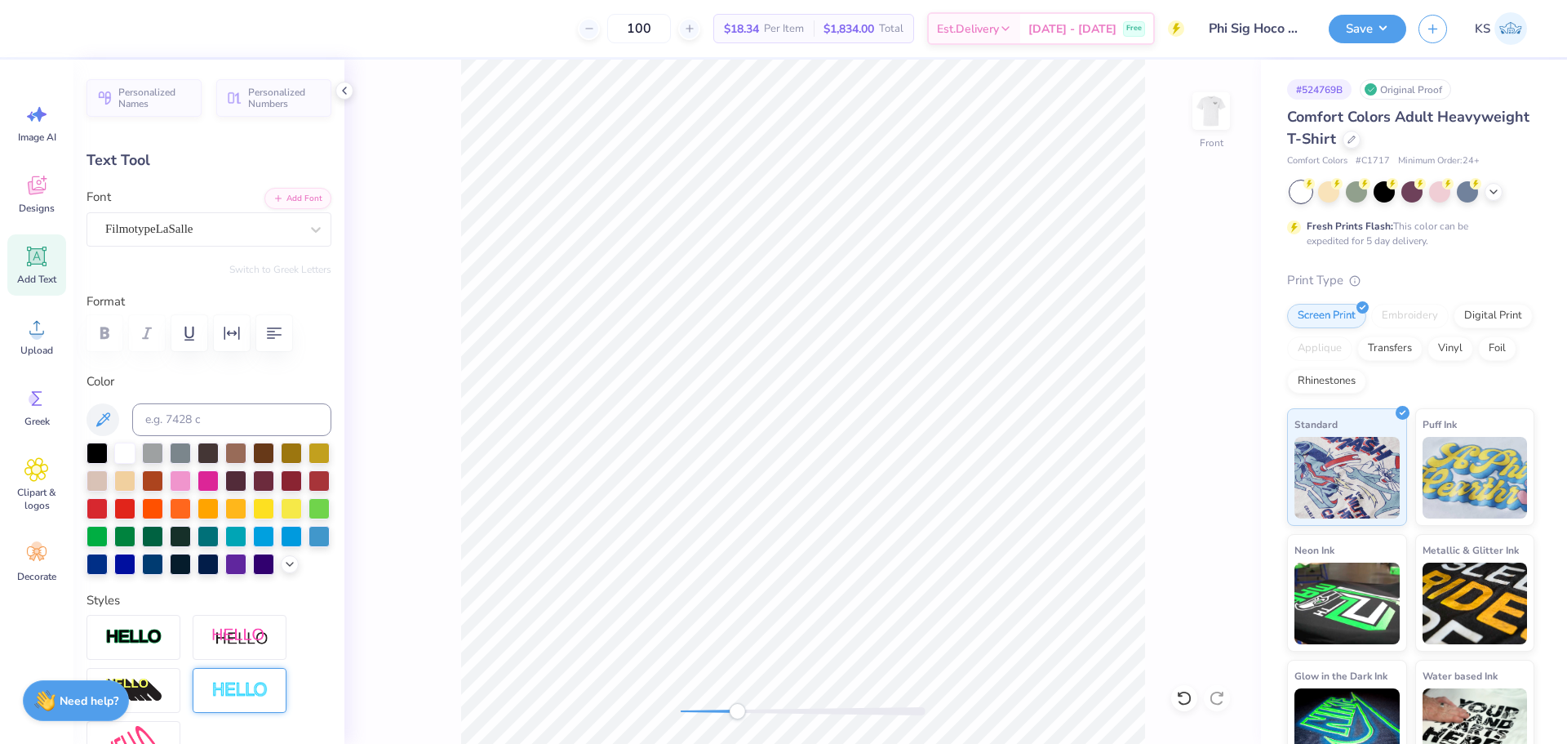
scroll to position [490, 0]
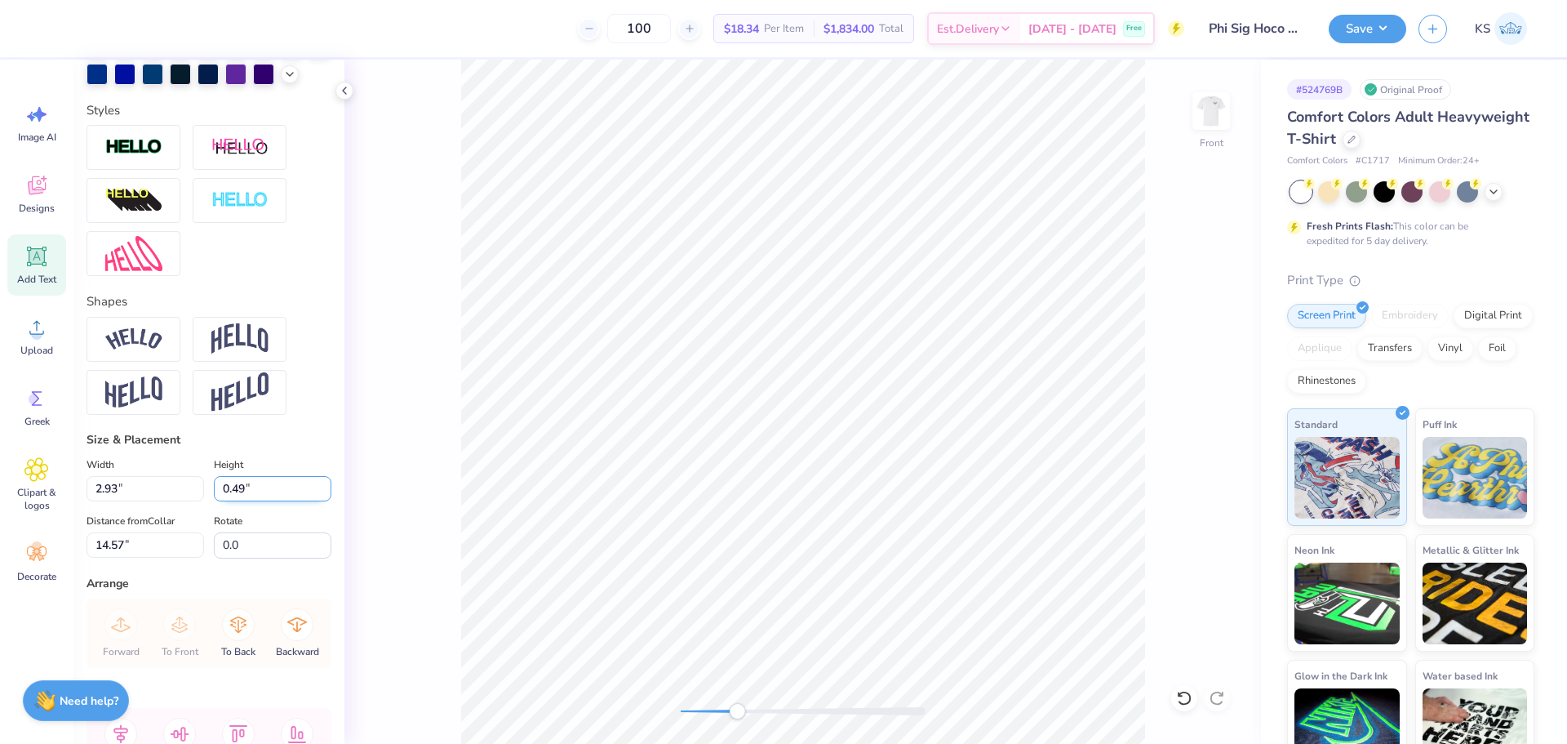
click at [245, 501] on input "0.49" at bounding box center [273, 488] width 118 height 25
paste input "37"
type input "0.37"
type input "2.21"
type input "14.63"
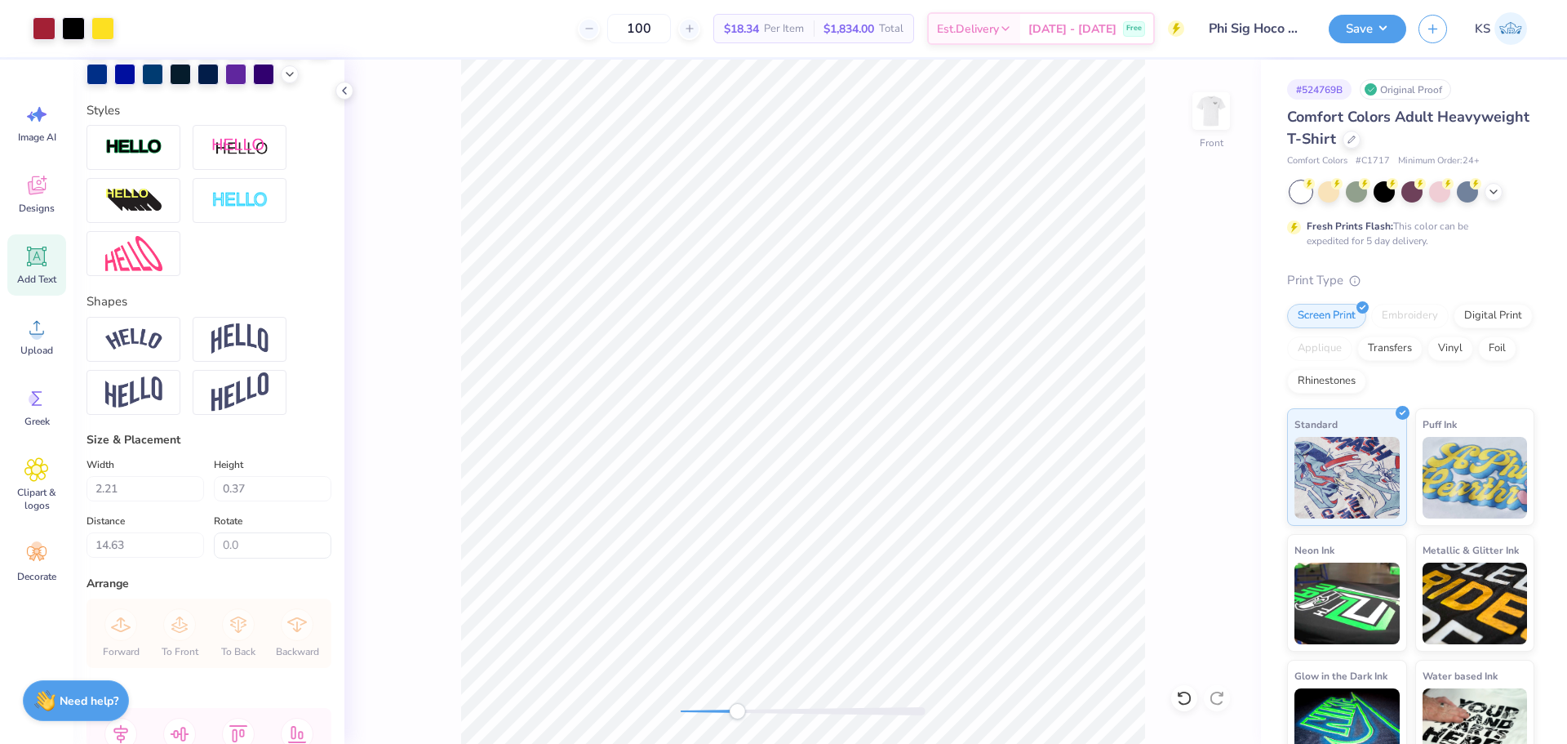
click at [753, 718] on div "Front" at bounding box center [802, 402] width 917 height 684
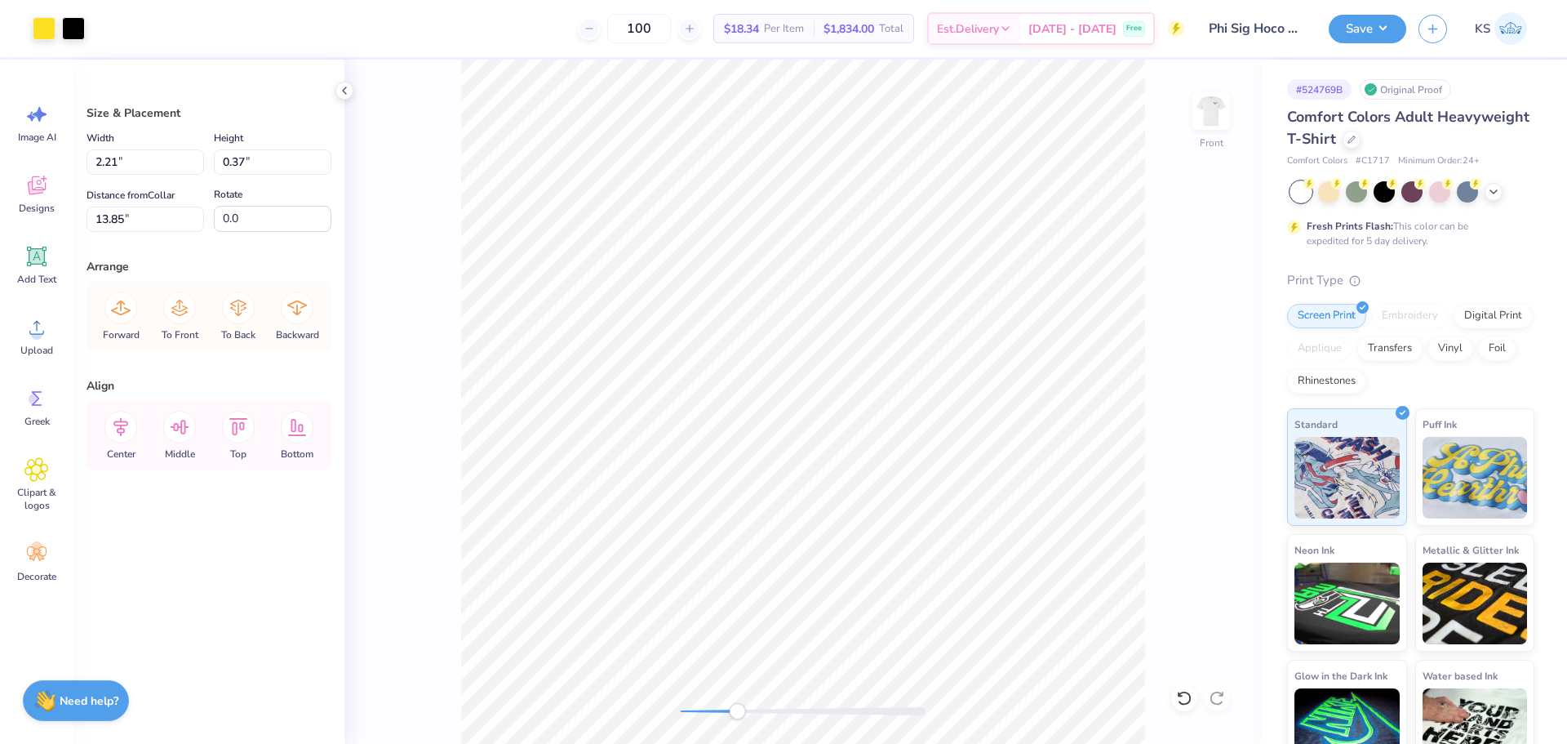
type input "2.16"
type input "13.86"
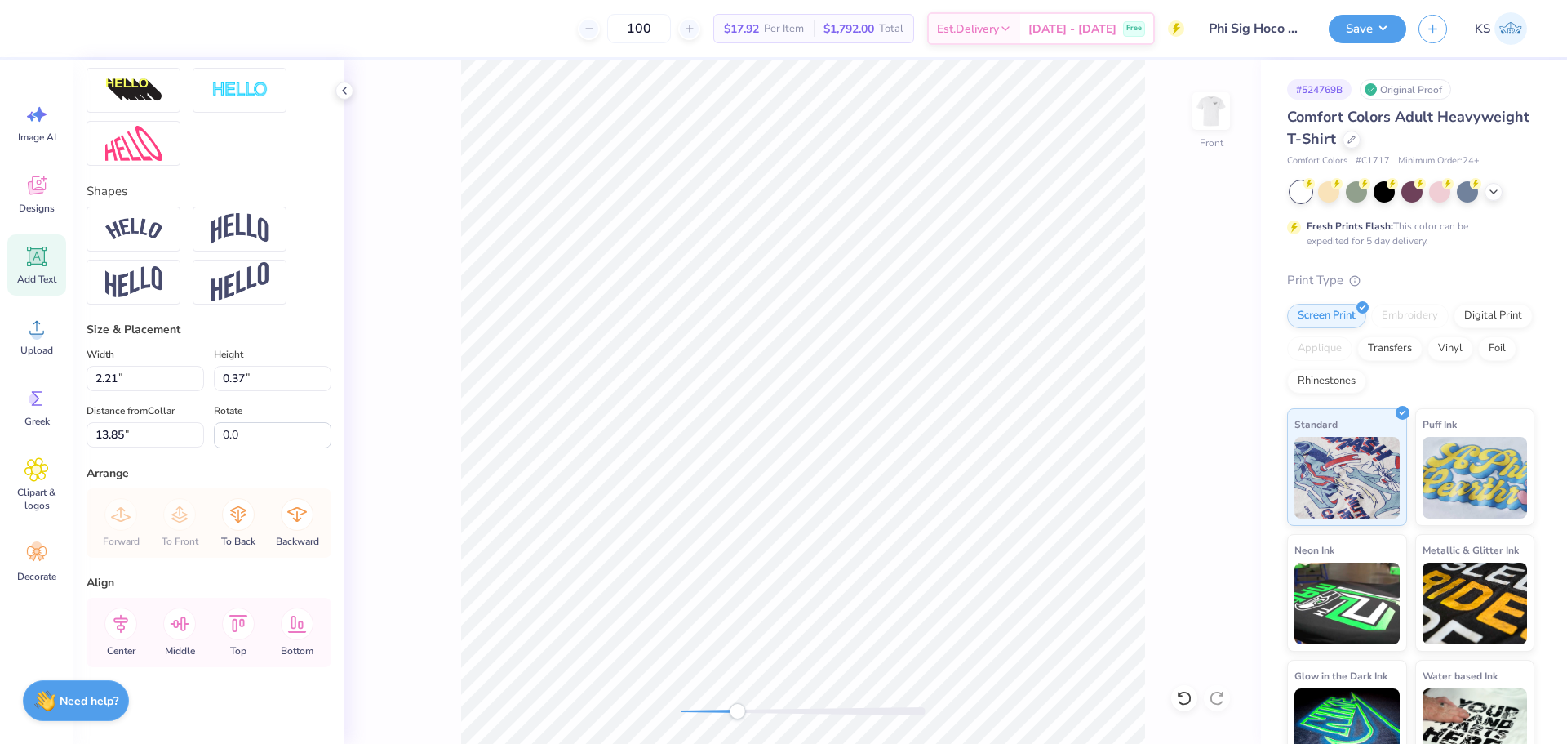
scroll to position [633, 0]
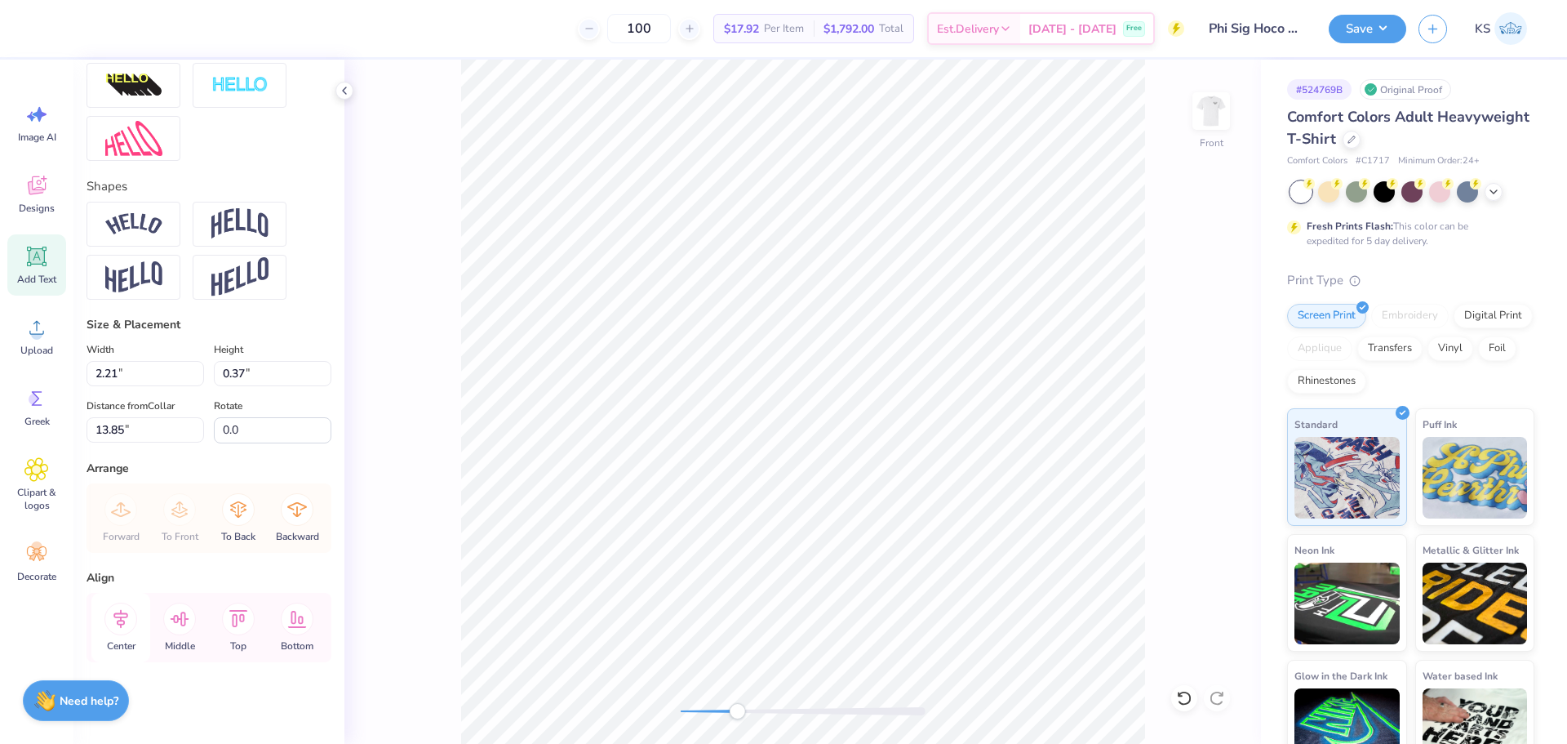
click at [124, 617] on icon at bounding box center [120, 618] width 15 height 19
click at [668, 704] on div "Front" at bounding box center [802, 402] width 917 height 684
click at [668, 700] on div "Front" at bounding box center [802, 402] width 917 height 684
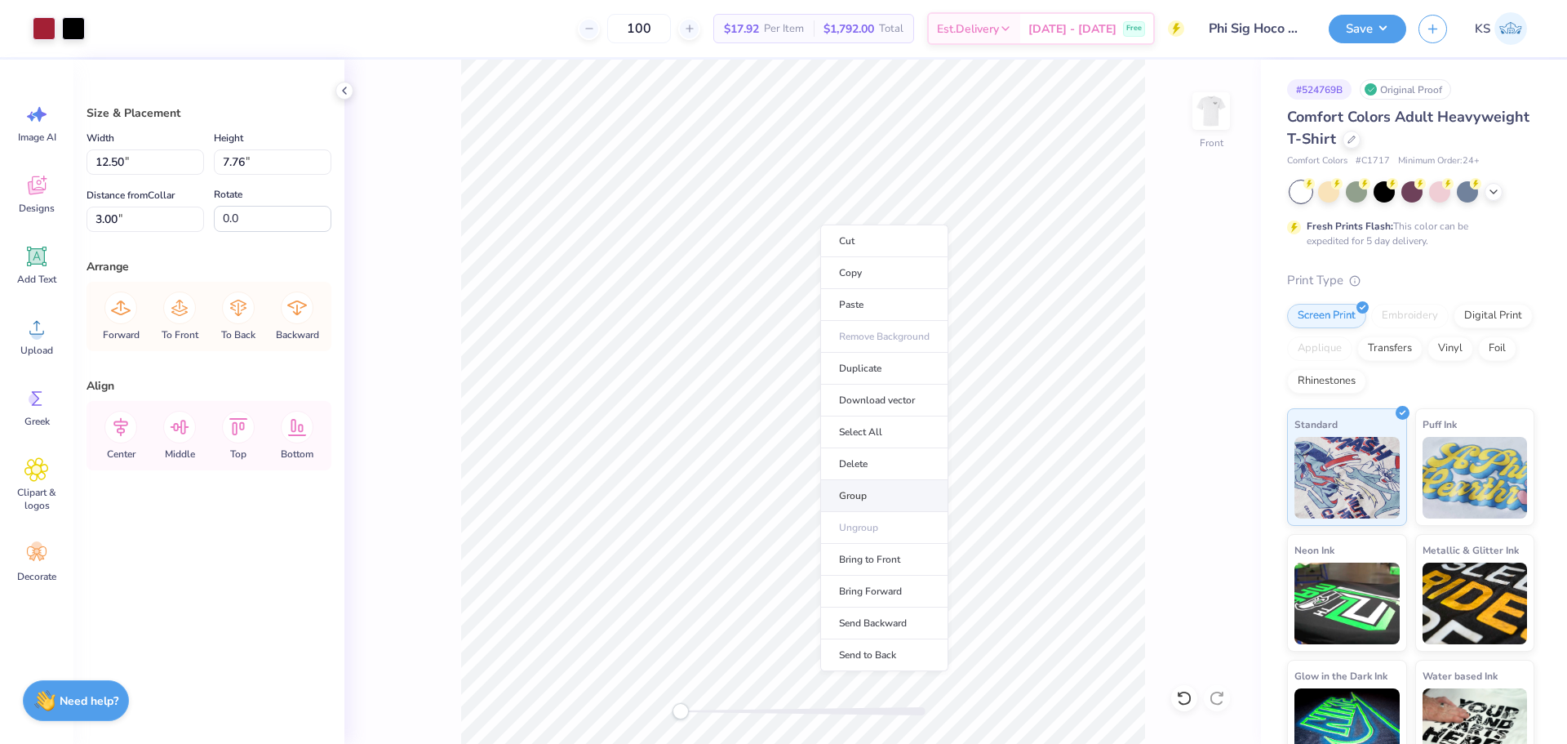
click at [876, 493] on li "Group" at bounding box center [884, 496] width 128 height 32
type input "11.22"
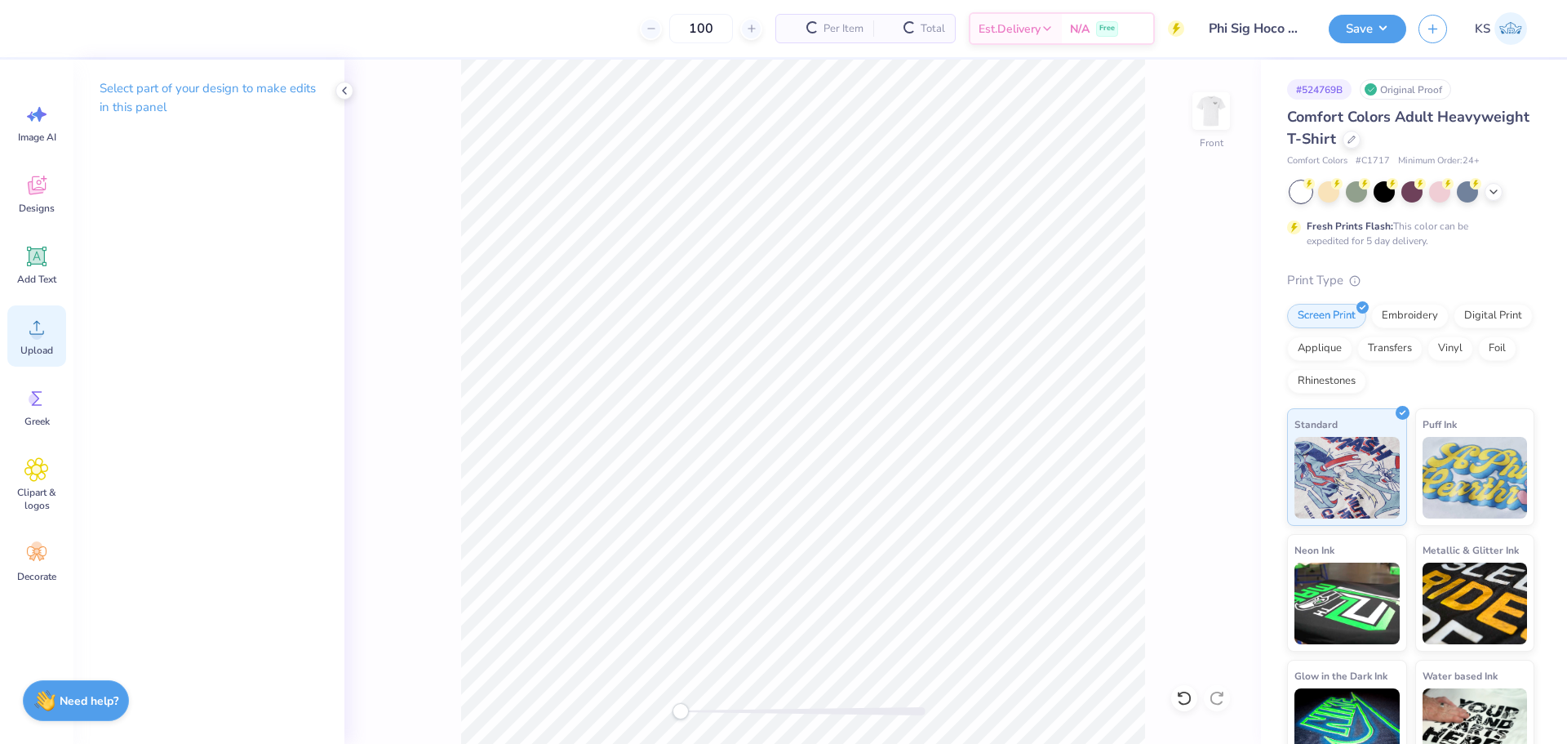
click at [22, 362] on div "Upload" at bounding box center [36, 335] width 59 height 61
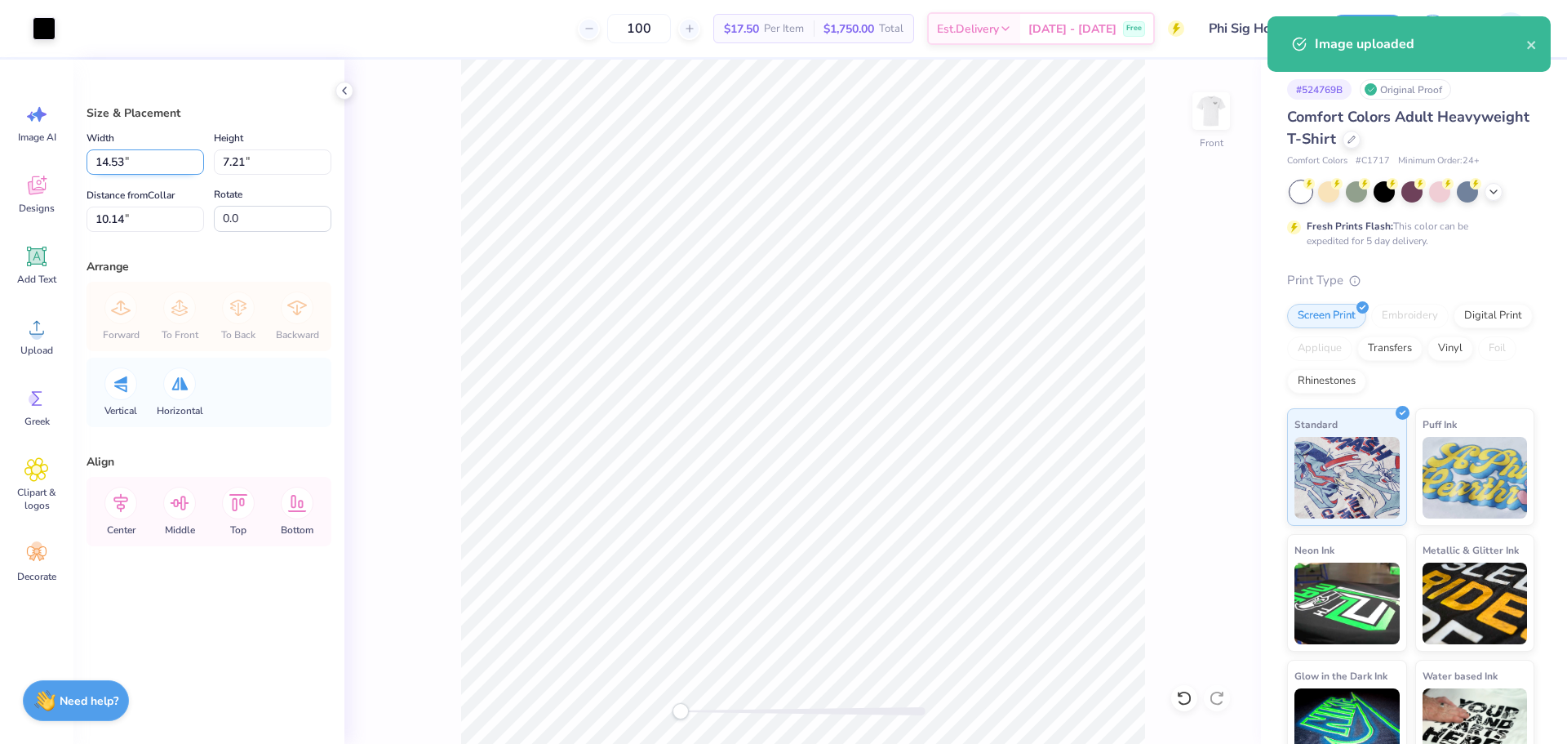
click at [160, 164] on input "14.53" at bounding box center [146, 161] width 118 height 25
type input "12.50"
type input "6.21"
type input "10.65"
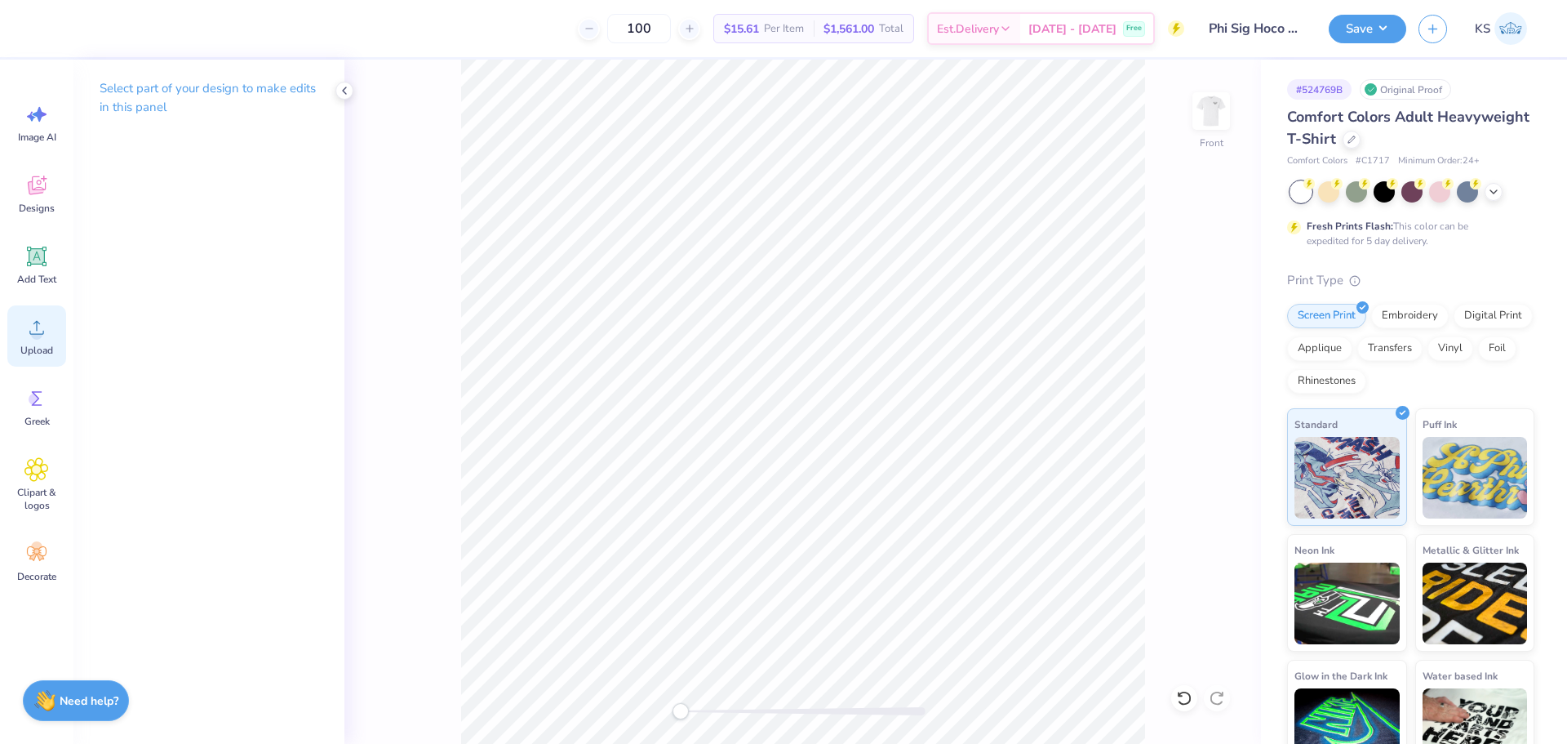
click at [33, 336] on circle at bounding box center [36, 333] width 11 height 11
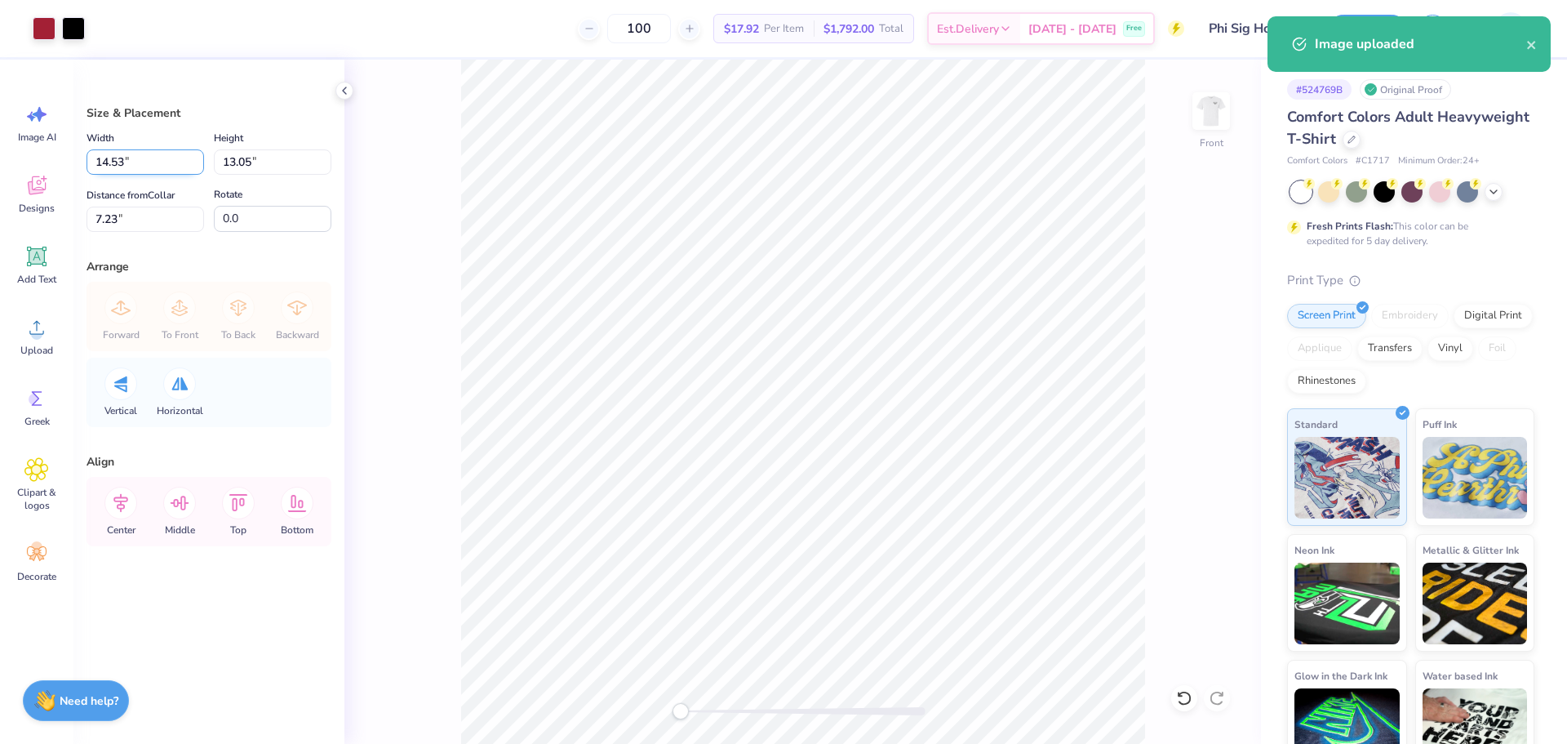
click at [131, 166] on input "14.53" at bounding box center [146, 161] width 118 height 25
type input "12.50"
type input "11.22"
click at [163, 219] on input "8.14" at bounding box center [146, 219] width 118 height 25
type input "3"
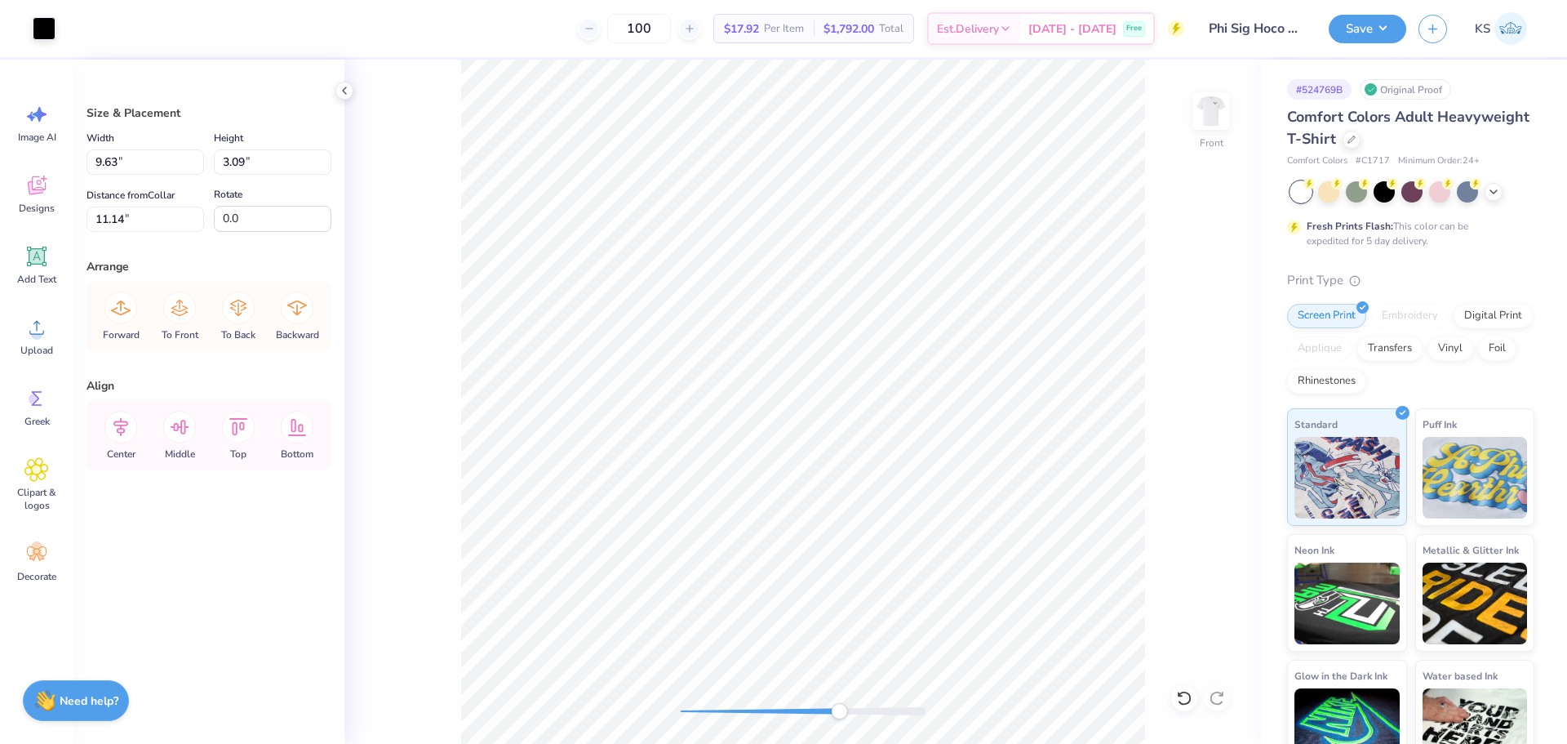
click at [844, 726] on div "Front" at bounding box center [802, 402] width 917 height 684
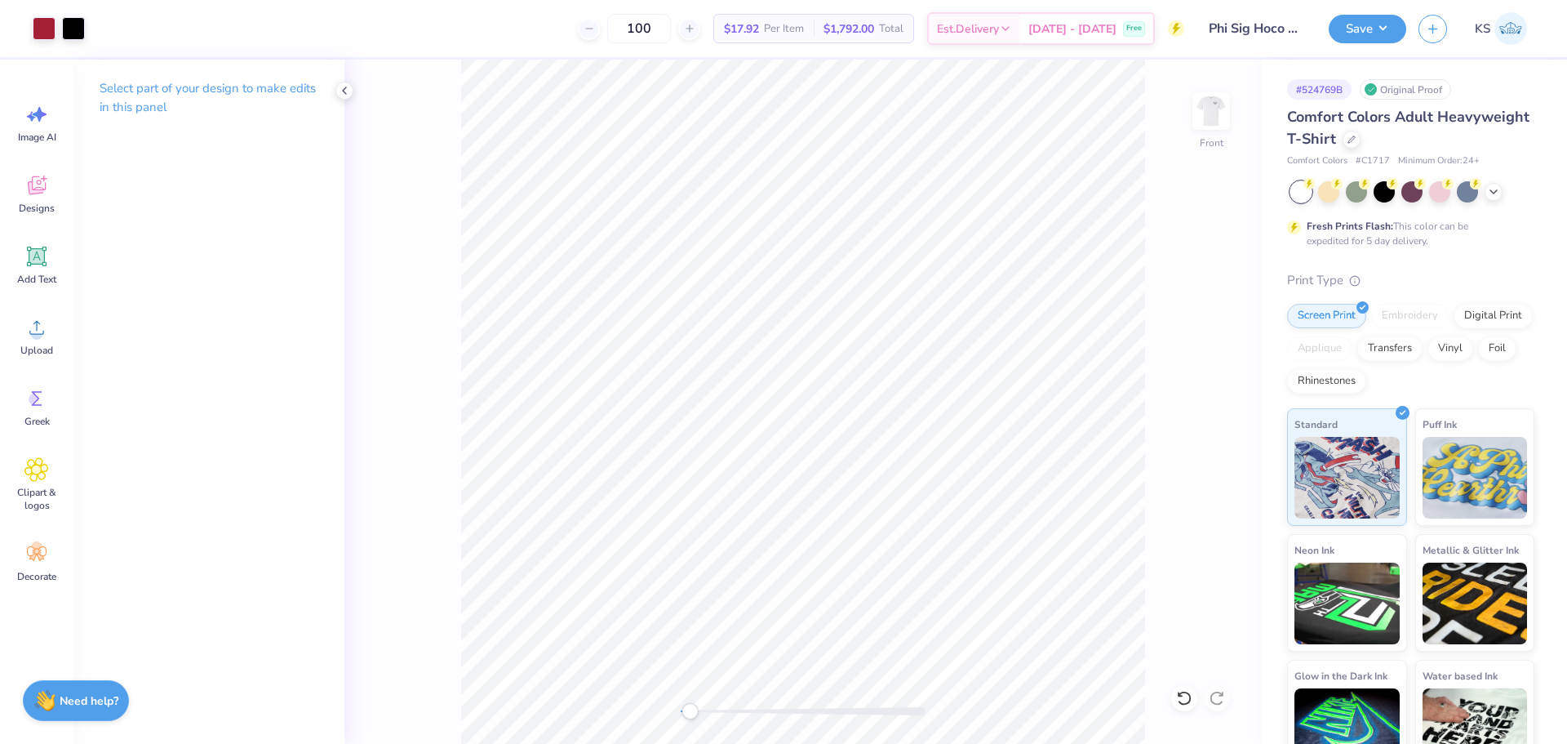
click at [695, 692] on div "Front" at bounding box center [802, 402] width 917 height 684
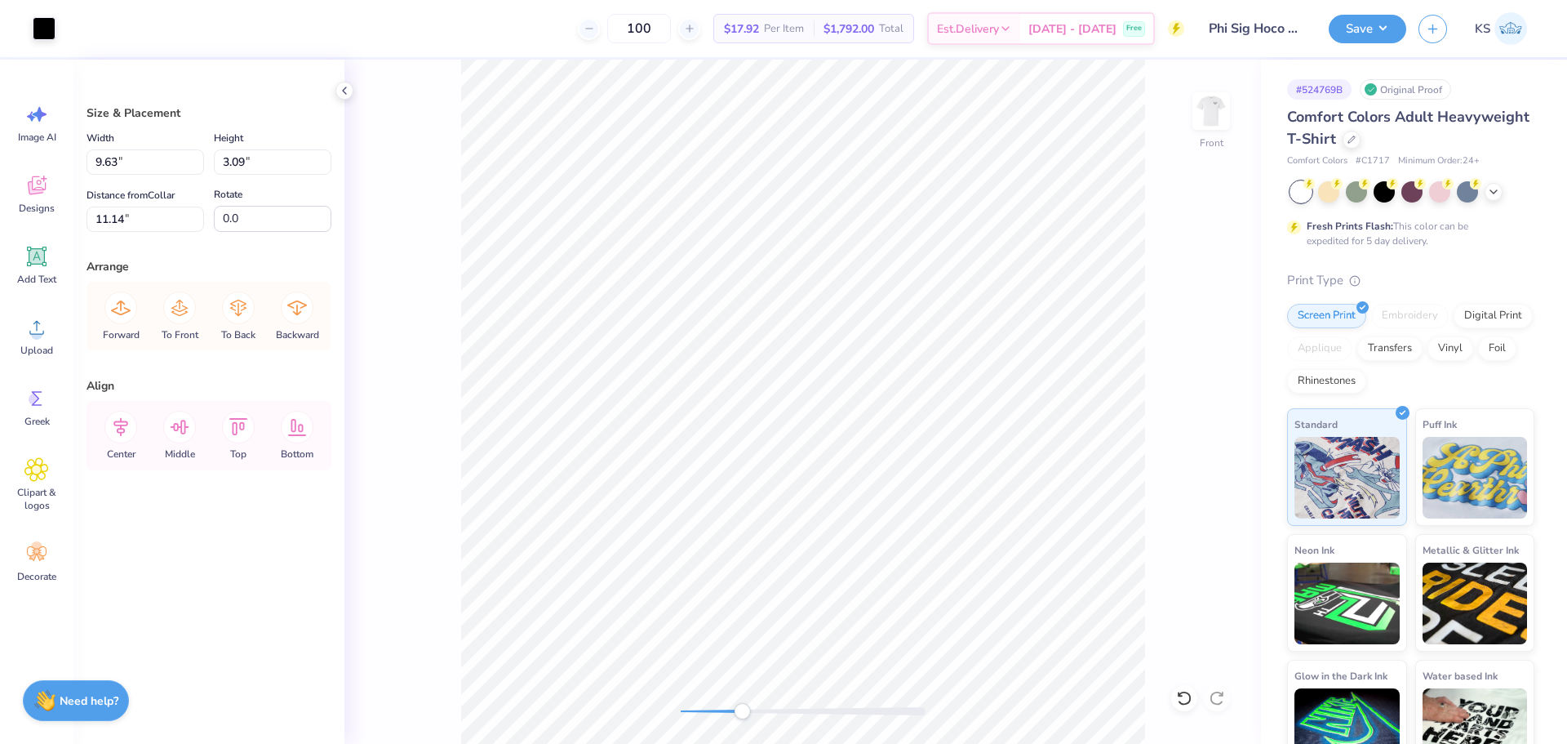
drag, startPoint x: 692, startPoint y: 713, endPoint x: 805, endPoint y: 706, distance: 112.8
click at [750, 708] on div "Accessibility label" at bounding box center [742, 711] width 16 height 16
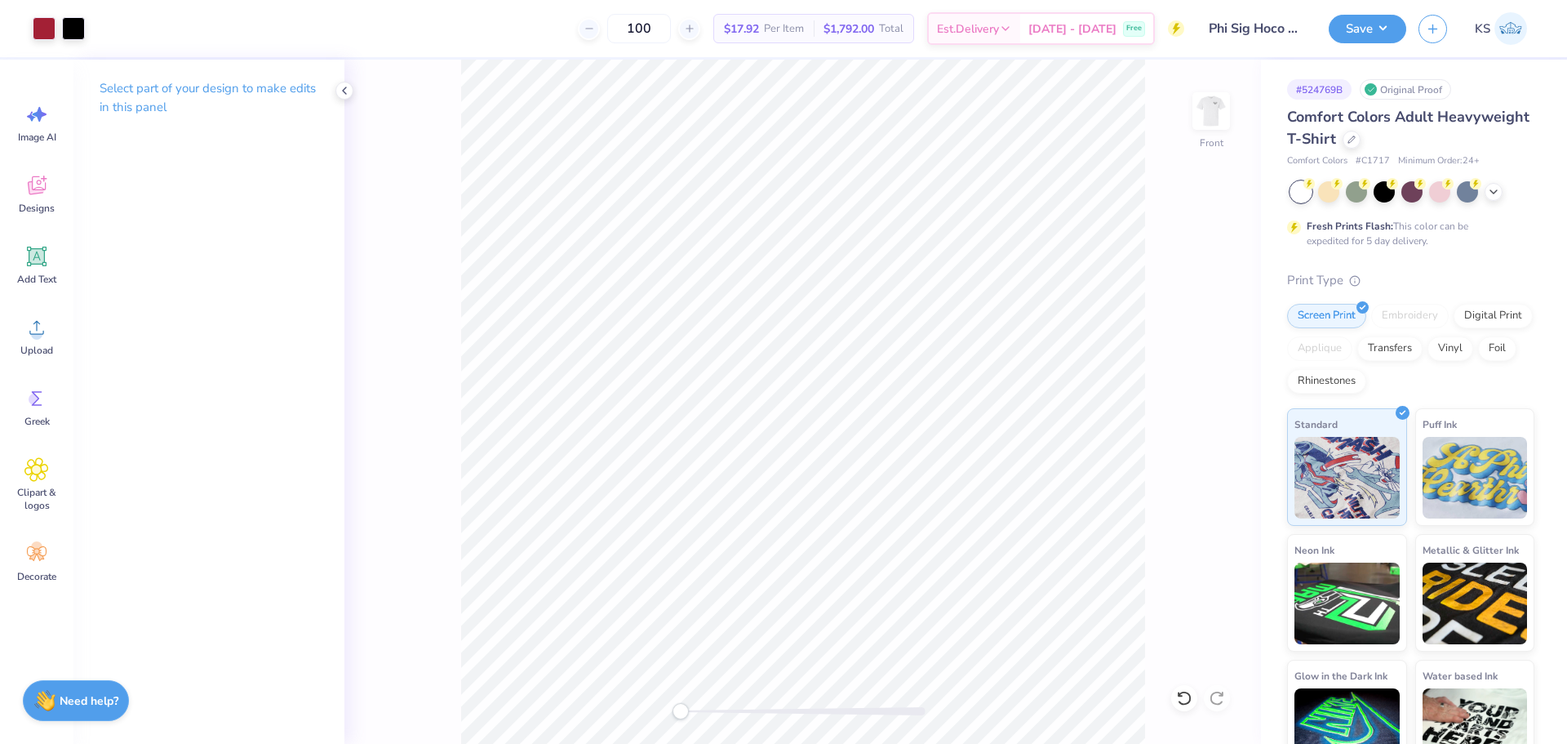
click at [594, 692] on div "Front" at bounding box center [802, 402] width 917 height 684
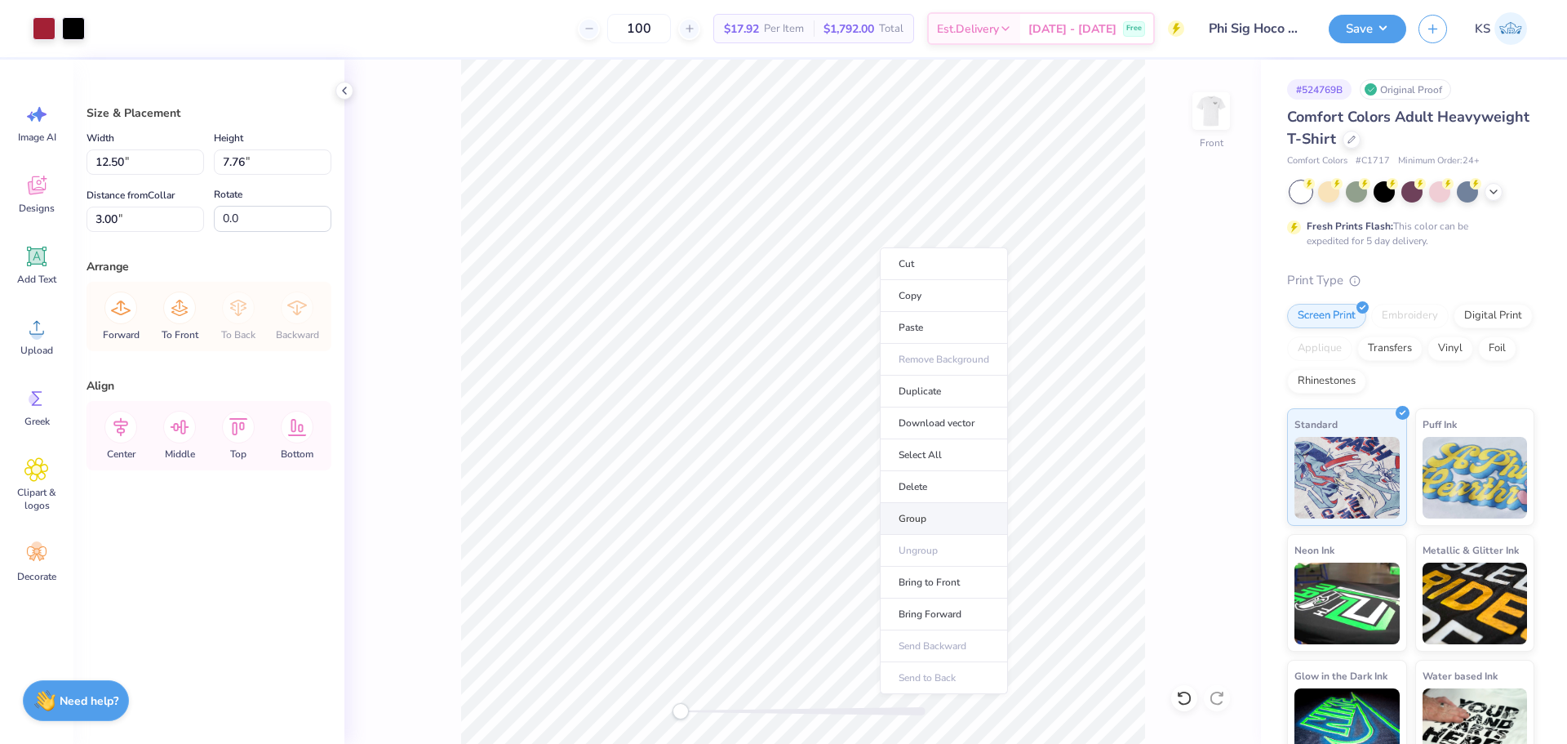
click at [942, 514] on li "Group" at bounding box center [944, 519] width 128 height 32
type input "9.72"
type input "3.08"
type input "11.14"
click at [940, 712] on li "Send to Back" at bounding box center [936, 724] width 128 height 32
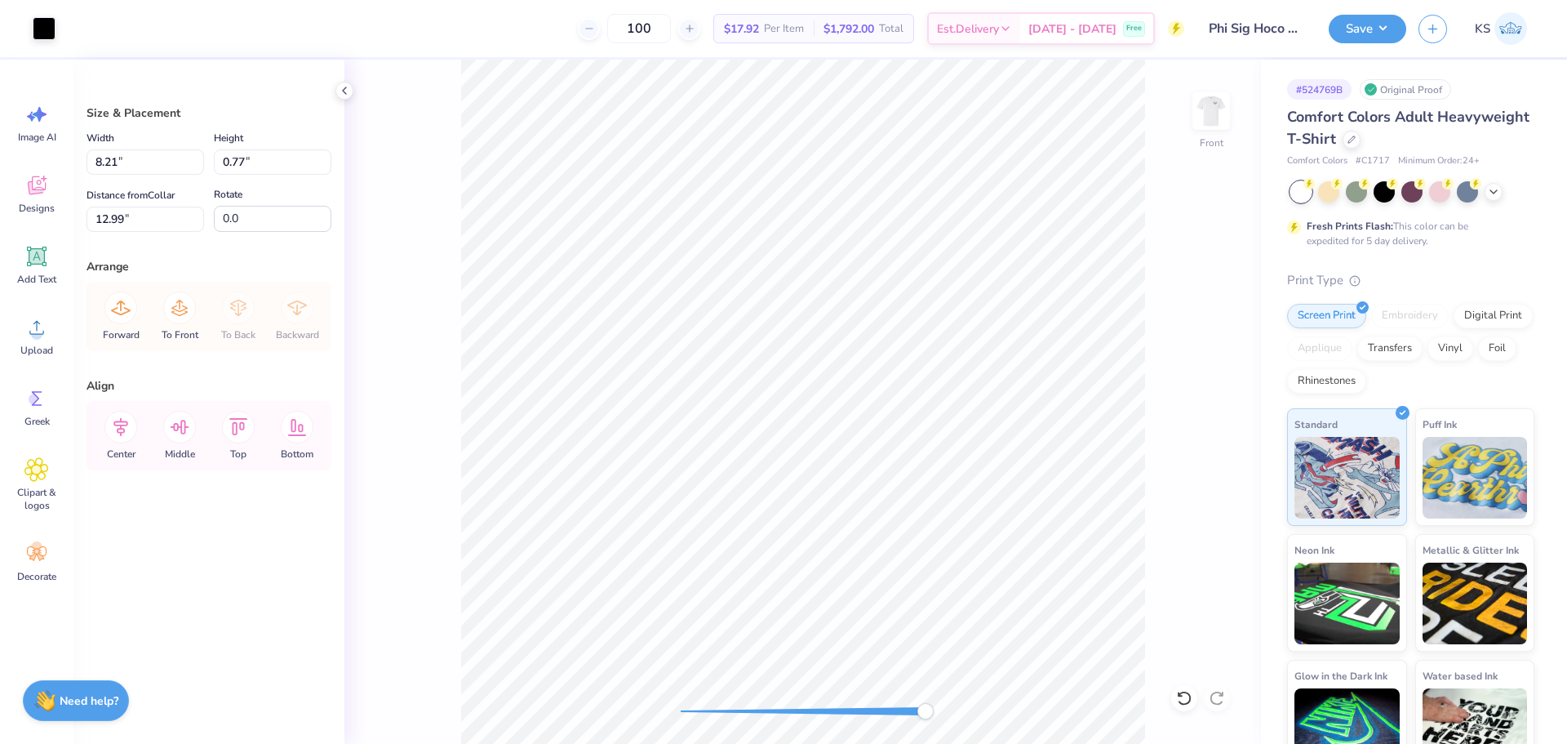
drag, startPoint x: 699, startPoint y: 705, endPoint x: 984, endPoint y: 744, distance: 286.6
click at [984, 743] on html "Art colors 100 $17.92 Per Item $1,792.00 Total Est. Delivery [DATE] - [DATE] Fr…" at bounding box center [783, 372] width 1567 height 744
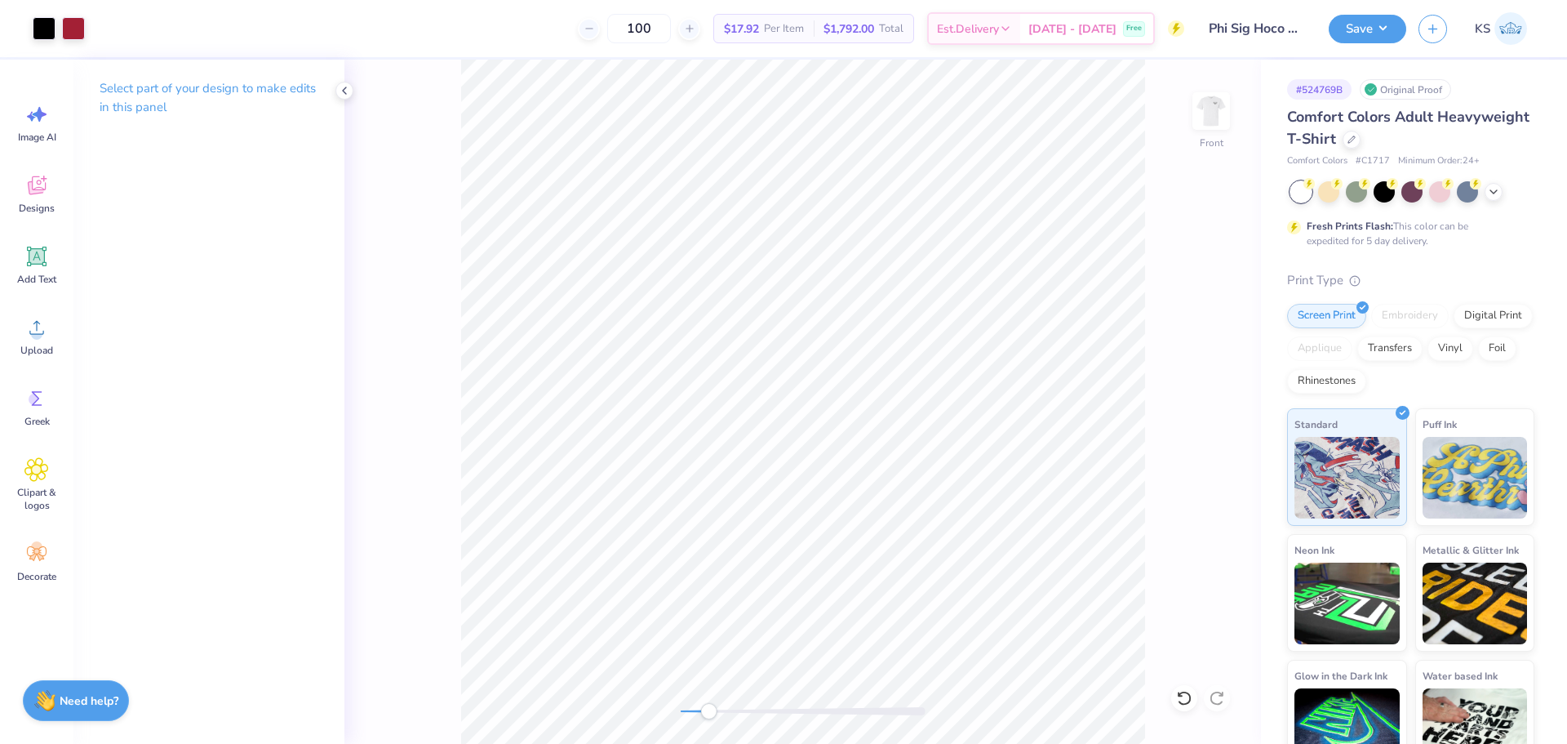
drag, startPoint x: 904, startPoint y: 714, endPoint x: 708, endPoint y: 714, distance: 195.9
click at [708, 714] on div "Accessibility label" at bounding box center [708, 711] width 16 height 16
click at [804, 713] on div "Front" at bounding box center [802, 402] width 917 height 684
drag, startPoint x: 709, startPoint y: 710, endPoint x: 933, endPoint y: 708, distance: 223.6
click at [931, 715] on div "Accessibility label" at bounding box center [925, 711] width 16 height 16
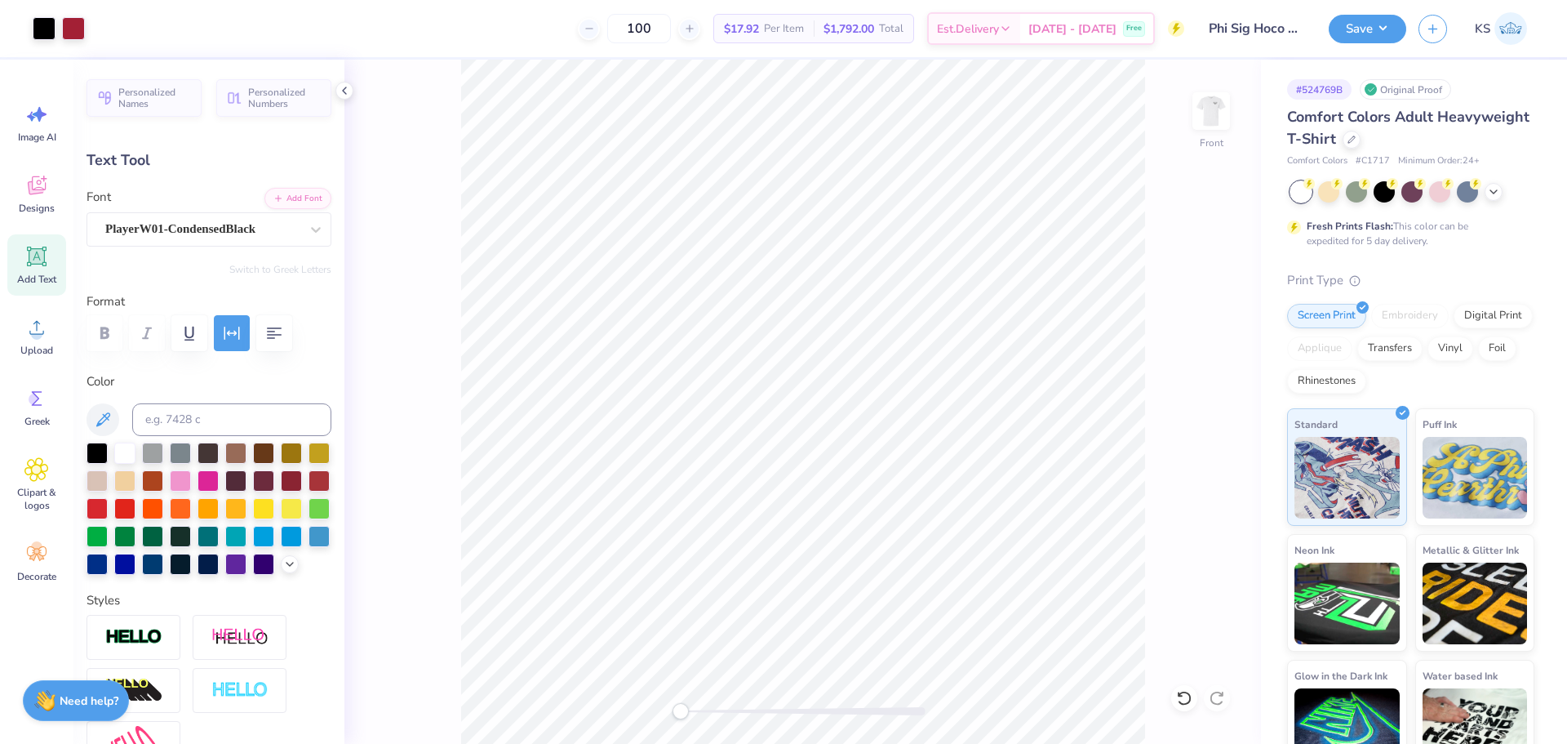
click at [672, 689] on div "Front" at bounding box center [802, 402] width 917 height 684
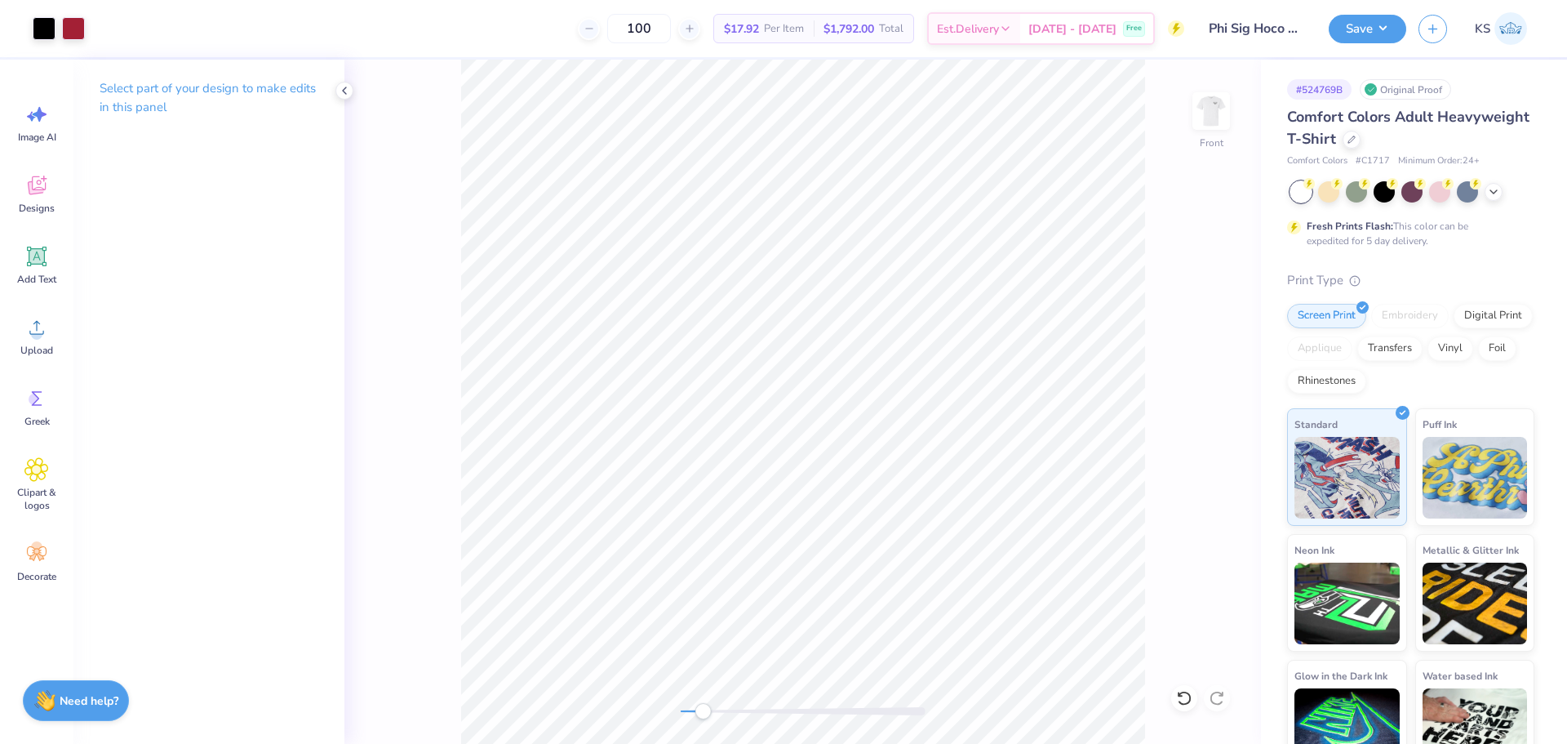
drag, startPoint x: 703, startPoint y: 712, endPoint x: 730, endPoint y: 710, distance: 27.0
click at [730, 710] on div at bounding box center [803, 711] width 245 height 8
drag, startPoint x: 726, startPoint y: 717, endPoint x: 700, endPoint y: 713, distance: 25.5
click at [700, 713] on div "Accessibility label" at bounding box center [700, 711] width 16 height 16
click at [608, 680] on div "Front" at bounding box center [802, 402] width 917 height 684
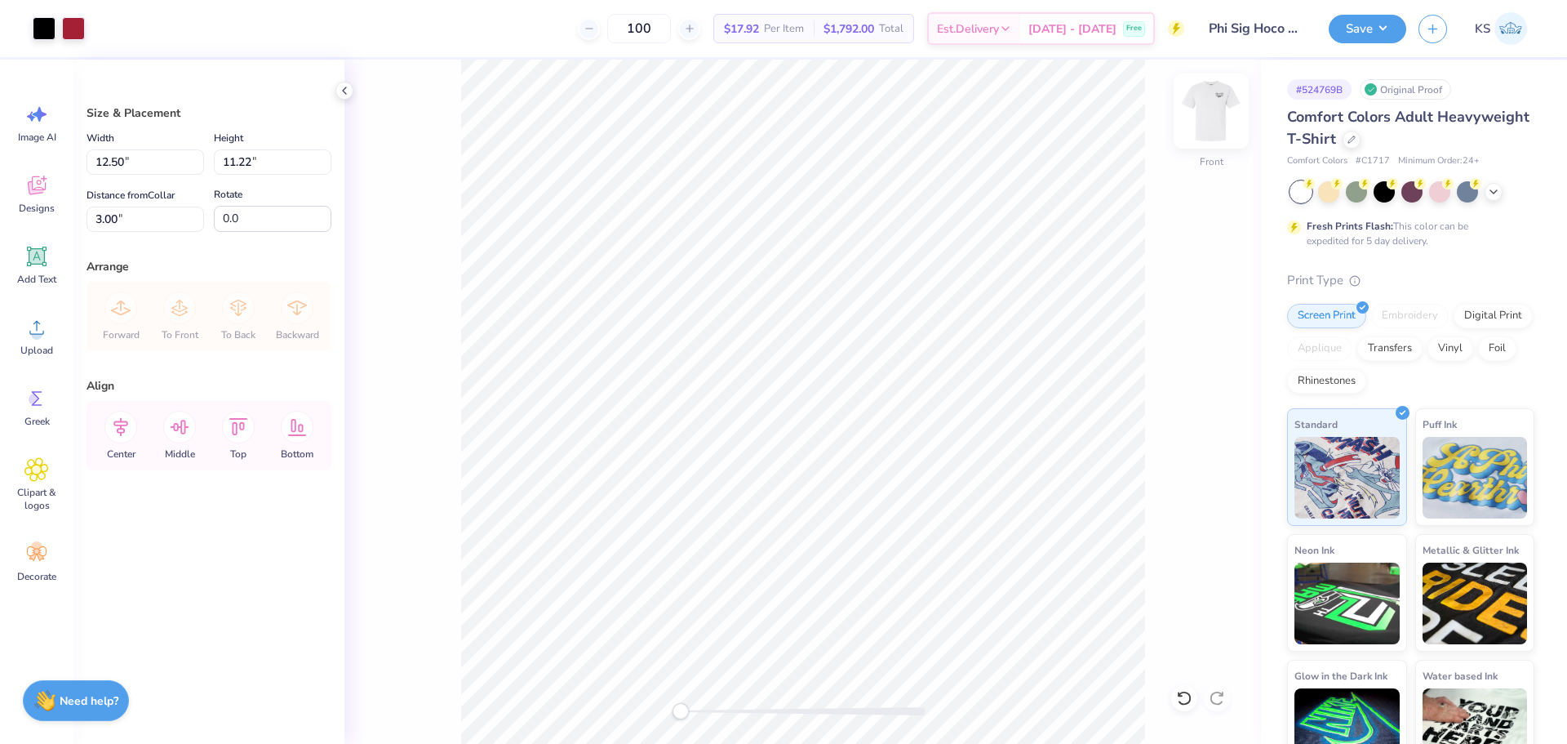
click at [1201, 116] on img at bounding box center [1211, 110] width 65 height 65
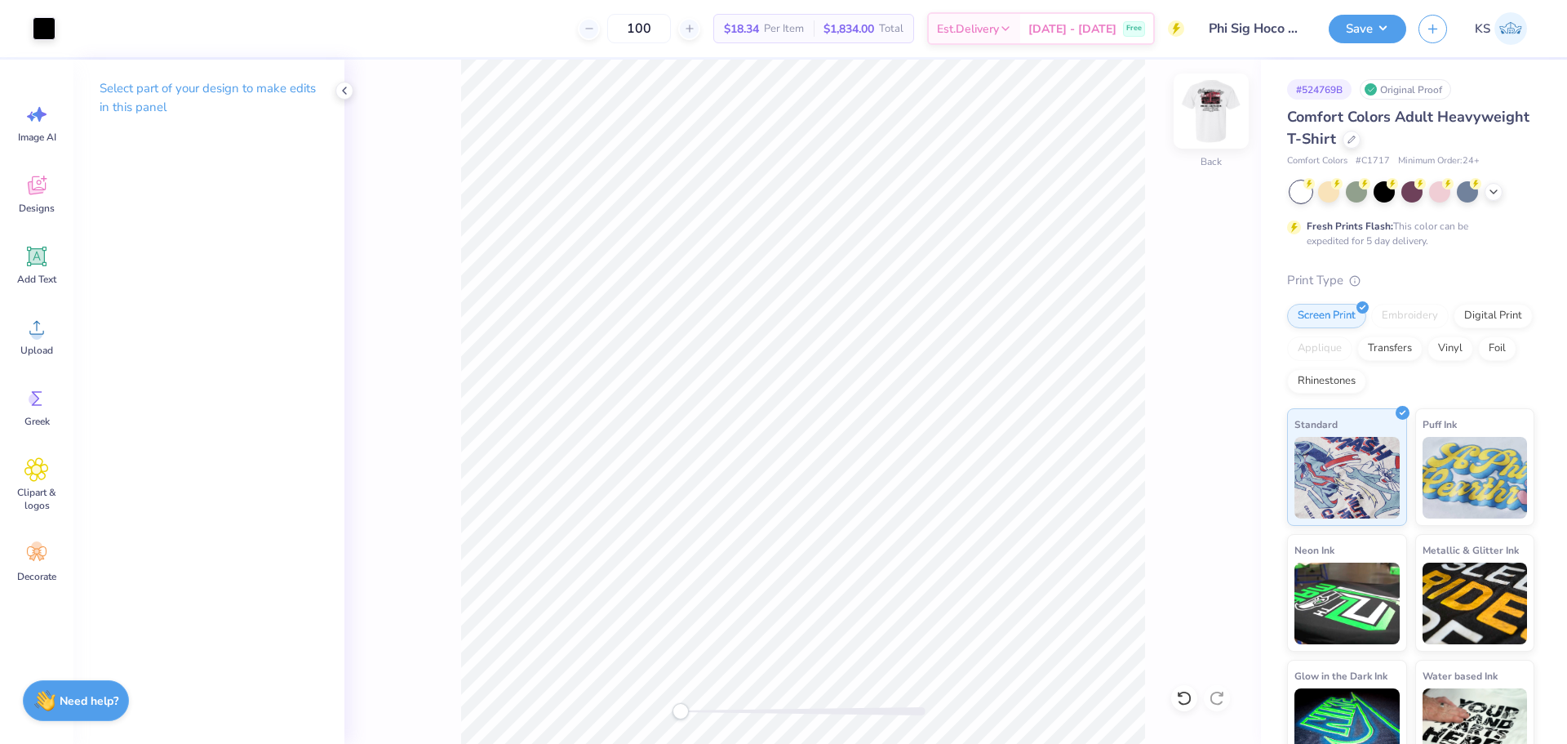
click at [1216, 105] on img at bounding box center [1211, 110] width 65 height 65
click at [1387, 29] on button "Save" at bounding box center [1368, 26] width 78 height 29
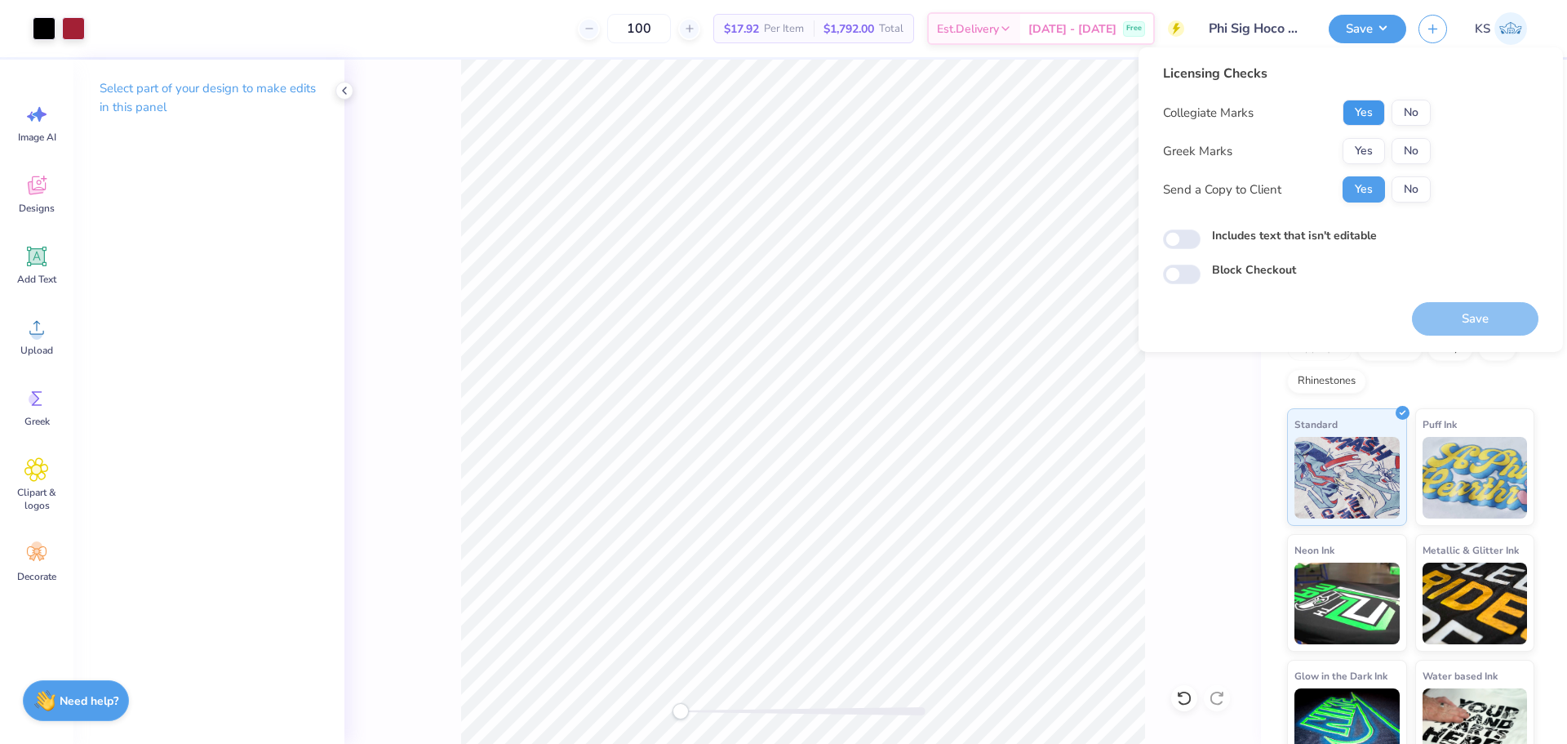
click at [1371, 107] on button "Yes" at bounding box center [1364, 113] width 42 height 26
click at [1366, 164] on div "Collegiate Marks Yes No Greek Marks Yes No Send a Copy to Client Yes No" at bounding box center [1297, 151] width 268 height 103
click at [1366, 158] on button "Yes" at bounding box center [1364, 151] width 42 height 26
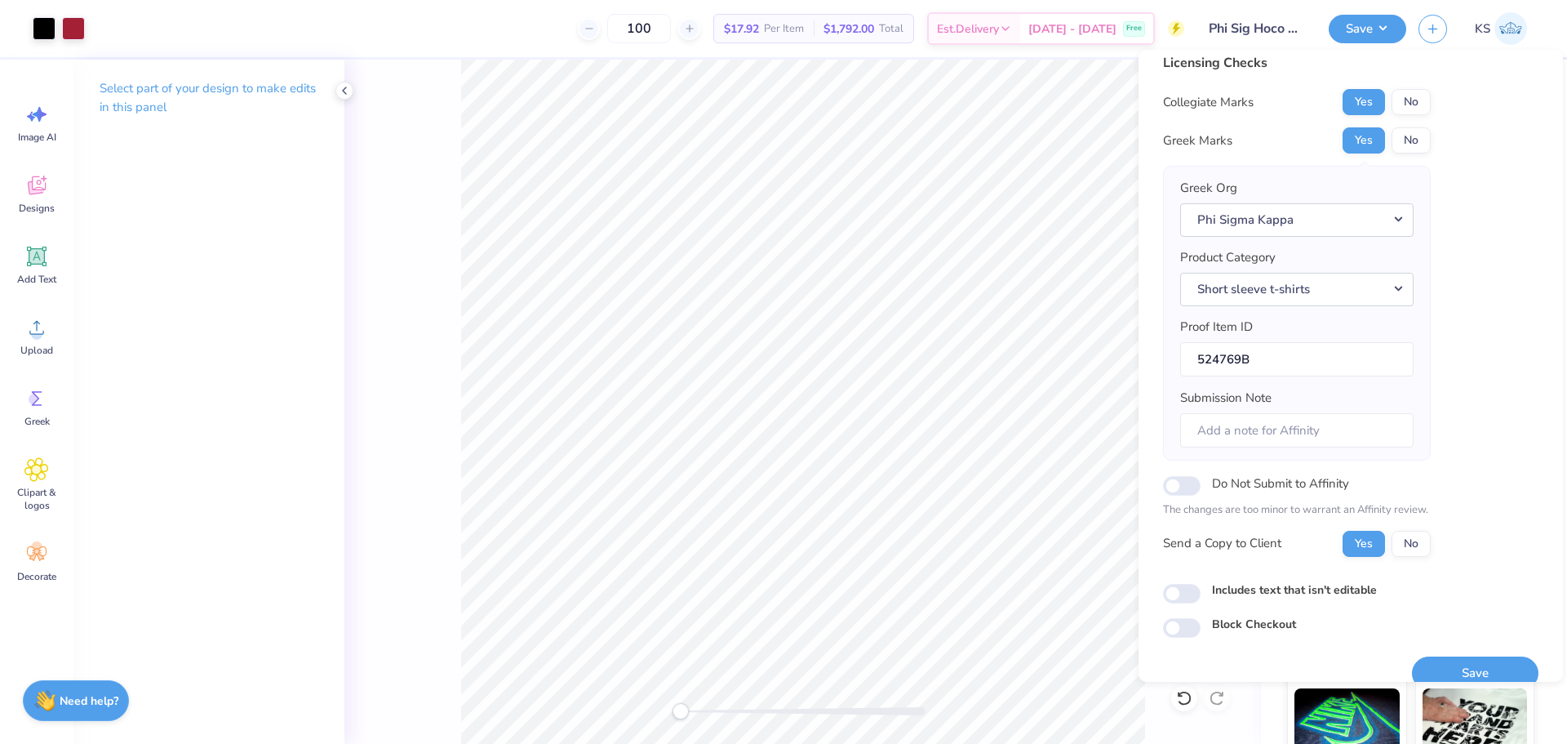
scroll to position [37, 0]
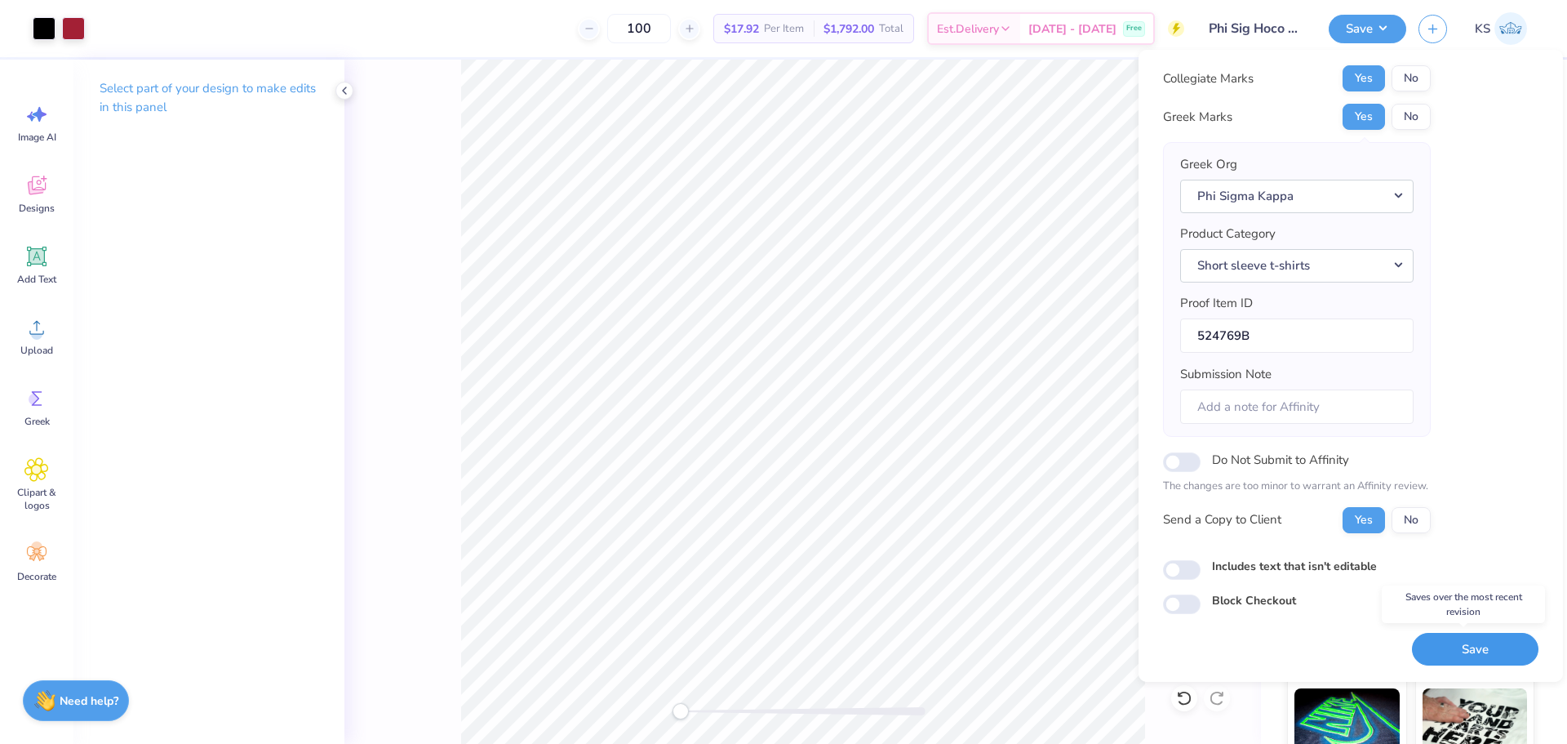
click at [1450, 645] on button "Save" at bounding box center [1475, 649] width 127 height 33
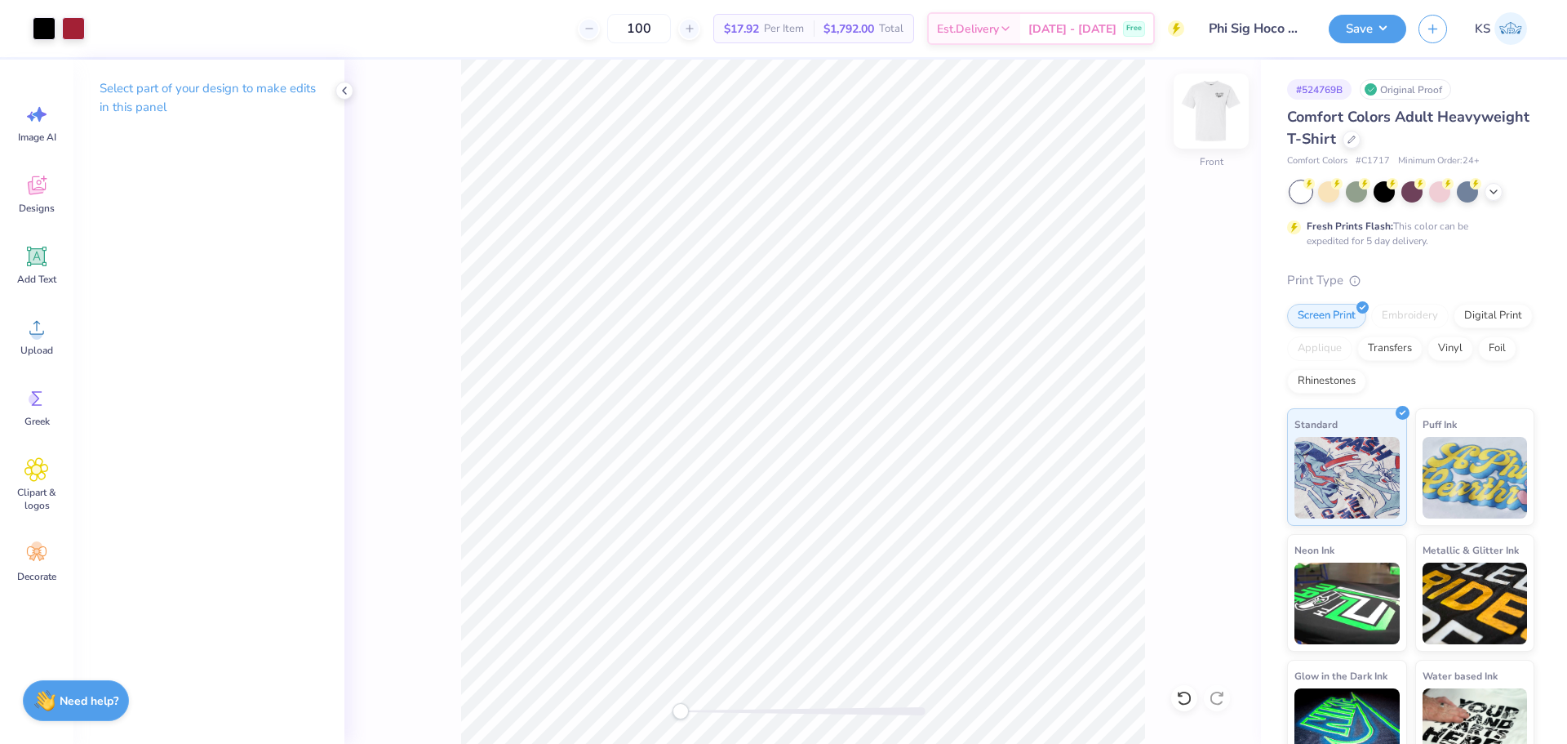
click at [1221, 112] on img at bounding box center [1211, 110] width 65 height 65
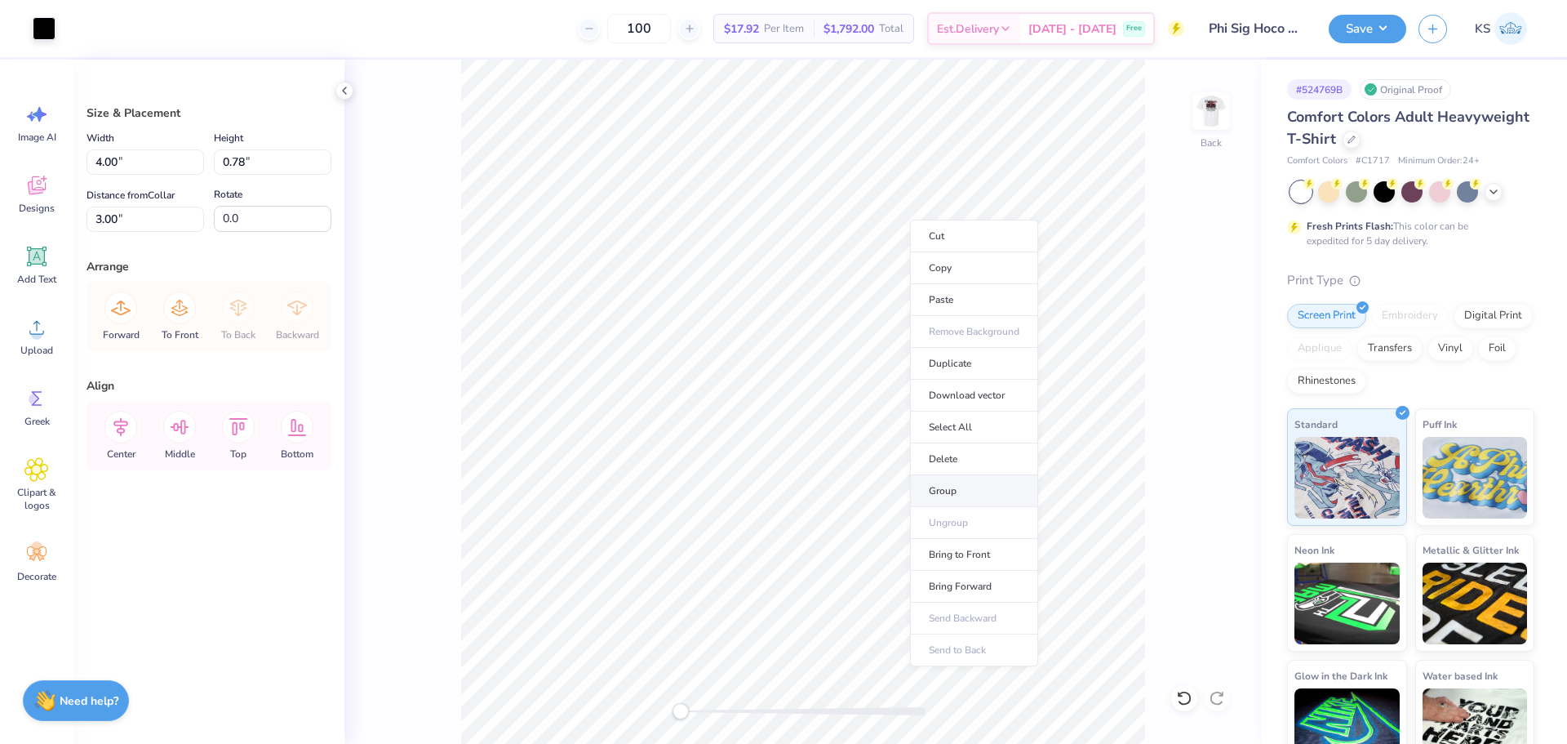
click at [983, 492] on li "Group" at bounding box center [974, 491] width 128 height 32
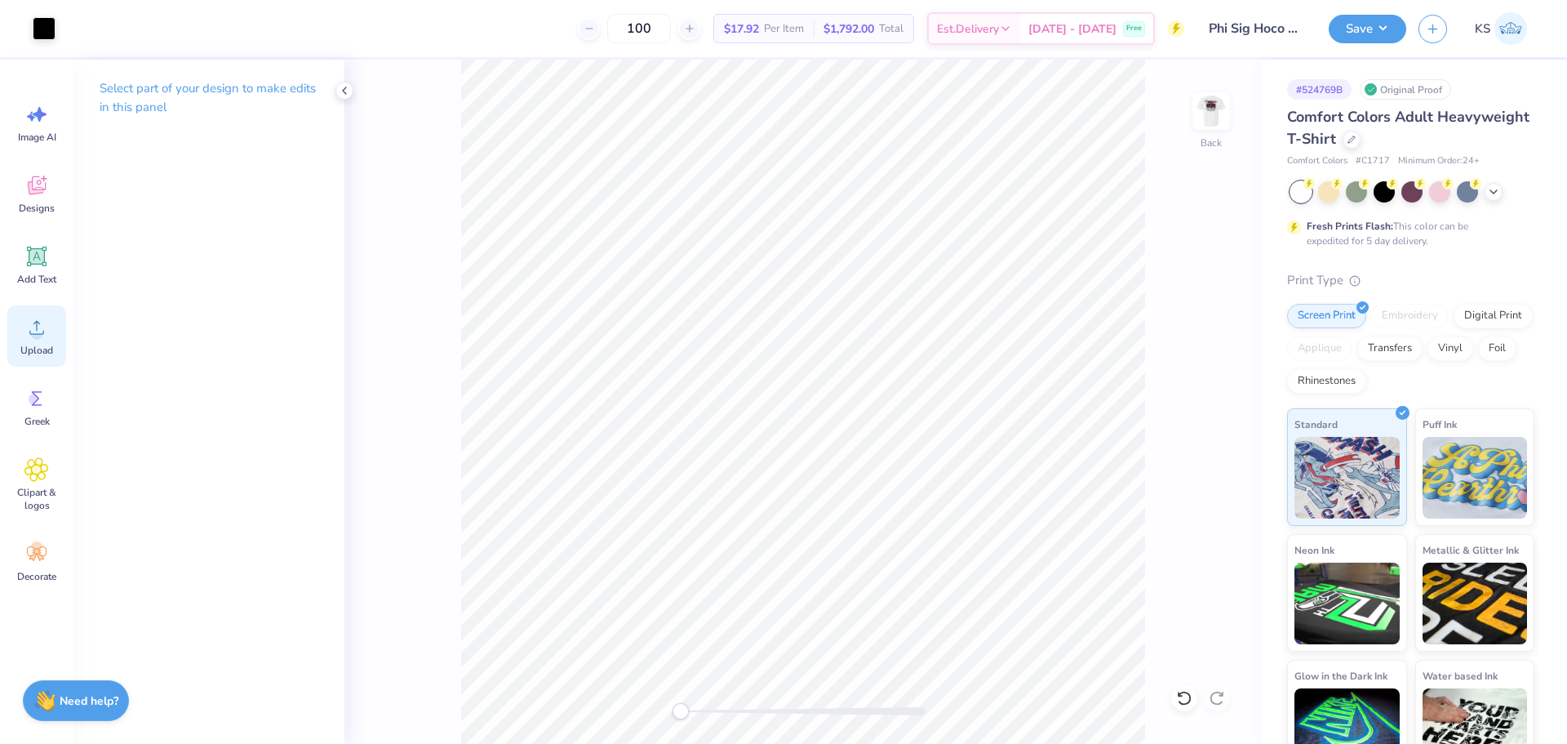
click at [35, 336] on circle at bounding box center [36, 333] width 11 height 11
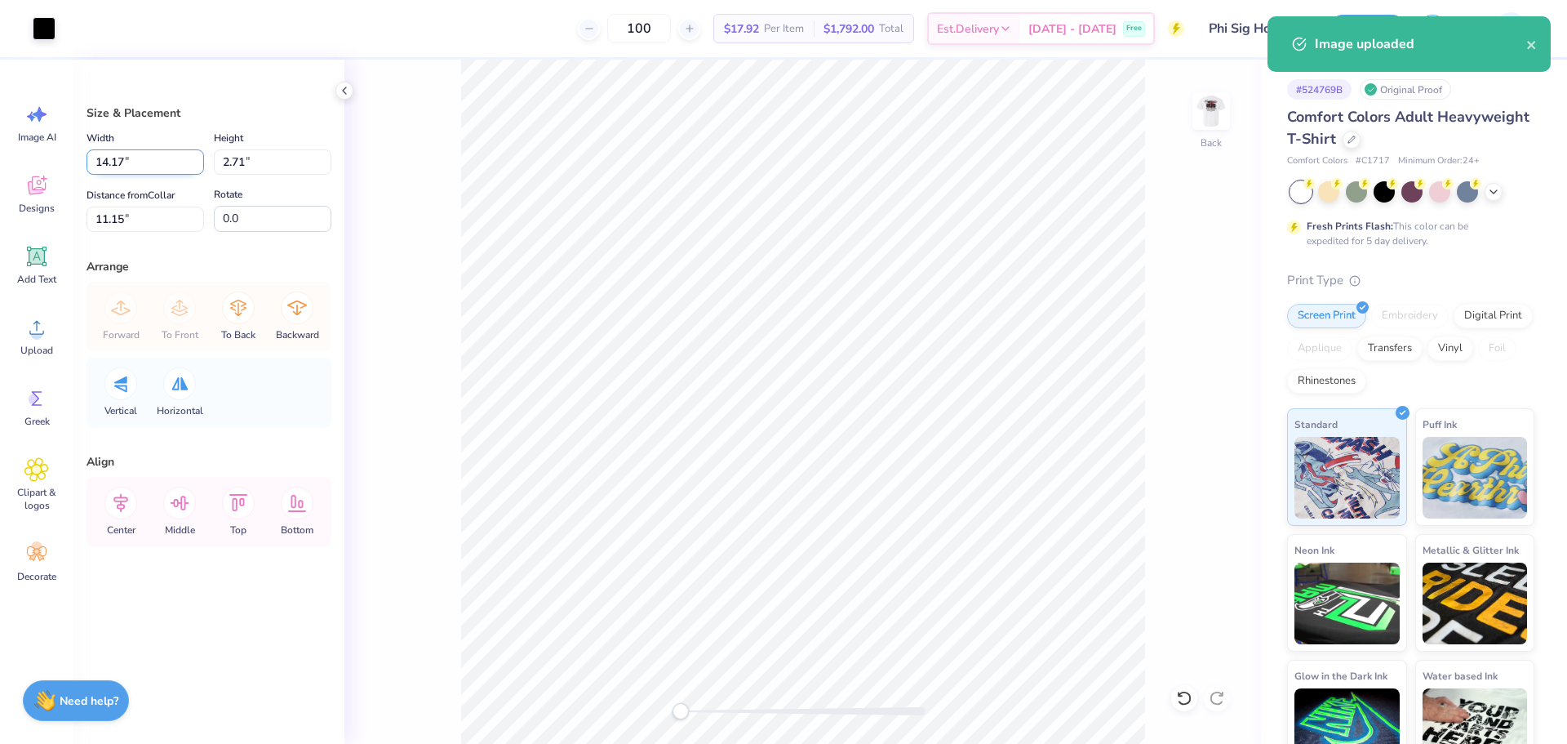
click at [131, 160] on input "14.17" at bounding box center [146, 161] width 118 height 25
type input "4.00"
type input "0.76"
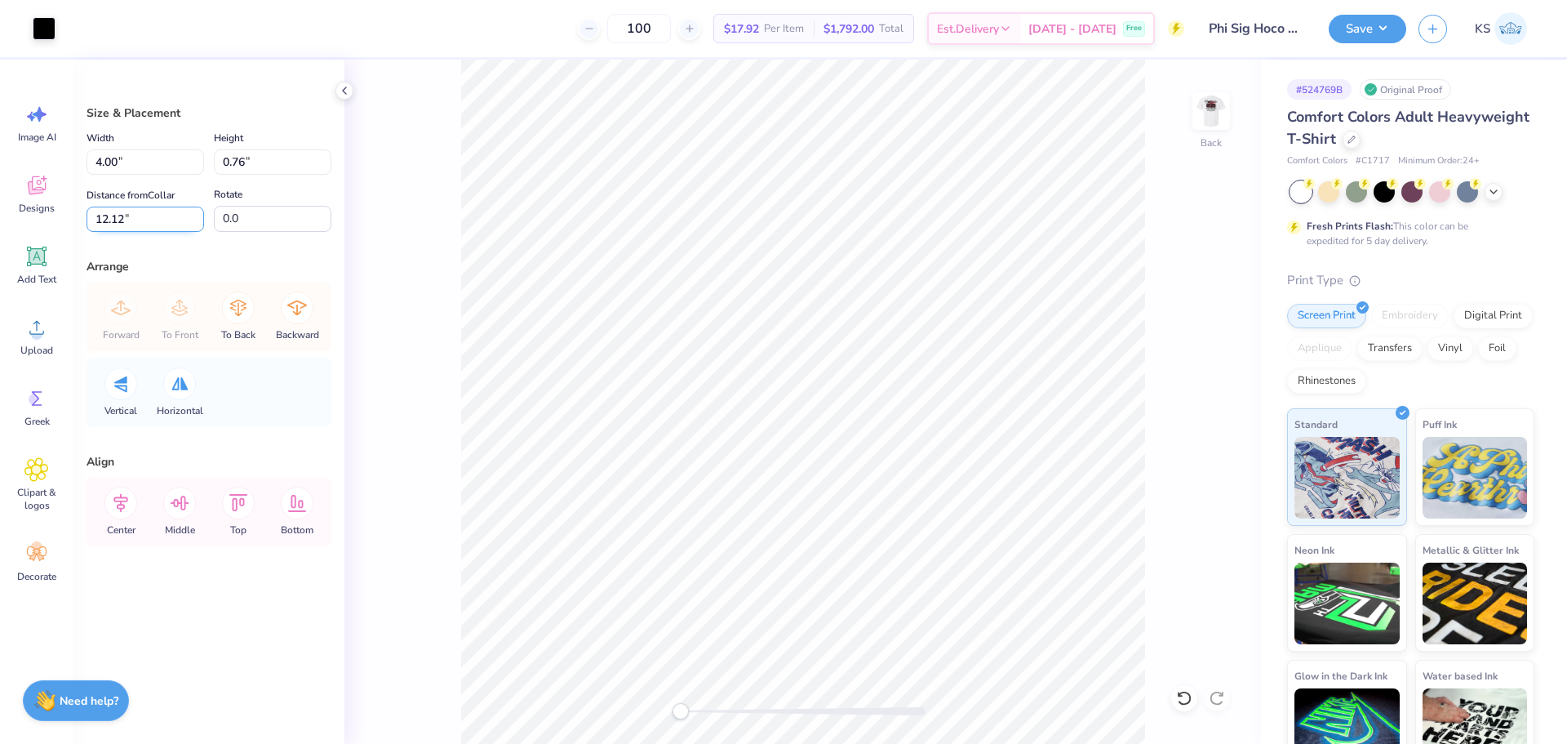
click at [166, 215] on input "12.12" at bounding box center [146, 219] width 118 height 25
type input "3"
click at [976, 648] on li "Send to Back" at bounding box center [954, 653] width 128 height 32
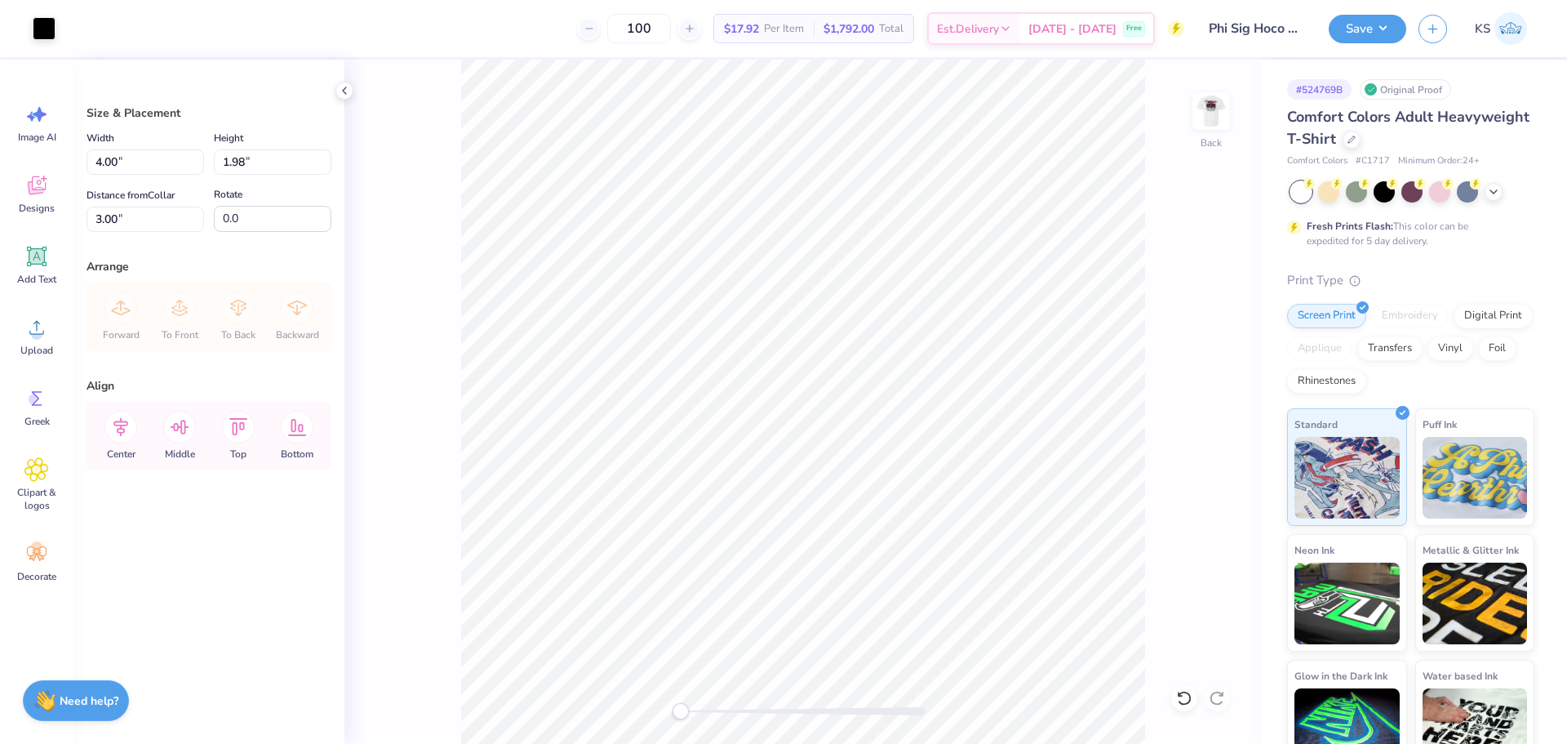
click at [1210, 107] on img at bounding box center [1211, 111] width 33 height 33
click at [1370, 26] on button "Save" at bounding box center [1368, 26] width 78 height 29
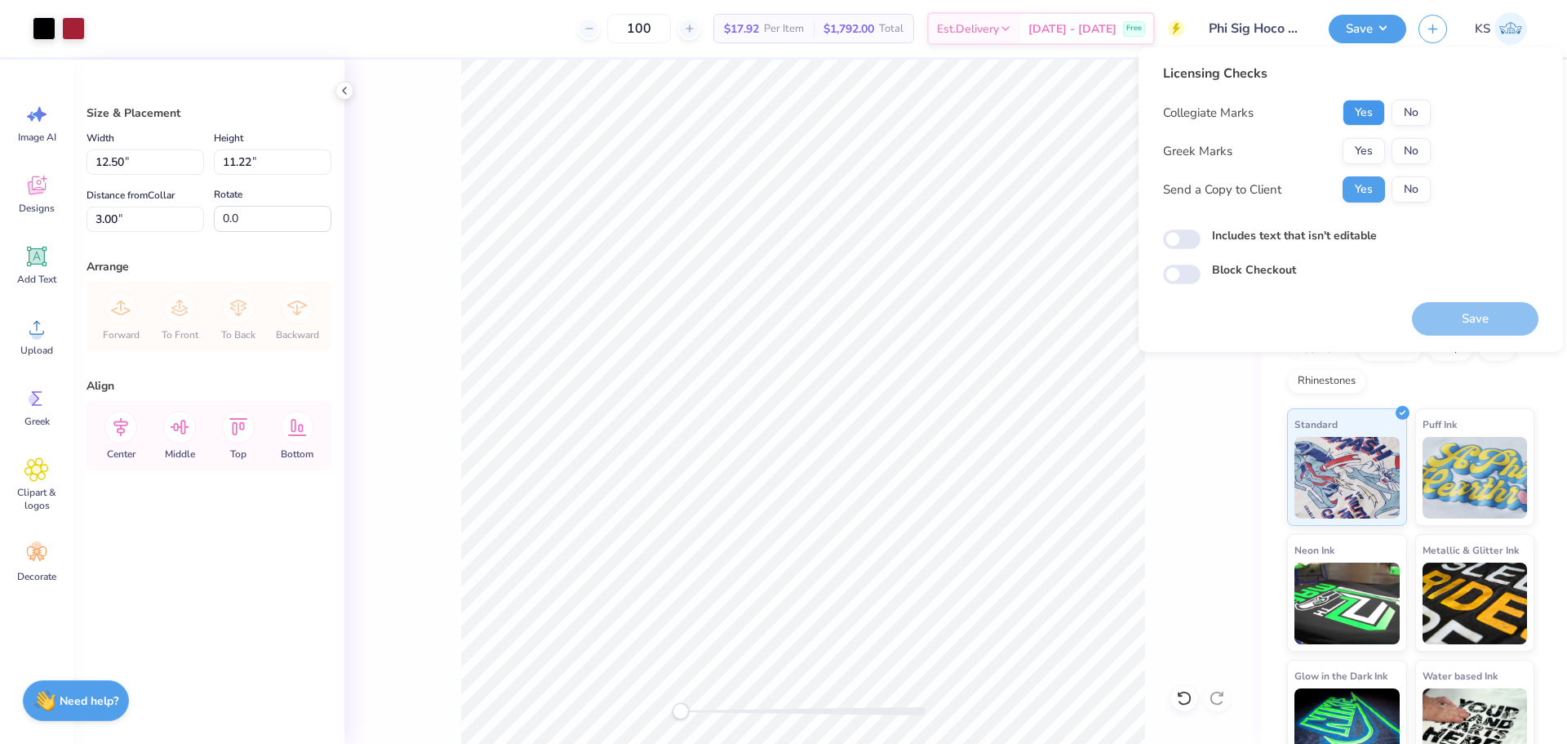
click at [1368, 105] on button "Yes" at bounding box center [1364, 113] width 42 height 26
click at [1365, 149] on button "Yes" at bounding box center [1364, 151] width 42 height 26
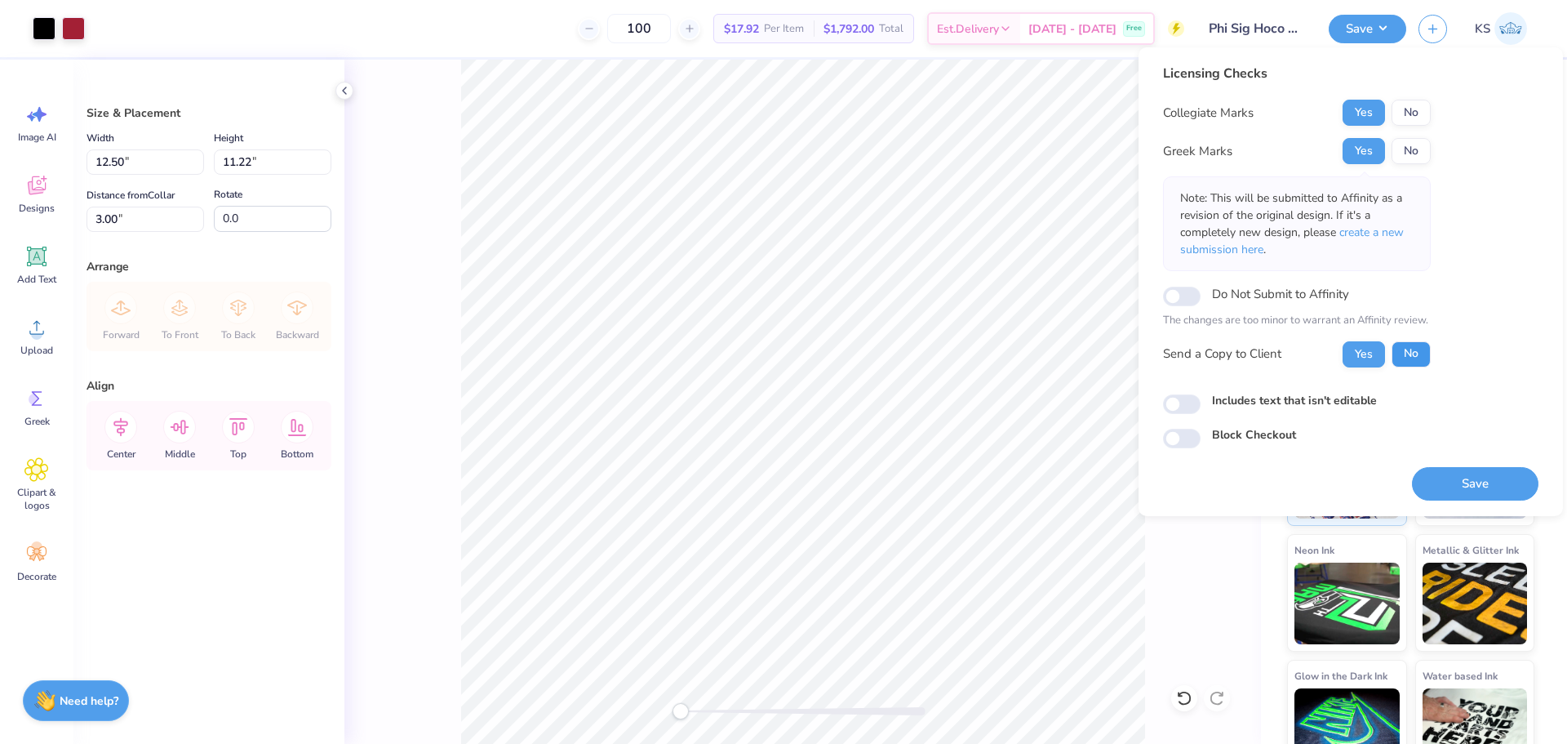
click at [1409, 356] on button "No" at bounding box center [1411, 354] width 39 height 26
click at [1364, 357] on button "Yes" at bounding box center [1364, 354] width 42 height 26
click at [1442, 469] on button "Save" at bounding box center [1475, 483] width 127 height 33
